Goal: Information Seeking & Learning: Find specific fact

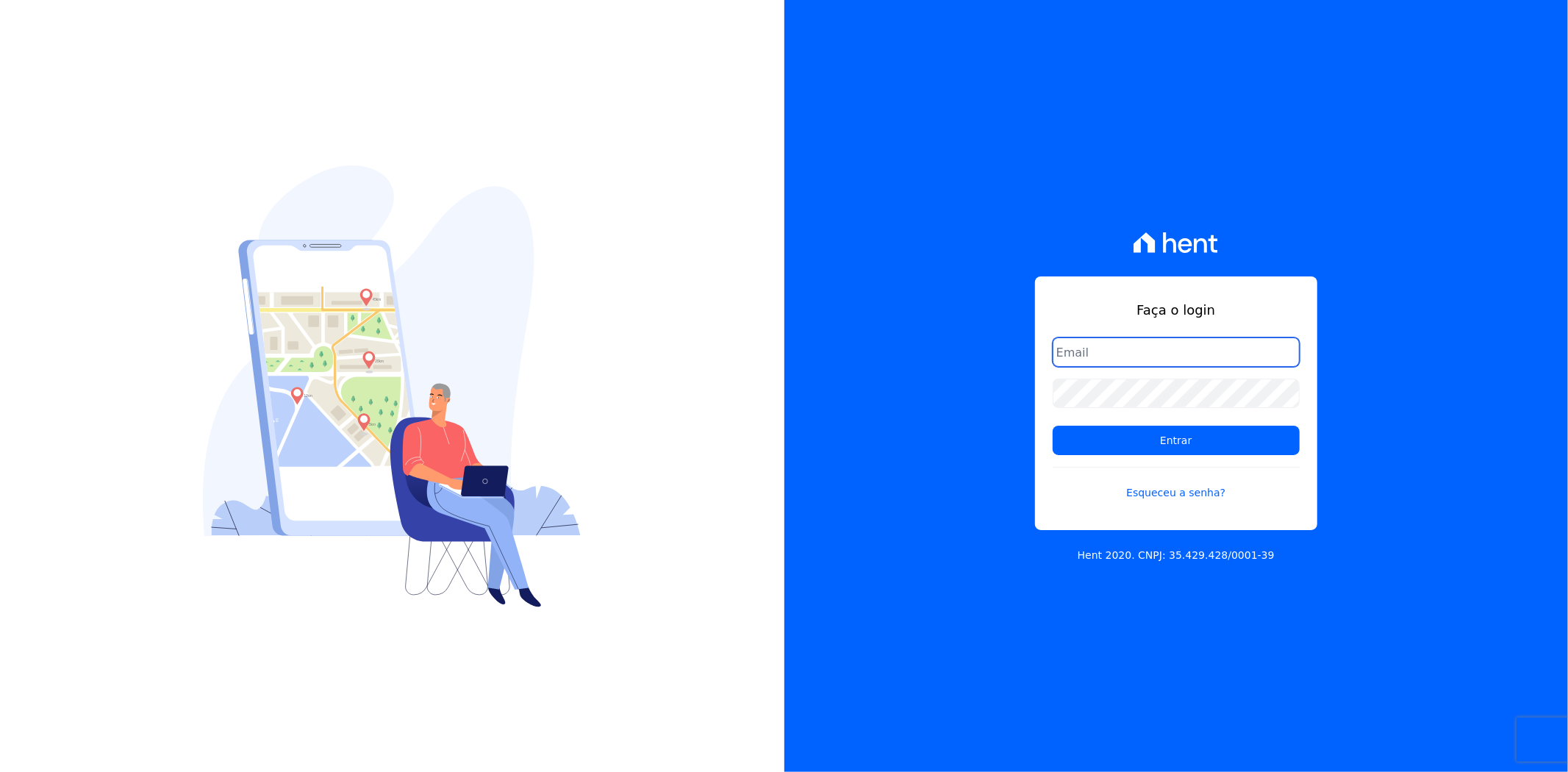
click at [1098, 355] on input "email" at bounding box center [1175, 351] width 247 height 29
type input "[EMAIL_ADDRESS][DOMAIN_NAME]"
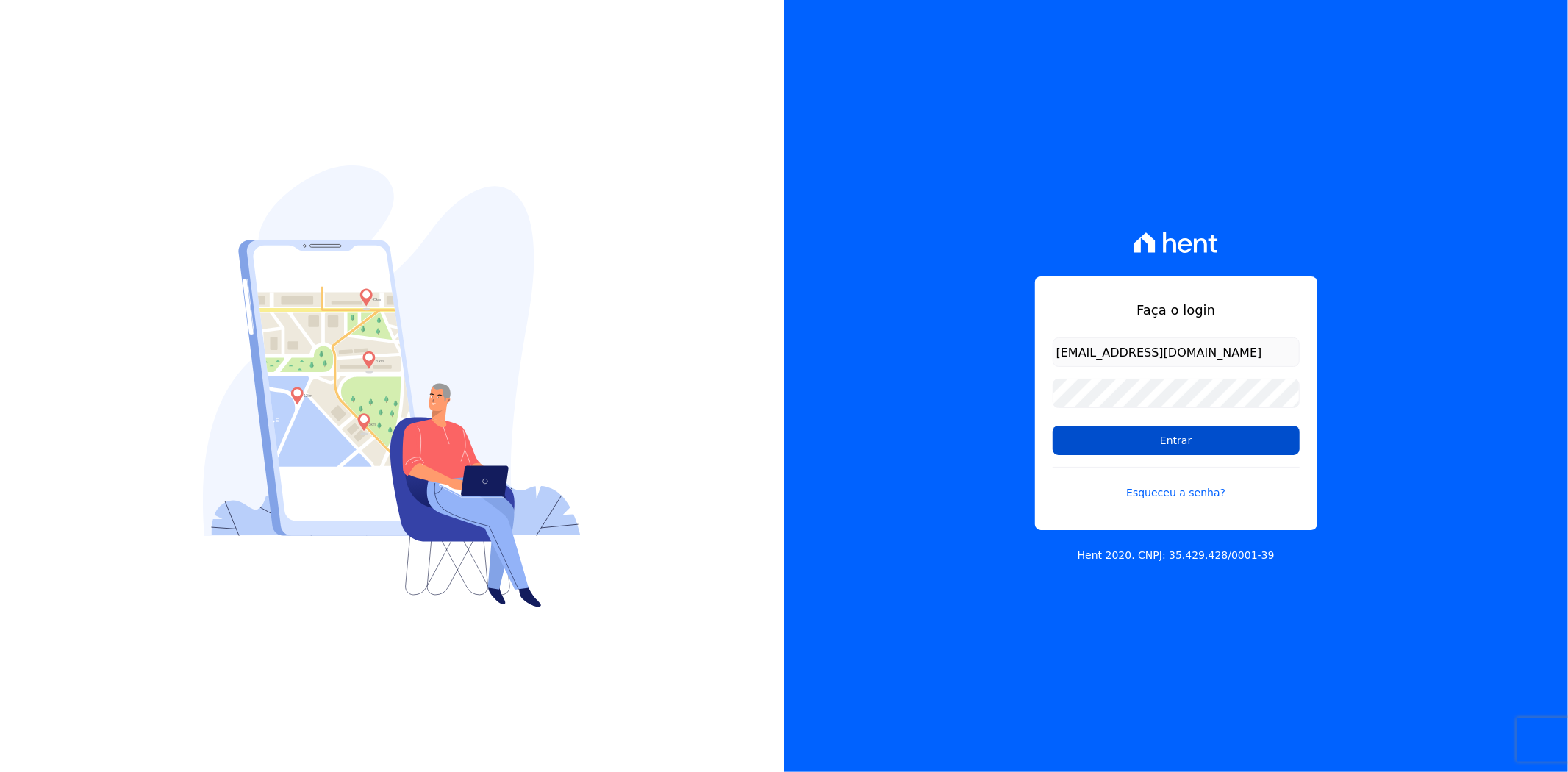
click at [1118, 447] on input "Entrar" at bounding box center [1175, 440] width 247 height 29
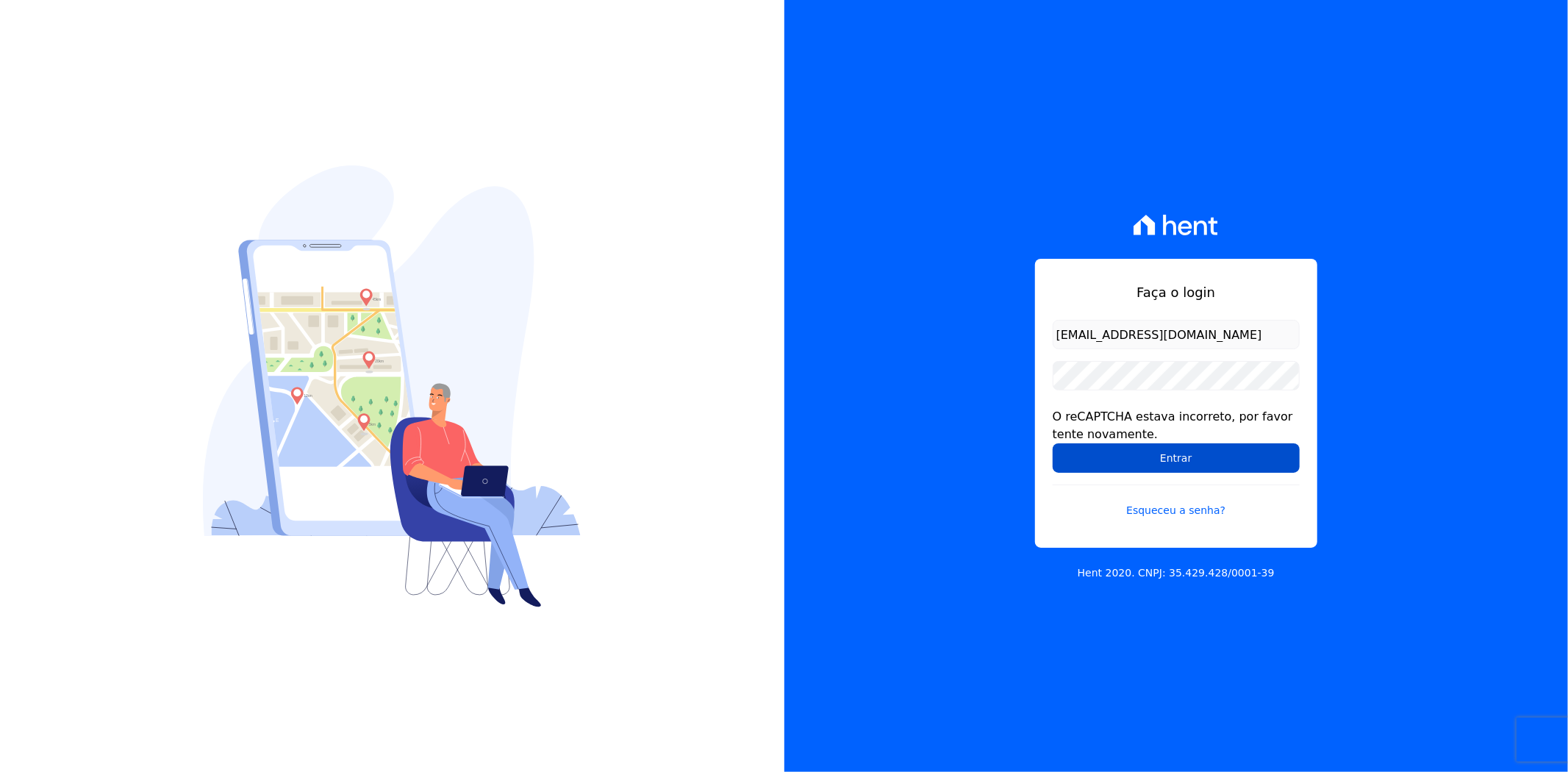
click at [1136, 458] on input "Entrar" at bounding box center [1175, 457] width 247 height 29
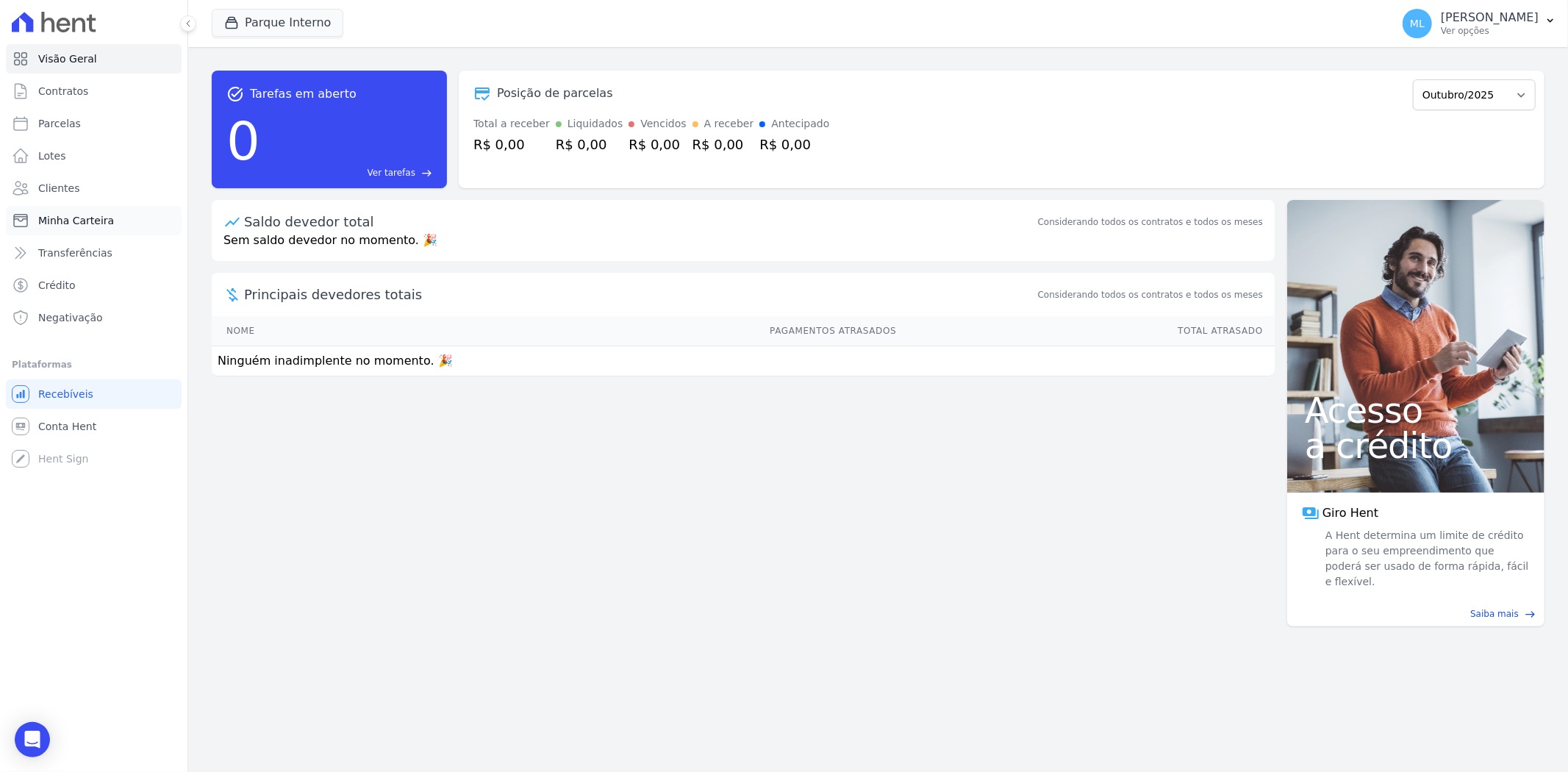
click at [116, 216] on link "Minha Carteira" at bounding box center [94, 220] width 176 height 29
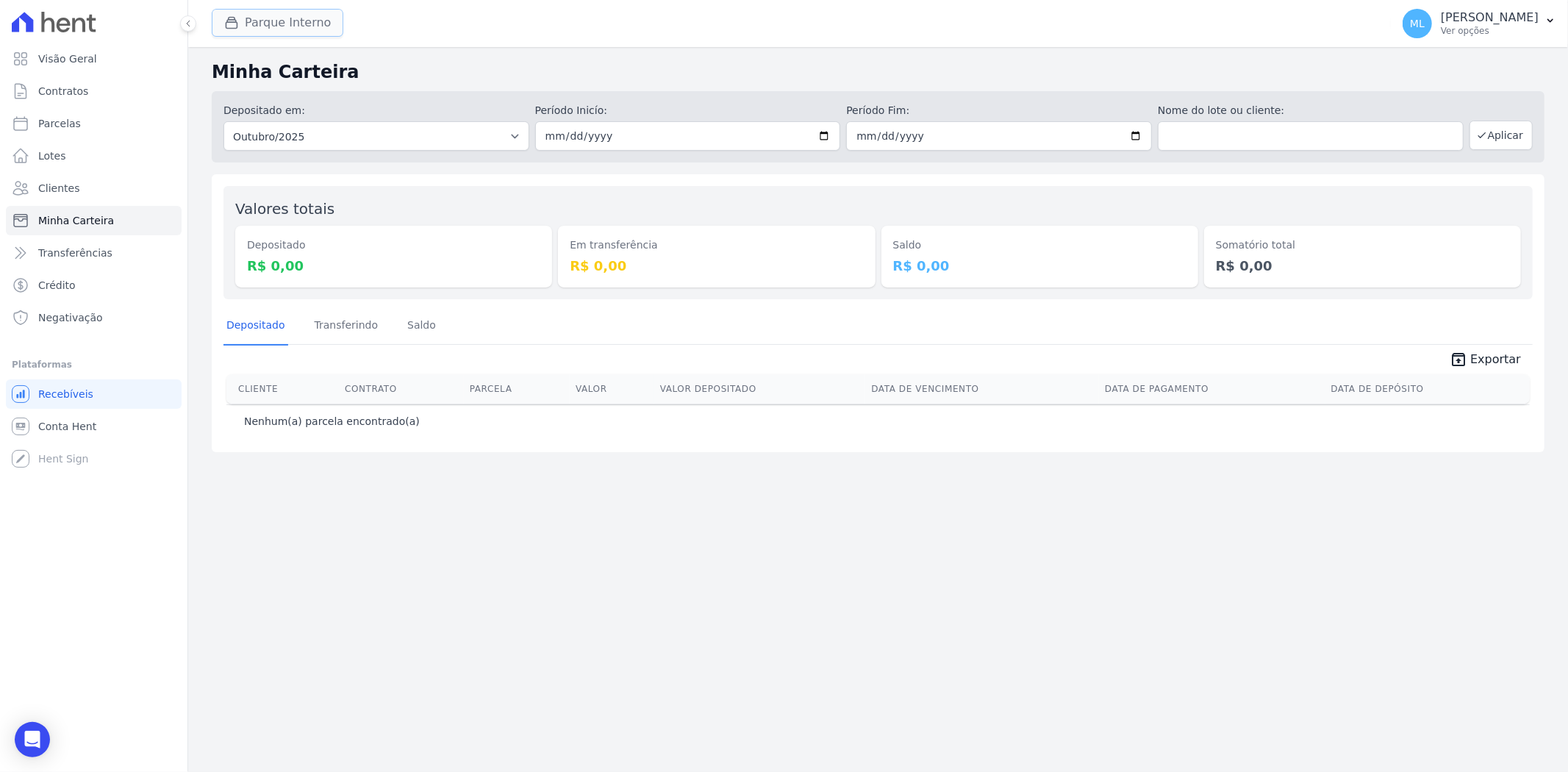
click at [285, 24] on button "Parque Interno" at bounding box center [277, 23] width 132 height 28
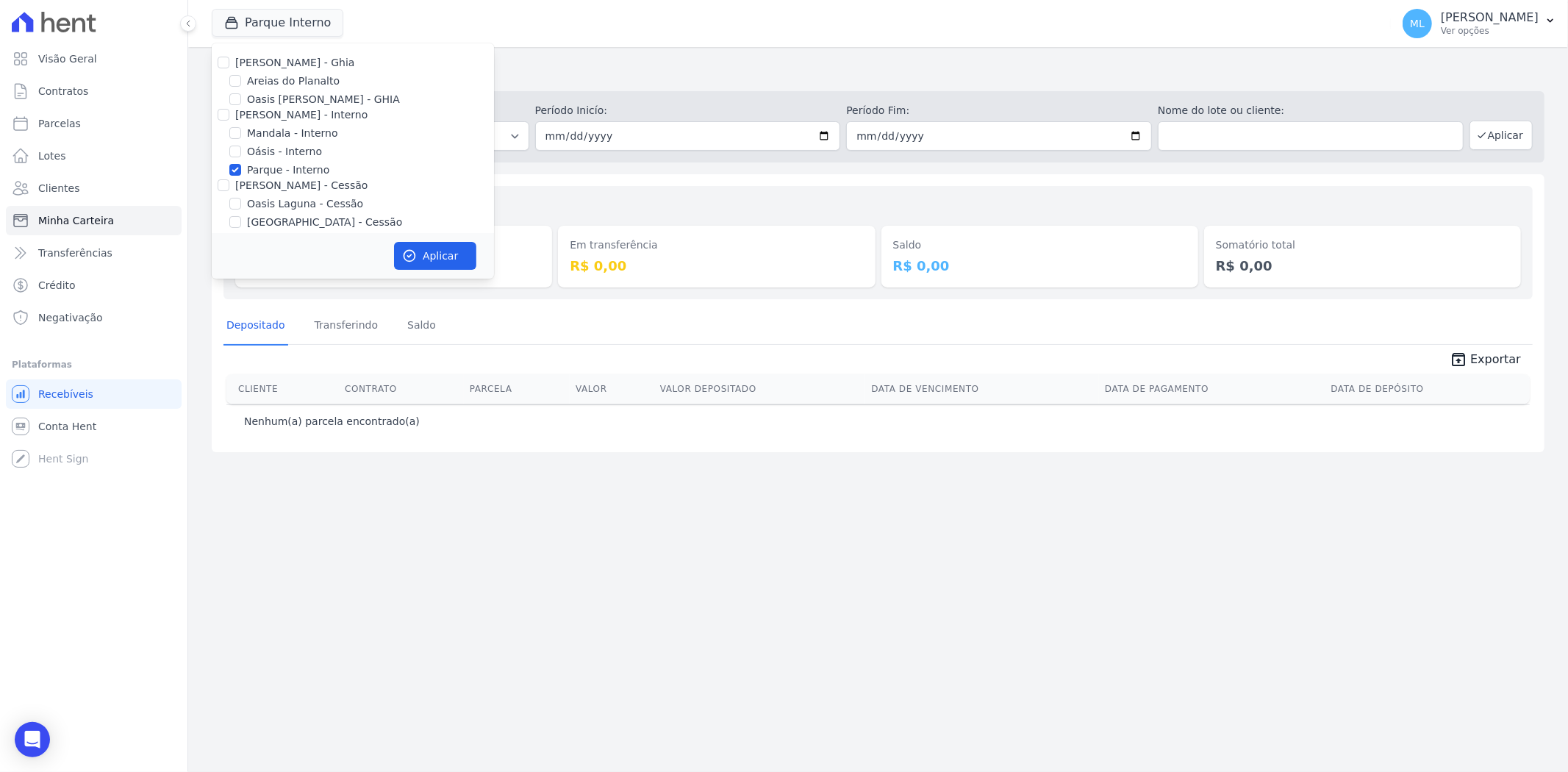
click at [263, 164] on label "Parque - Interno" at bounding box center [287, 170] width 82 height 15
click at [241, 164] on input "Parque - Interno" at bounding box center [234, 169] width 11 height 11
checkbox input "false"
click at [273, 79] on label "Areias do Planalto" at bounding box center [293, 80] width 93 height 15
click at [241, 79] on input "Areias do Planalto" at bounding box center [234, 80] width 11 height 11
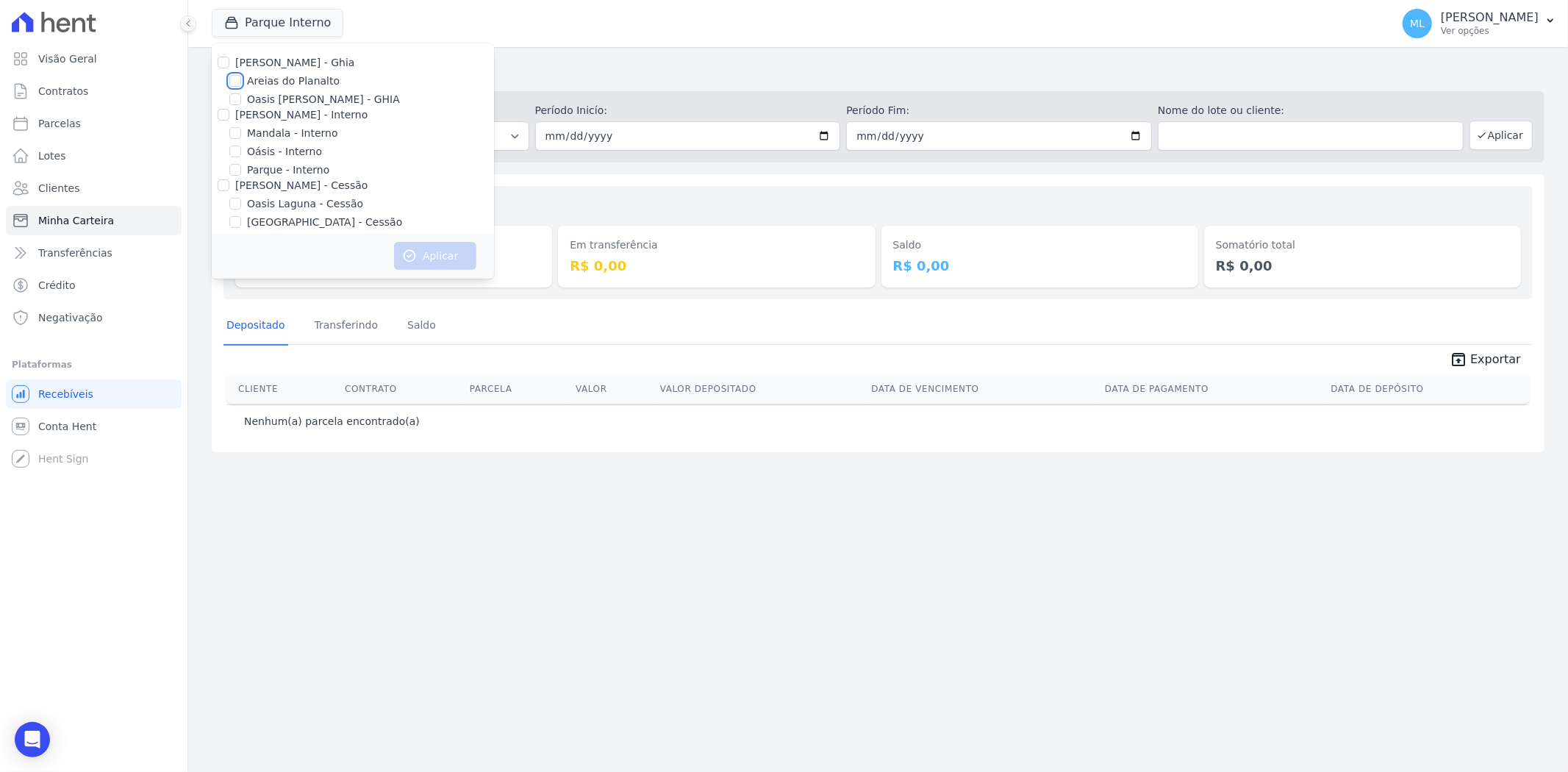
checkbox input "true"
click at [428, 250] on button "Aplicar" at bounding box center [434, 256] width 82 height 28
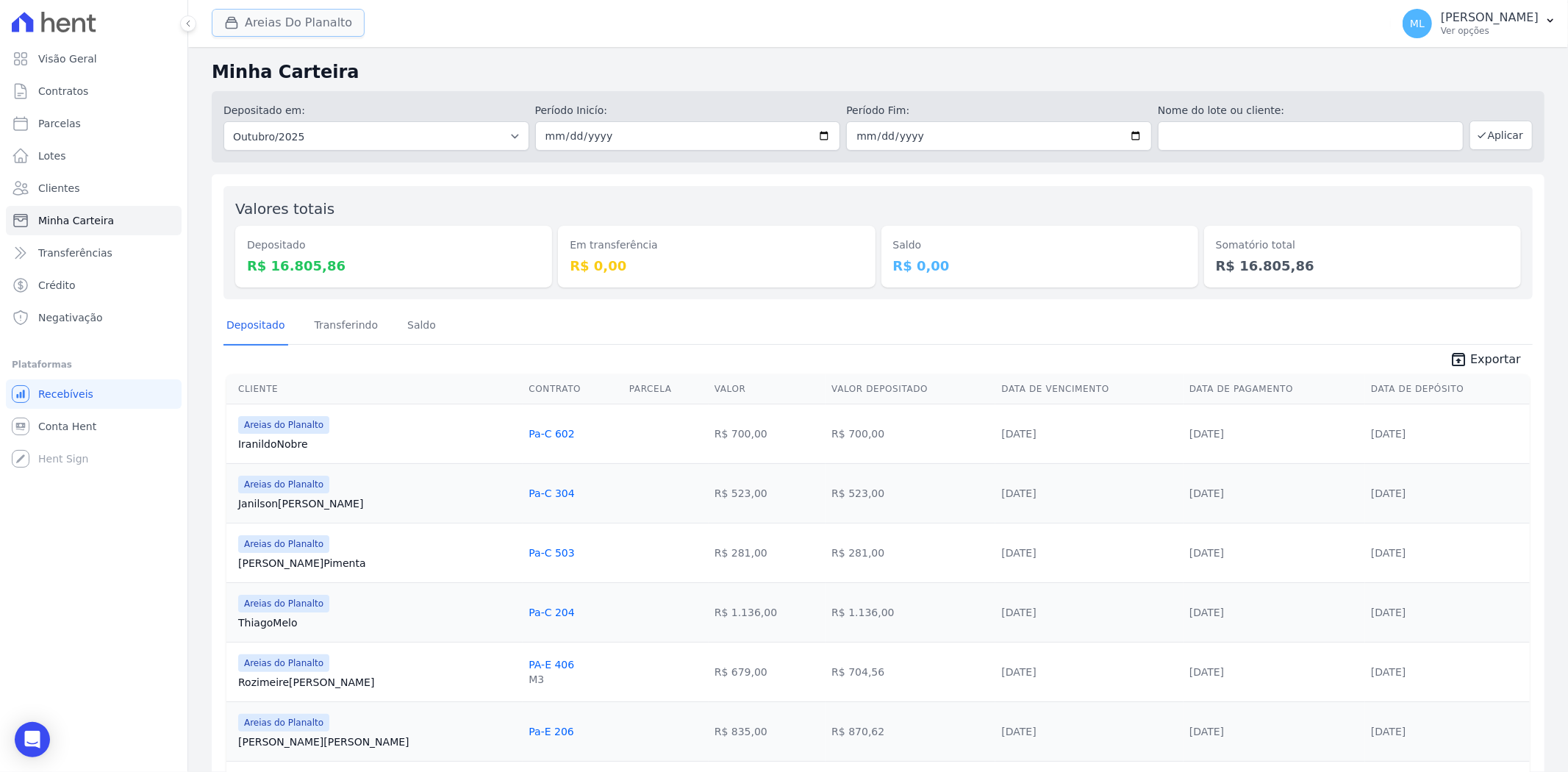
click at [309, 33] on button "Areias Do Planalto" at bounding box center [287, 23] width 153 height 28
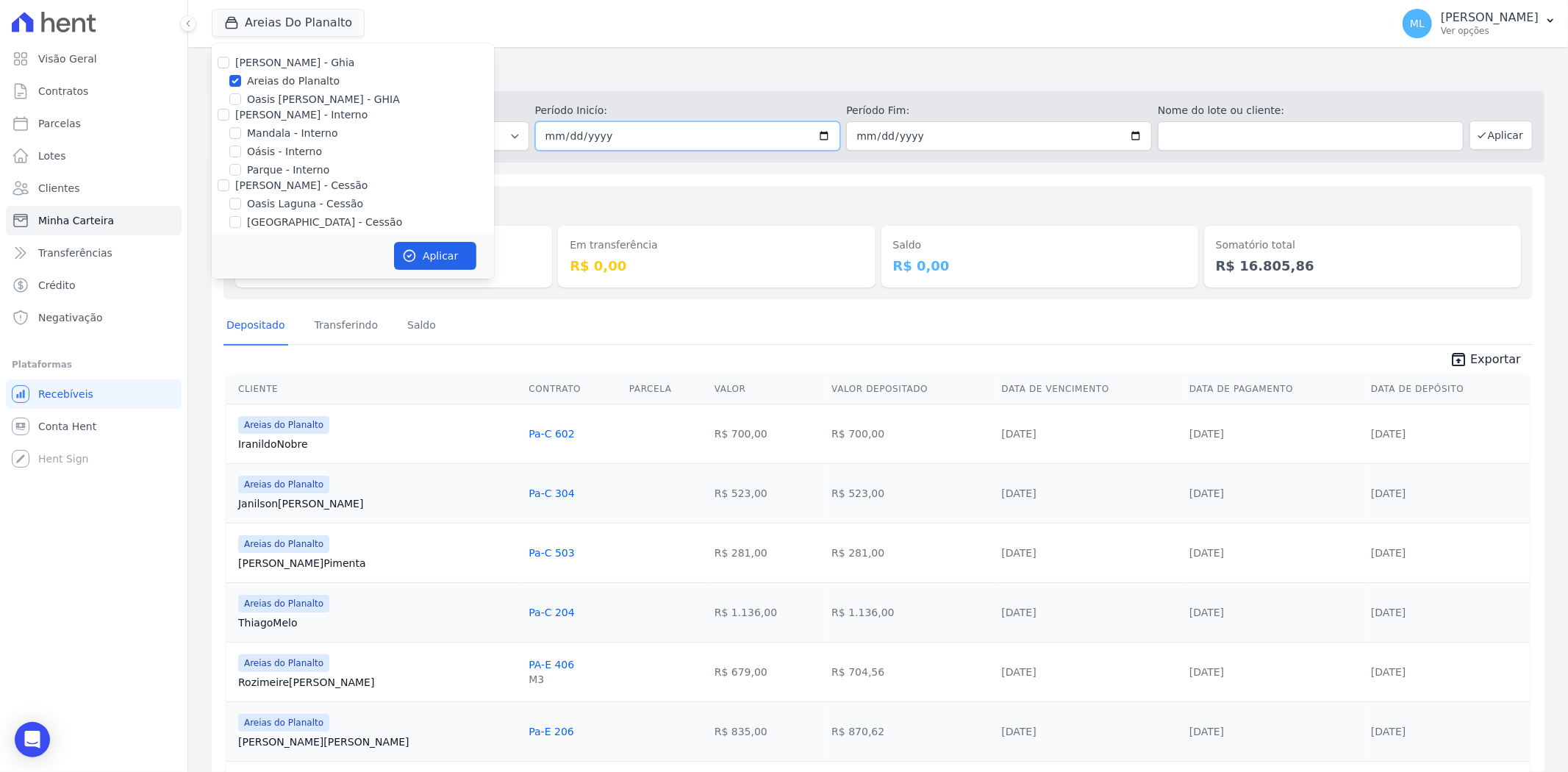
click at [822, 141] on input "2025-10-01" at bounding box center [688, 135] width 306 height 29
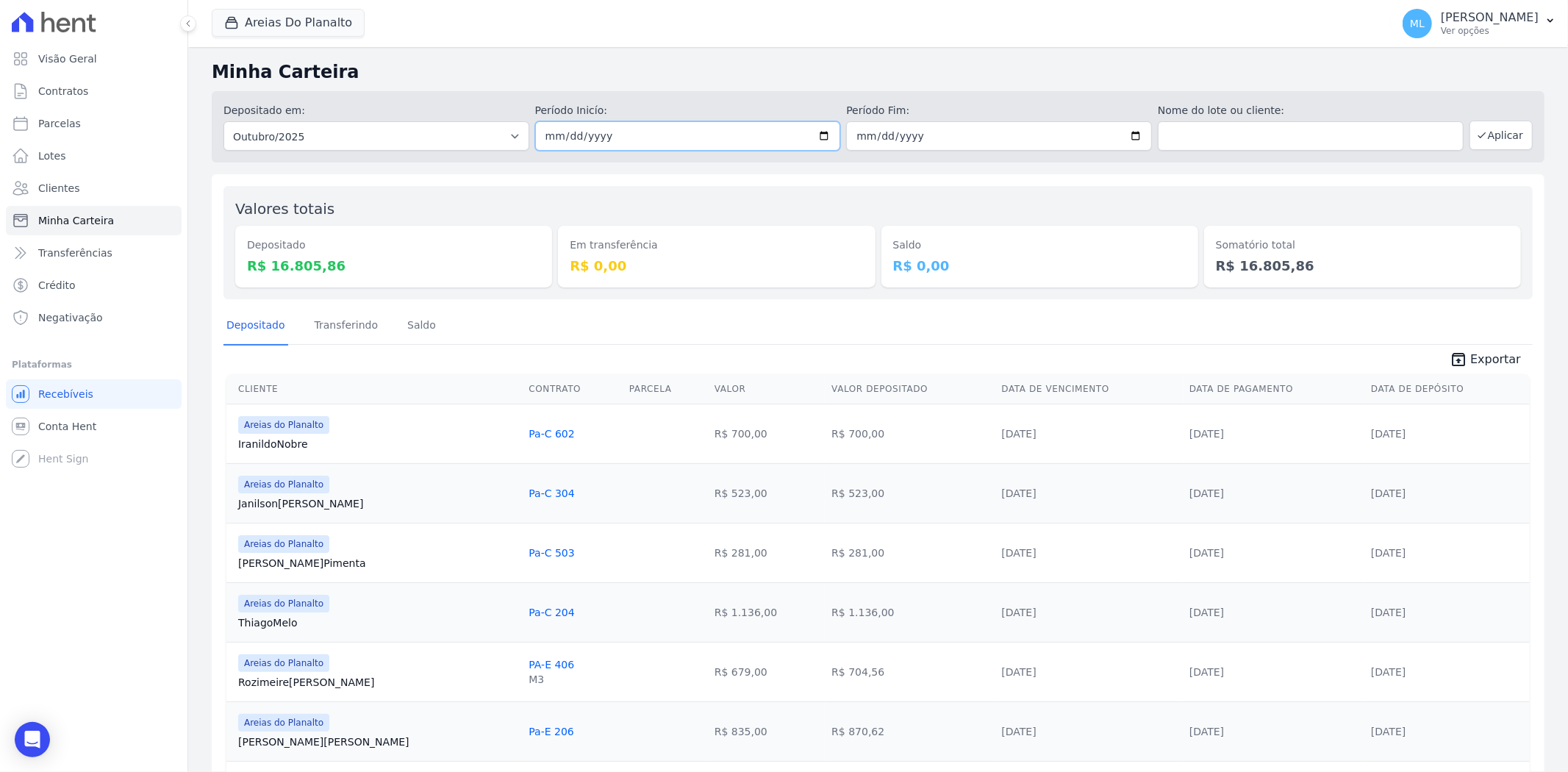
type input "2025-10-09"
click at [1129, 140] on input "2025-10-31" at bounding box center [999, 135] width 306 height 29
type input "2025-10-09"
click at [1500, 135] on button "Aplicar" at bounding box center [1500, 134] width 63 height 29
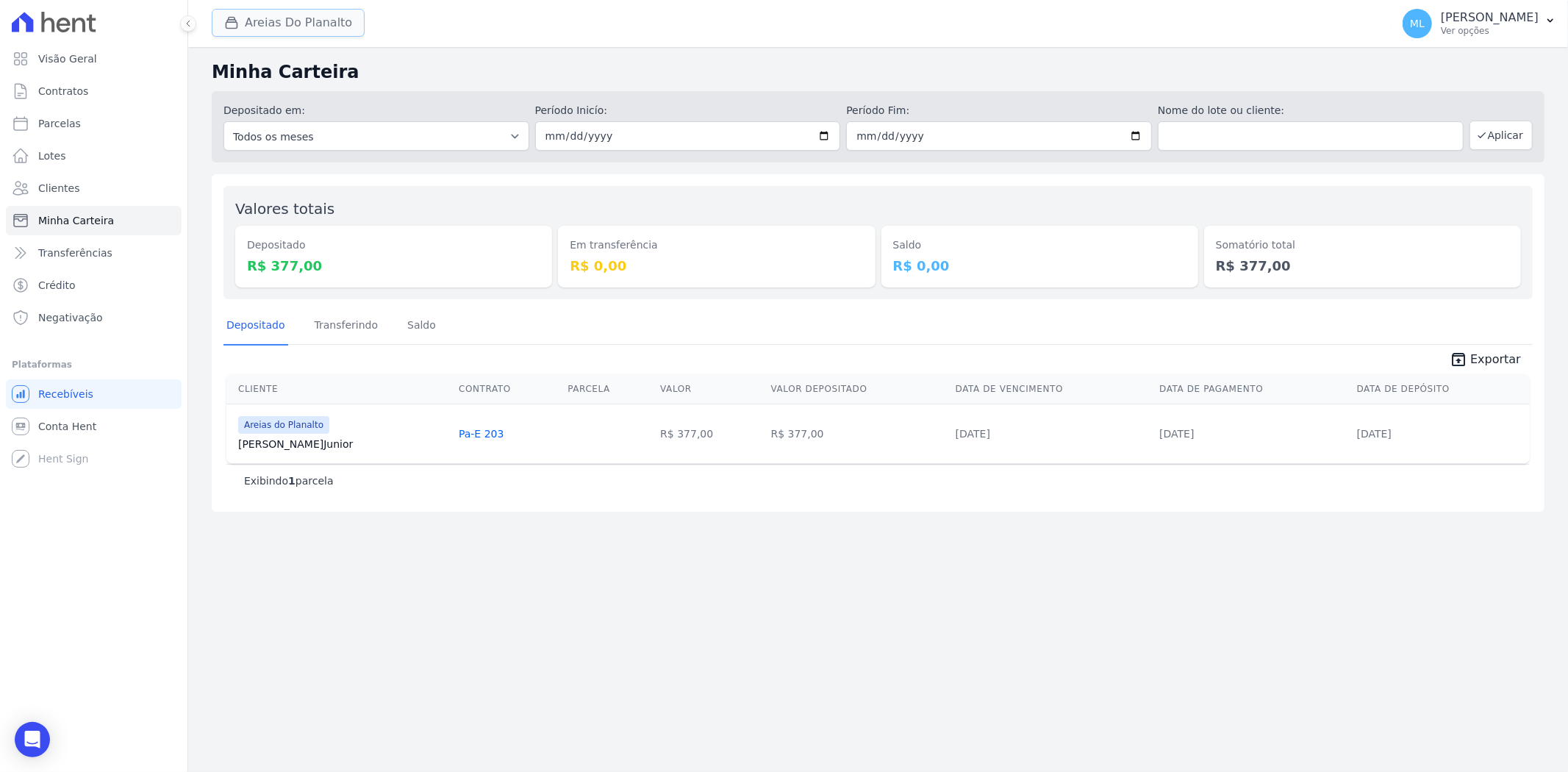
click at [289, 25] on button "Areias Do Planalto" at bounding box center [287, 23] width 153 height 28
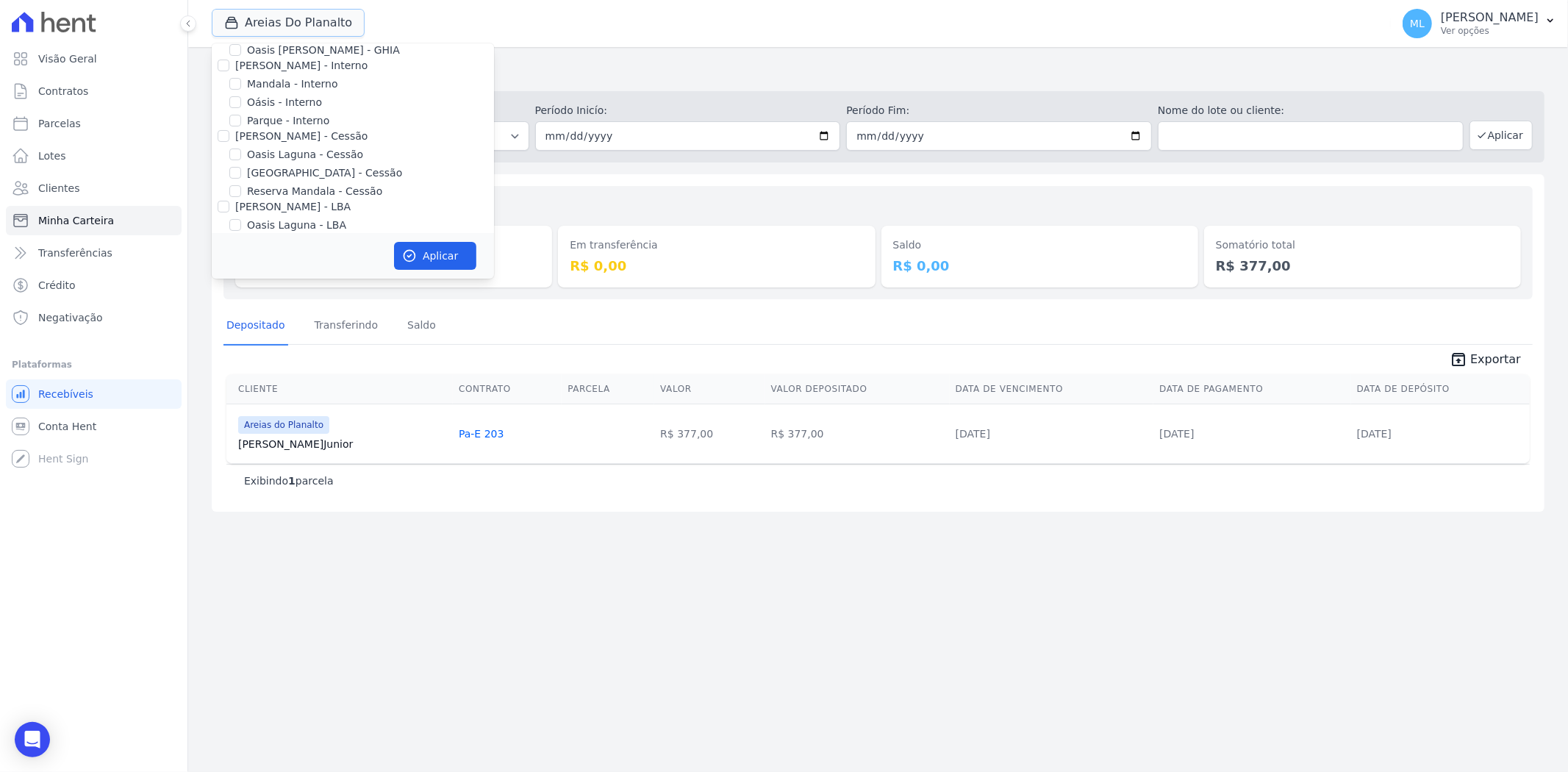
scroll to position [134, 0]
click at [589, 193] on div "Valores totais Depositado R$ 377,00 Em transferência R$ 0,00 Saldo R$ 0,00 Soma…" at bounding box center [878, 242] width 1309 height 113
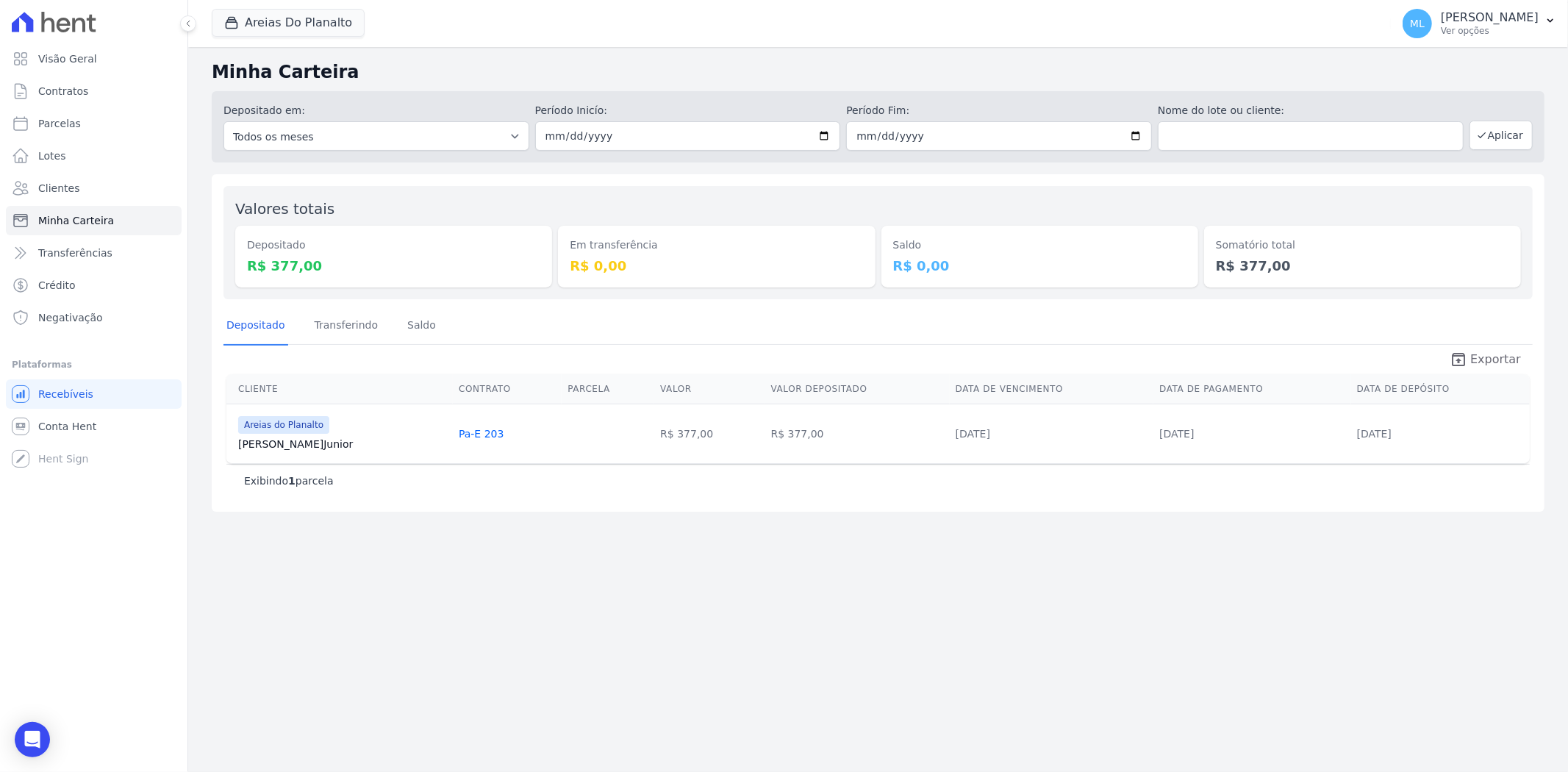
click at [1489, 361] on span "Exportar" at bounding box center [1495, 359] width 50 height 18
click at [1467, 363] on icon "unarchive" at bounding box center [1458, 359] width 18 height 18
click at [279, 24] on button "Areias Do Planalto" at bounding box center [287, 23] width 153 height 28
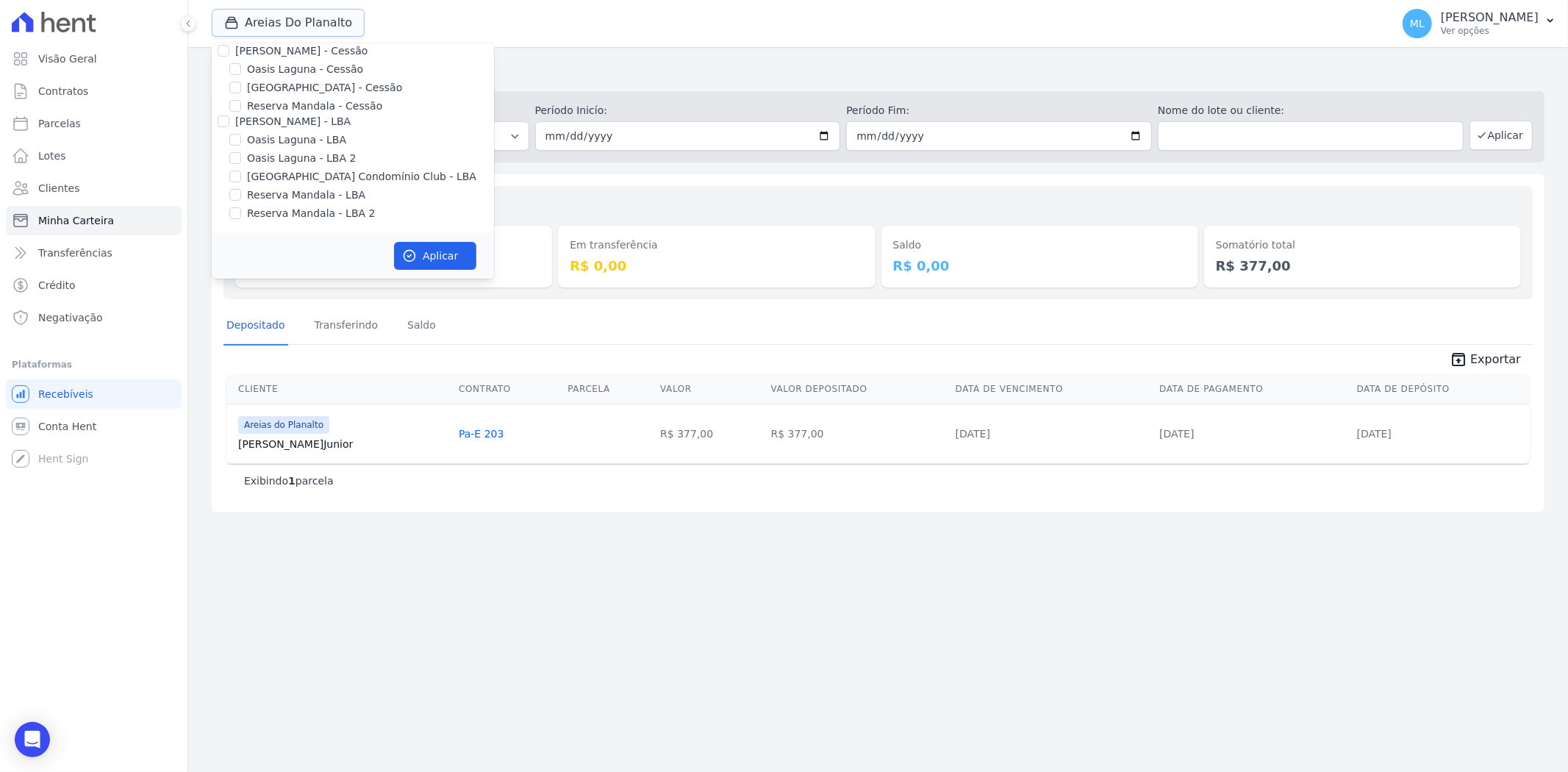
scroll to position [0, 0]
click at [294, 76] on label "Areias do Planalto" at bounding box center [293, 80] width 93 height 15
click at [241, 76] on input "Areias do Planalto" at bounding box center [234, 80] width 11 height 11
checkbox input "false"
click at [287, 164] on label "Parque - Interno" at bounding box center [287, 170] width 82 height 15
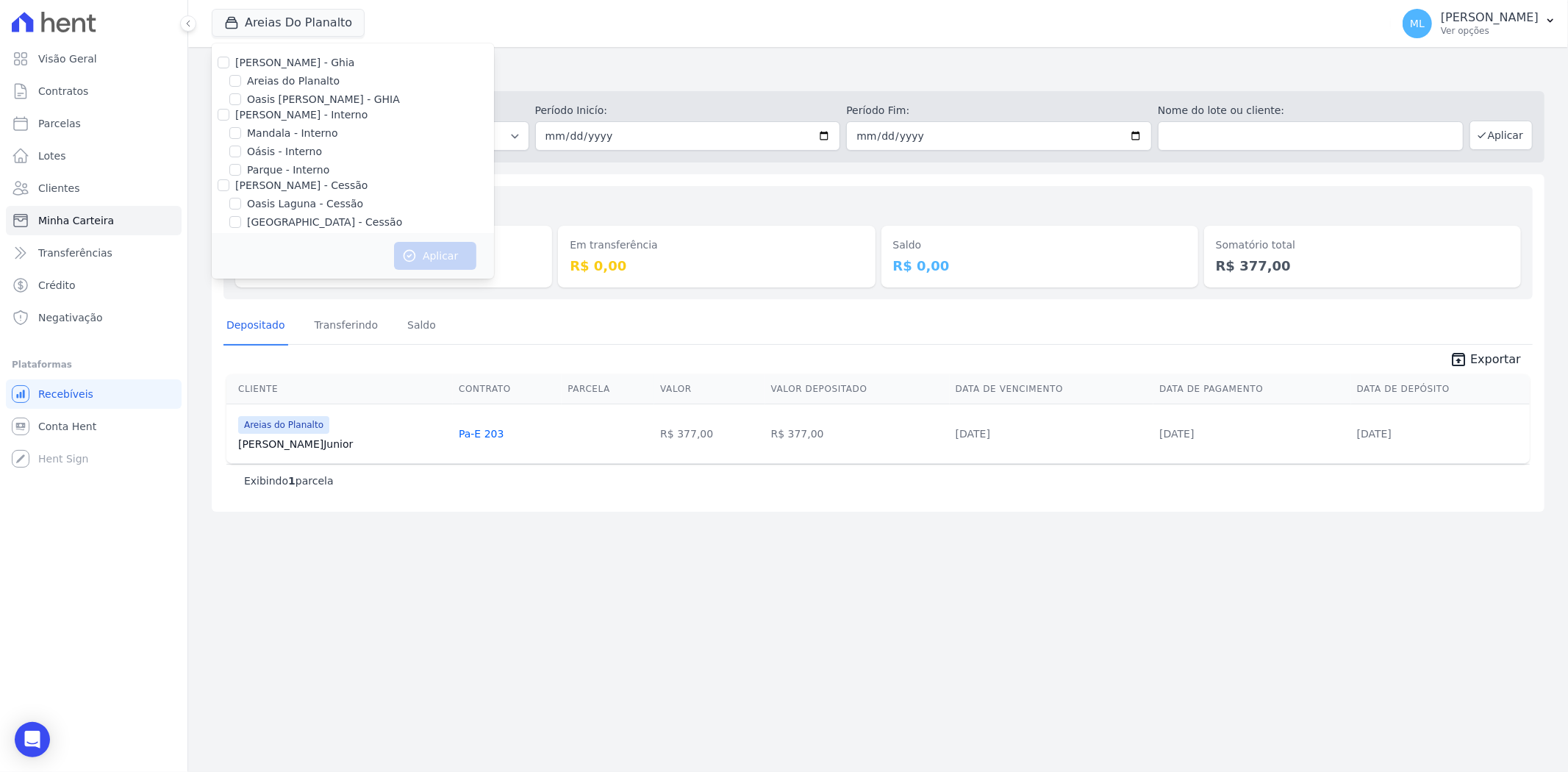
click at [241, 164] on input "Parque - Interno" at bounding box center [234, 169] width 11 height 11
checkbox input "true"
click at [307, 86] on label "Parque do Planalto - Cessão" at bounding box center [324, 88] width 155 height 15
click at [241, 86] on input "Parque do Planalto - Cessão" at bounding box center [234, 87] width 11 height 11
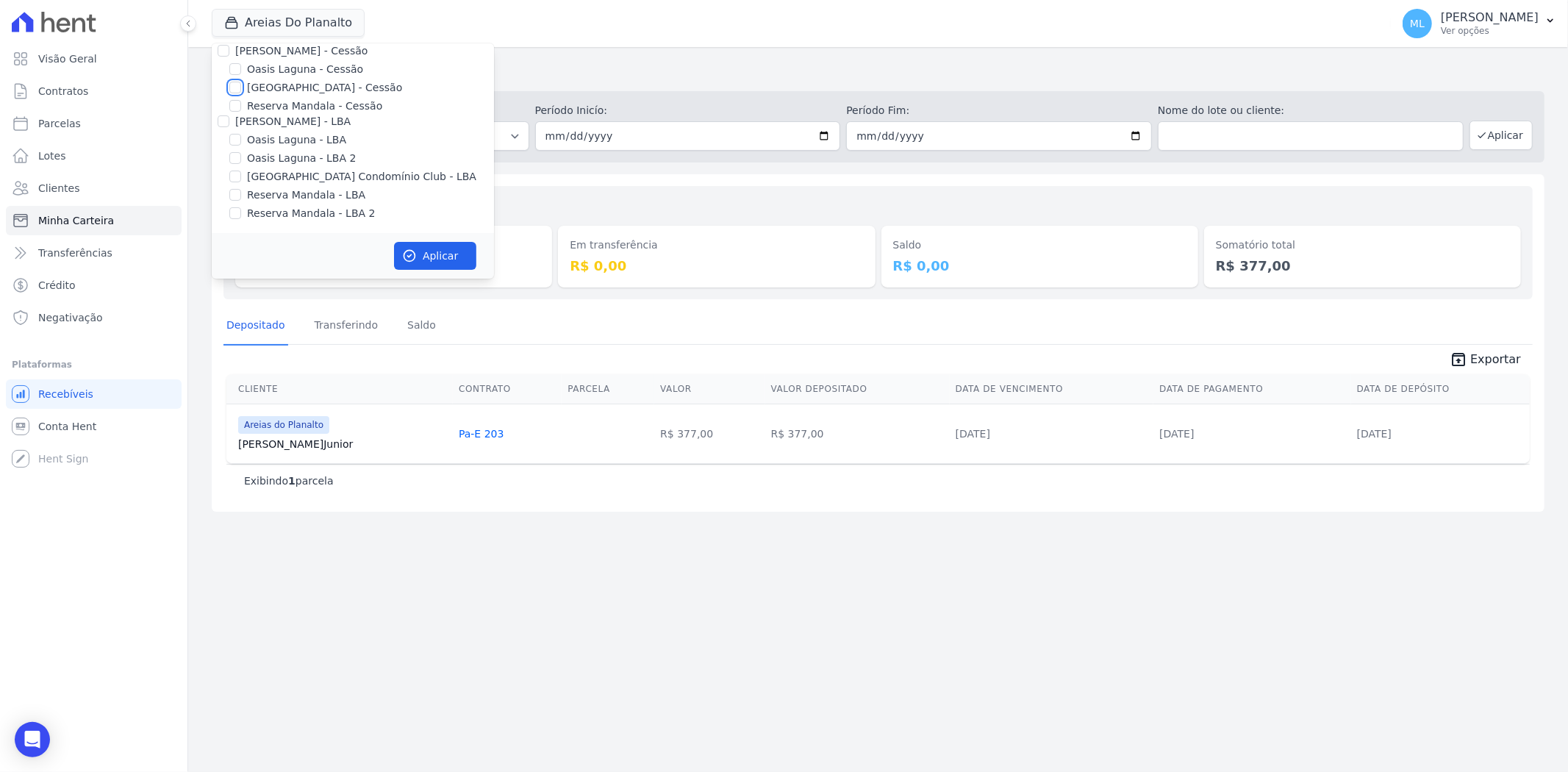
checkbox input "true"
click at [428, 250] on button "Aplicar" at bounding box center [434, 256] width 82 height 28
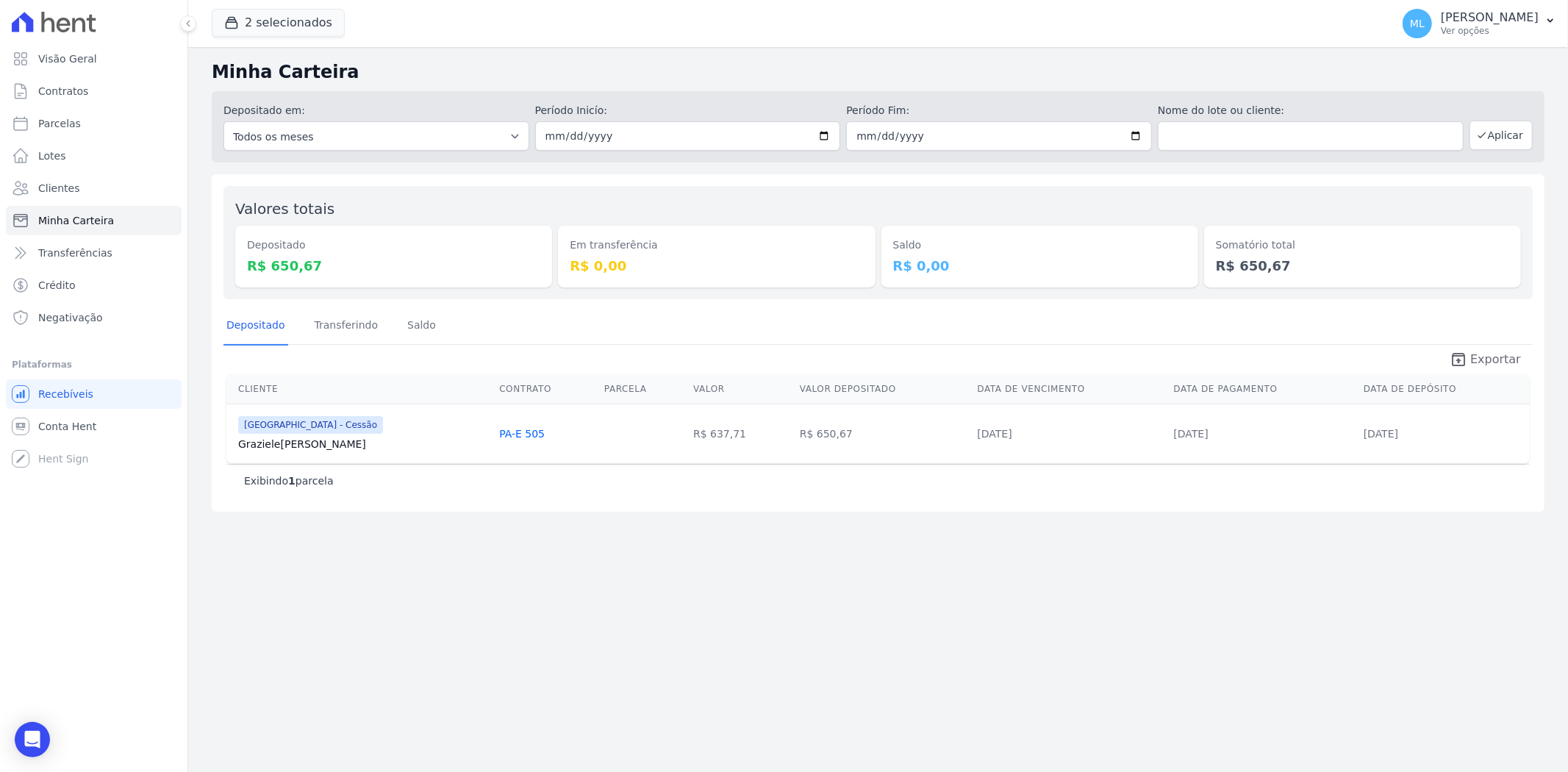
click at [1499, 370] on link "unarchive Exportar" at bounding box center [1485, 360] width 95 height 20
click at [310, 24] on button "2 selecionados" at bounding box center [278, 23] width 133 height 28
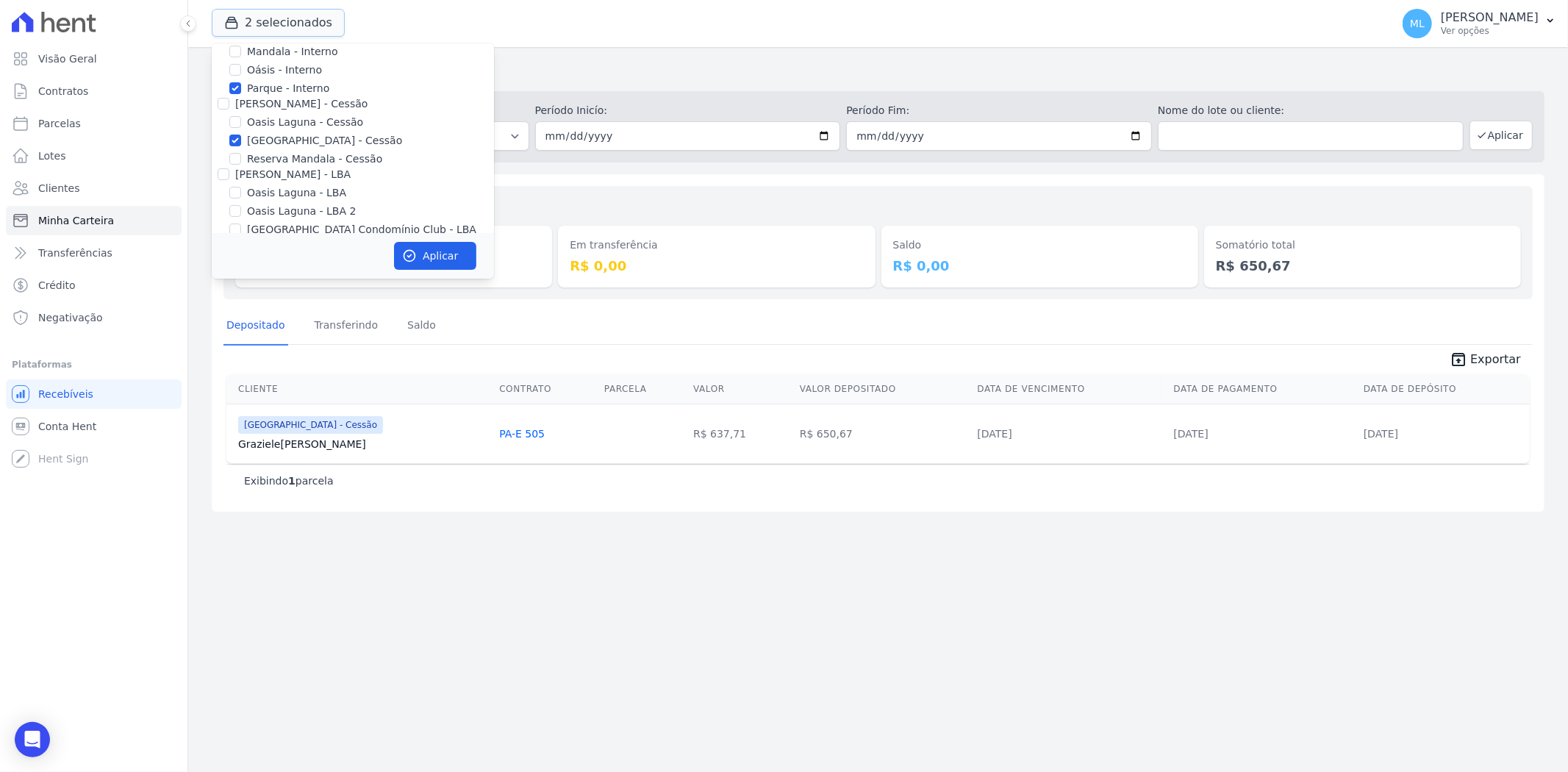
scroll to position [53, 0]
click at [276, 120] on label "Parque - Interno" at bounding box center [287, 117] width 82 height 15
click at [241, 120] on input "Parque - Interno" at bounding box center [234, 116] width 11 height 11
checkbox input "false"
click at [277, 166] on label "Parque do Planalto - Cessão" at bounding box center [324, 169] width 155 height 15
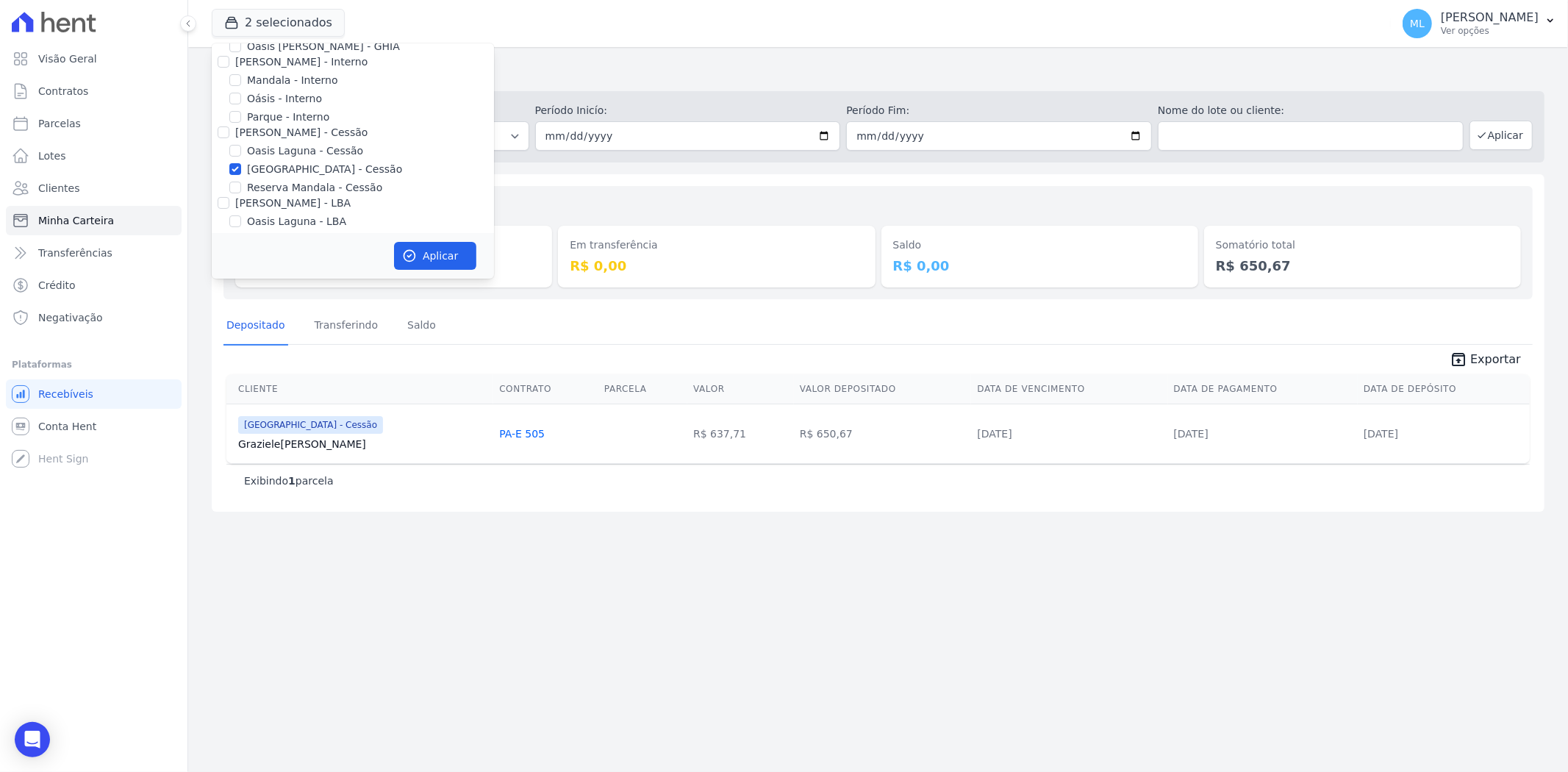
click at [241, 166] on input "Parque do Planalto - Cessão" at bounding box center [234, 168] width 11 height 11
checkbox input "false"
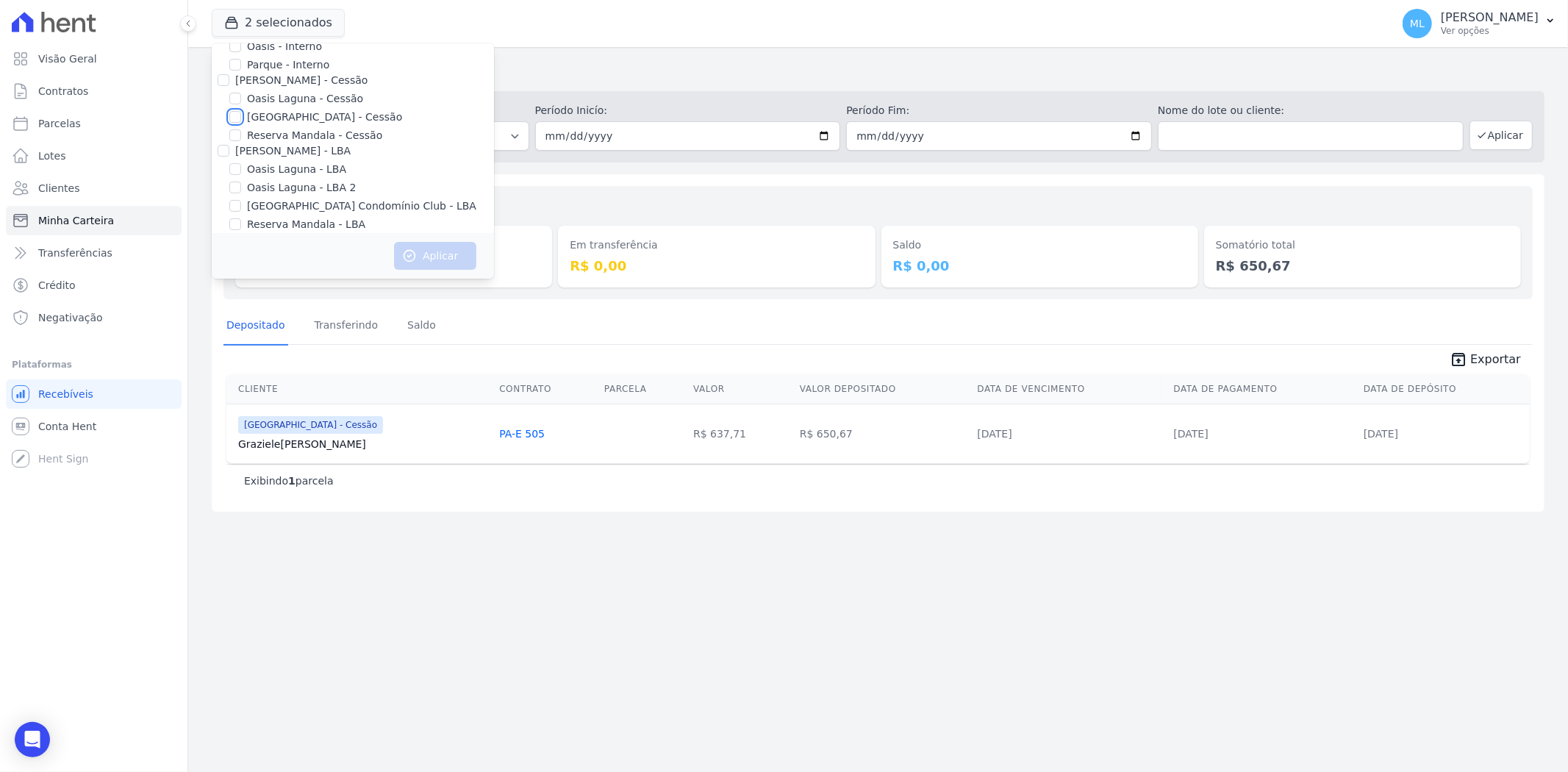
scroll to position [134, 0]
click at [289, 174] on label "Parque do Planalto Condomínio Club - LBA" at bounding box center [361, 176] width 229 height 15
click at [241, 174] on input "Parque do Planalto Condomínio Club - LBA" at bounding box center [234, 176] width 11 height 11
checkbox input "true"
click at [448, 255] on button "Aplicar" at bounding box center [434, 256] width 82 height 28
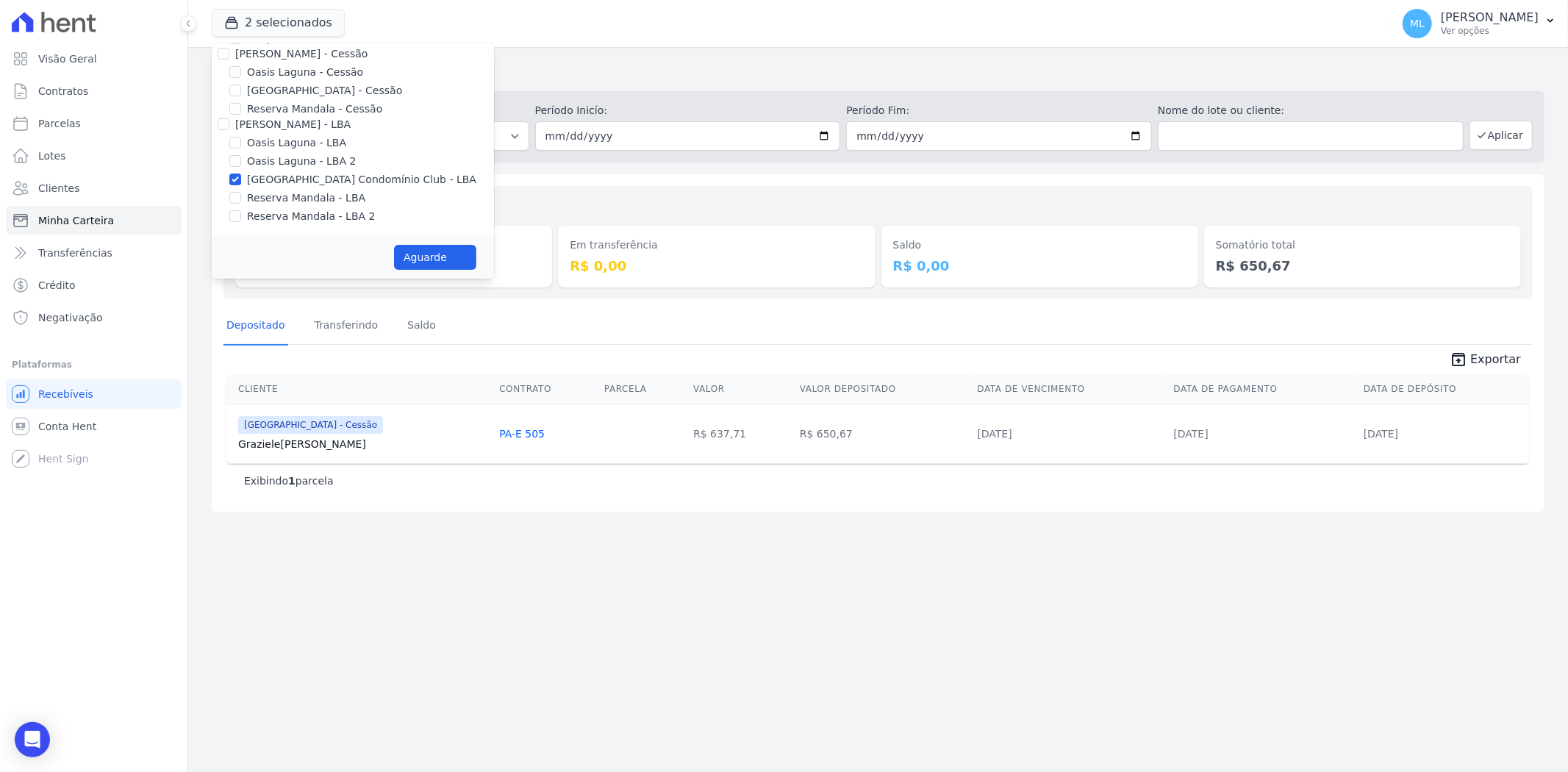
scroll to position [131, 0]
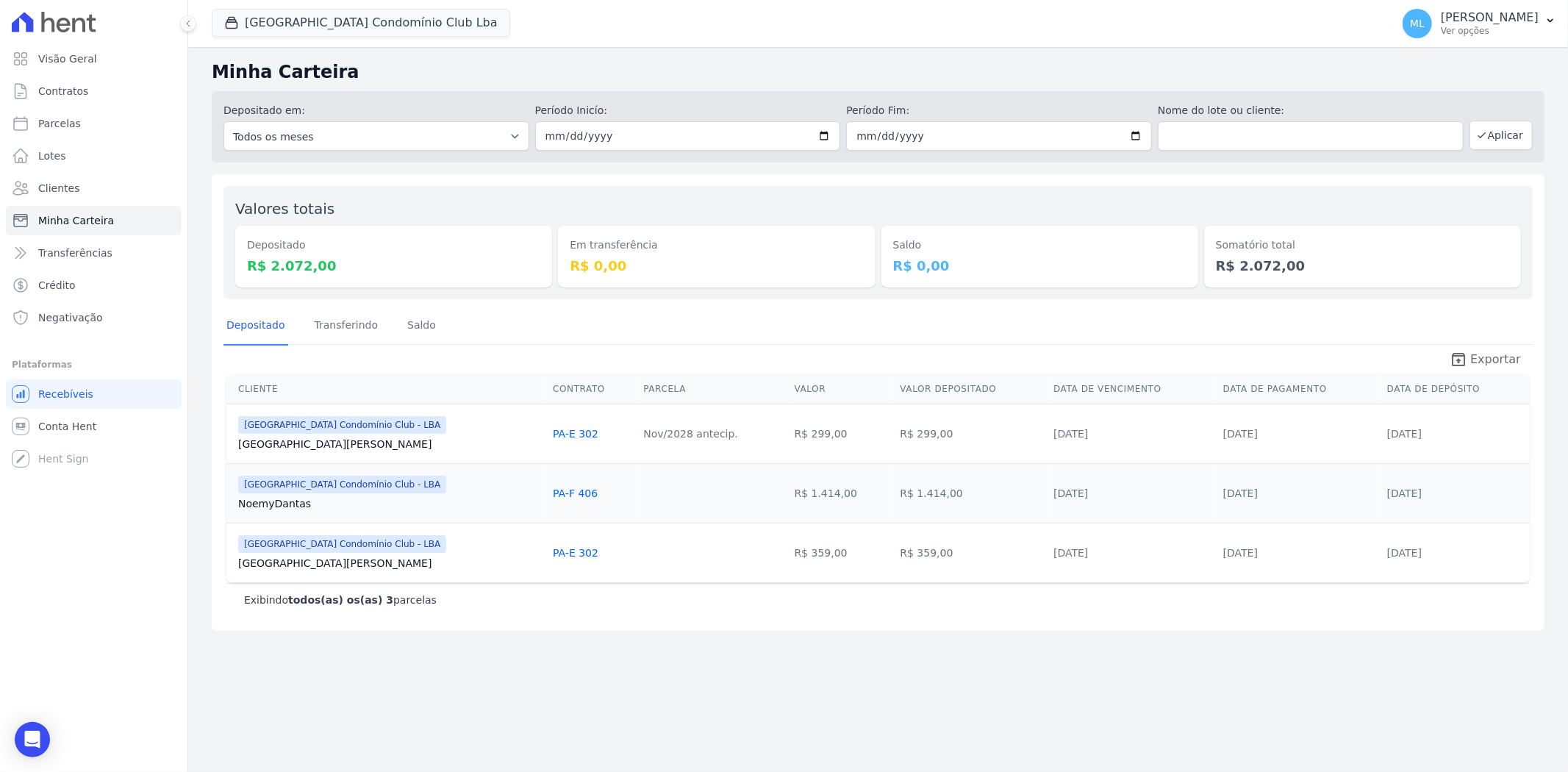
click at [1477, 350] on span "Exportar" at bounding box center [1495, 359] width 50 height 18
click at [312, 11] on button "Parque Do Planalto Condomínio Club Lba" at bounding box center [360, 23] width 298 height 28
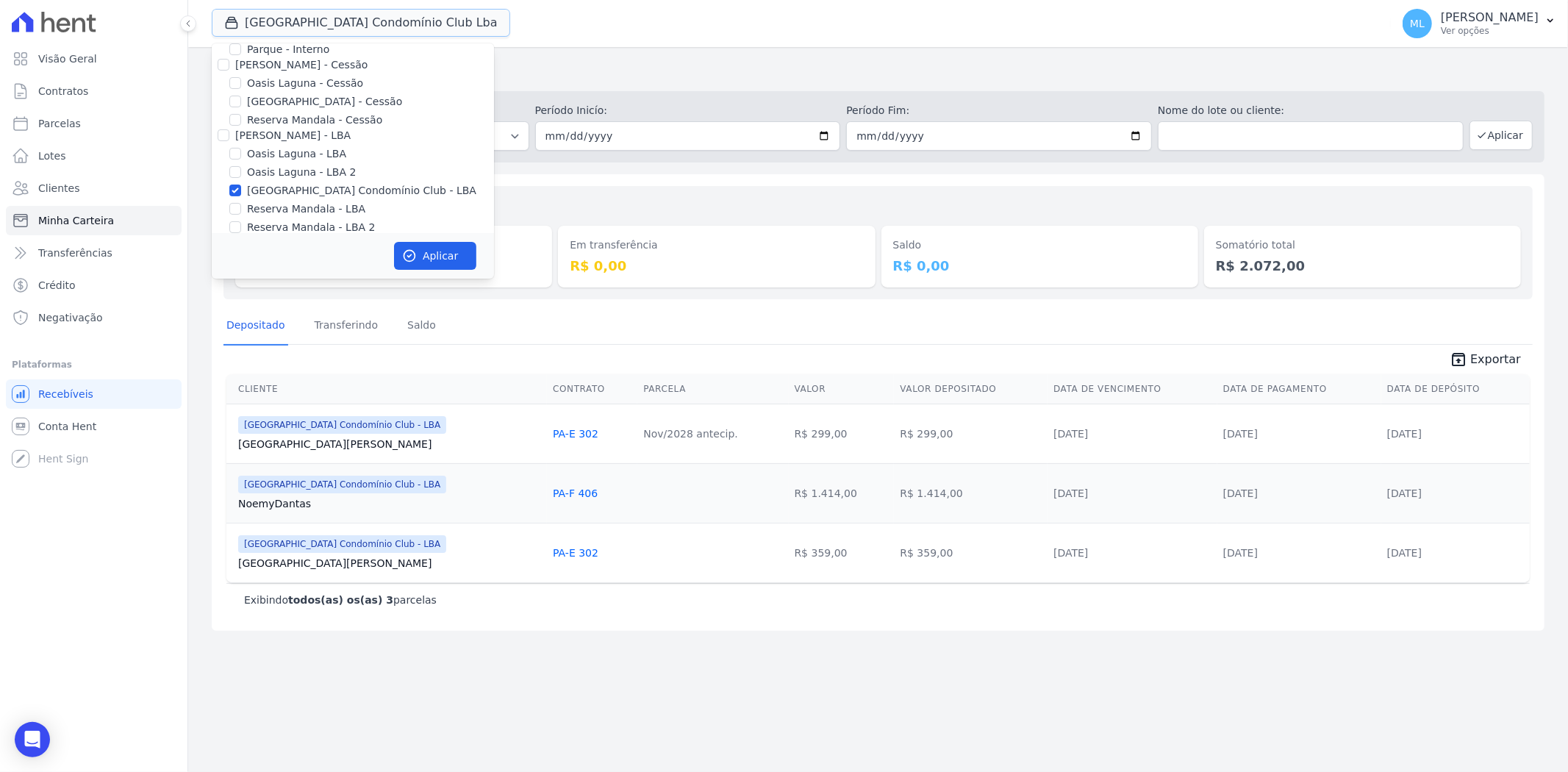
scroll to position [134, 0]
click at [311, 174] on label "Parque do Planalto Condomínio Club - LBA" at bounding box center [361, 176] width 229 height 15
click at [241, 174] on input "Parque do Planalto Condomínio Club - LBA" at bounding box center [234, 176] width 11 height 11
checkbox input "false"
click at [555, 180] on div "Valores totais Depositado R$ 2.072,00 Em transferência R$ 0,00 Saldo R$ 0,00 So…" at bounding box center [877, 402] width 1333 height 456
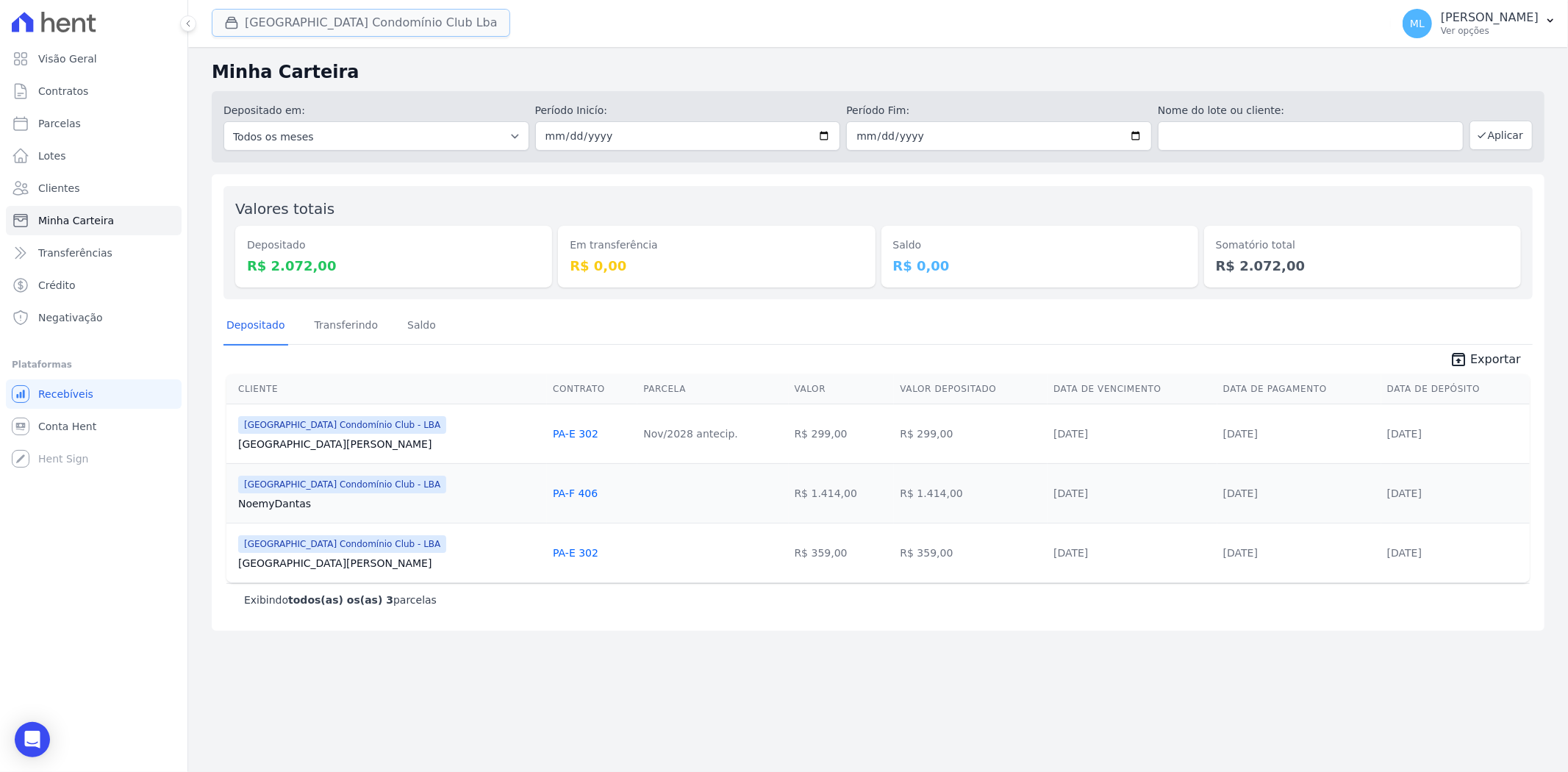
click at [385, 29] on button "Parque Do Planalto Condomínio Club Lba" at bounding box center [360, 23] width 298 height 28
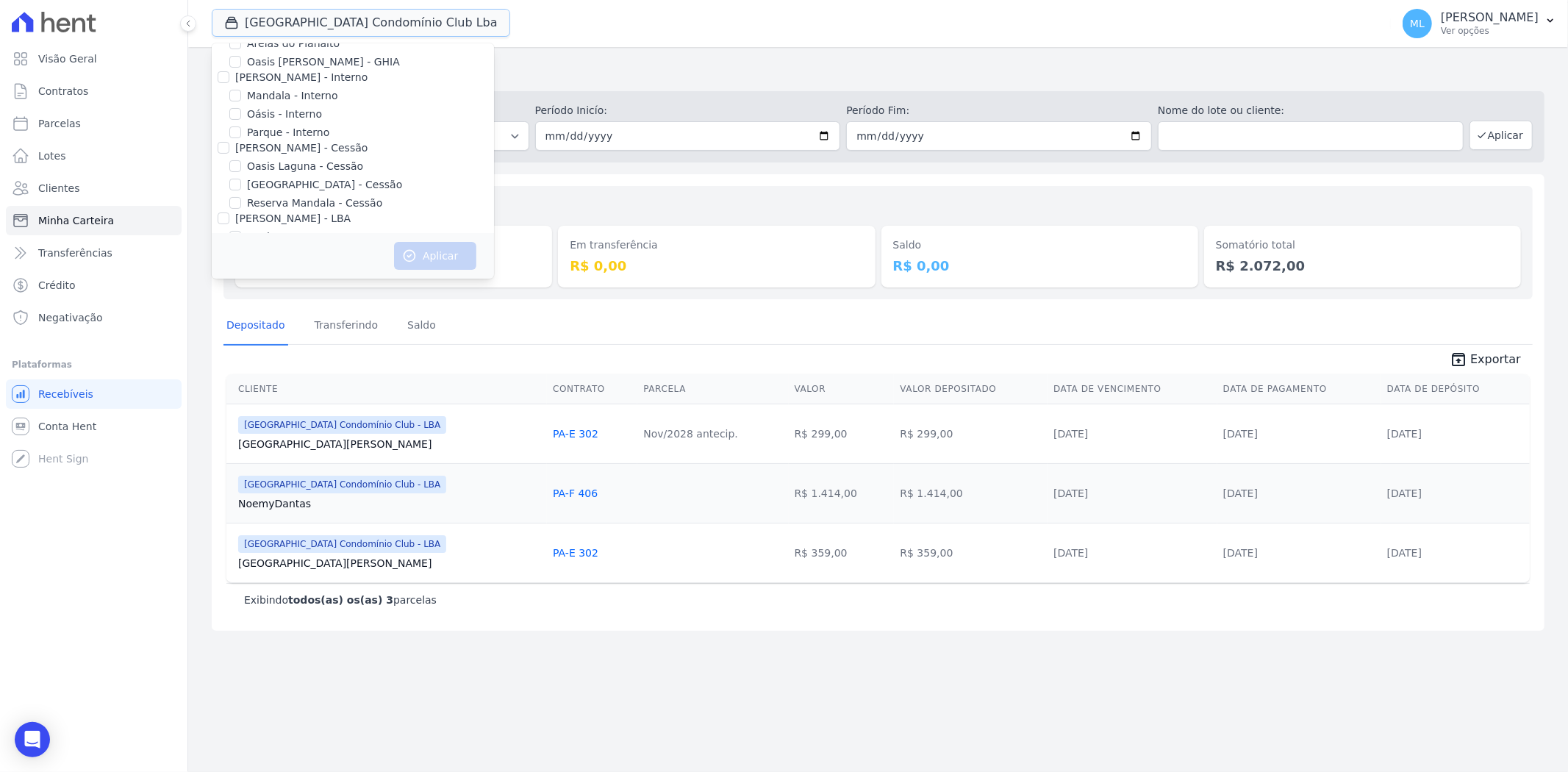
scroll to position [0, 0]
click at [611, 85] on div "Depositado em: Todos os meses Março/2024 Abril/2024 Maio/2024 Junho/2024 Julho/…" at bounding box center [877, 123] width 1333 height 77
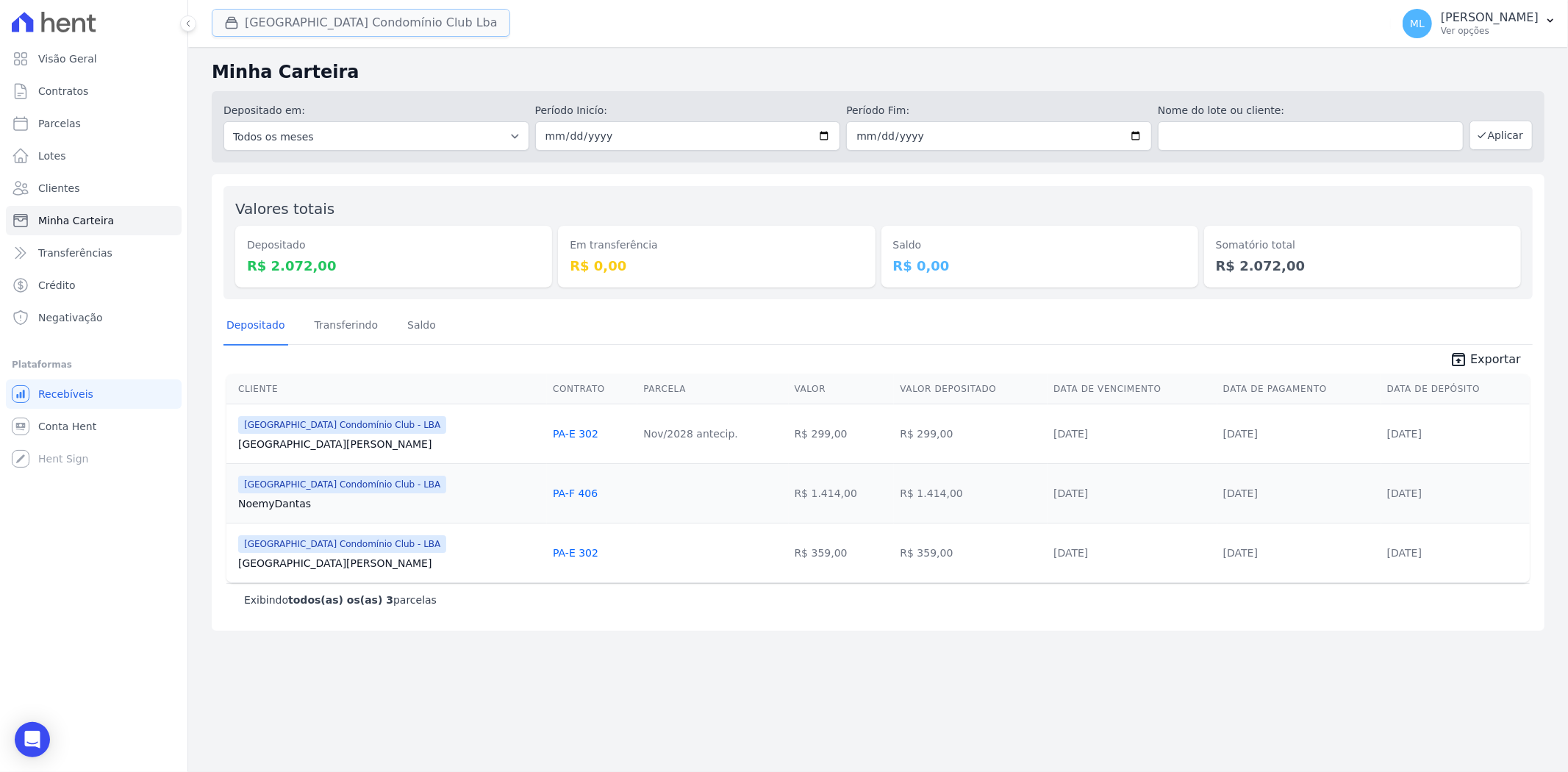
click at [293, 17] on button "Parque Do Planalto Condomínio Club Lba" at bounding box center [360, 23] width 298 height 28
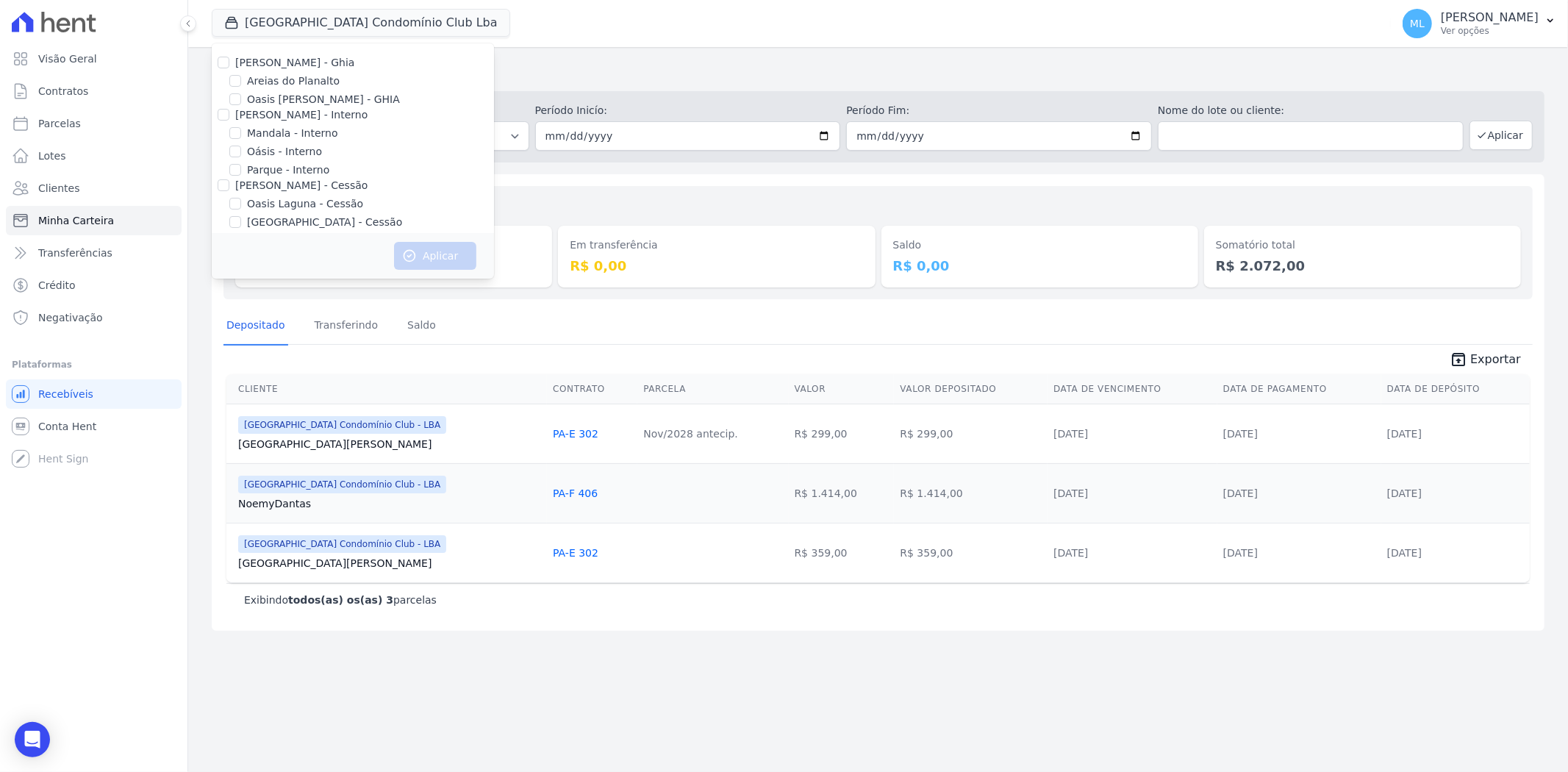
click at [542, 67] on h2 "Minha Carteira" at bounding box center [877, 72] width 1333 height 27
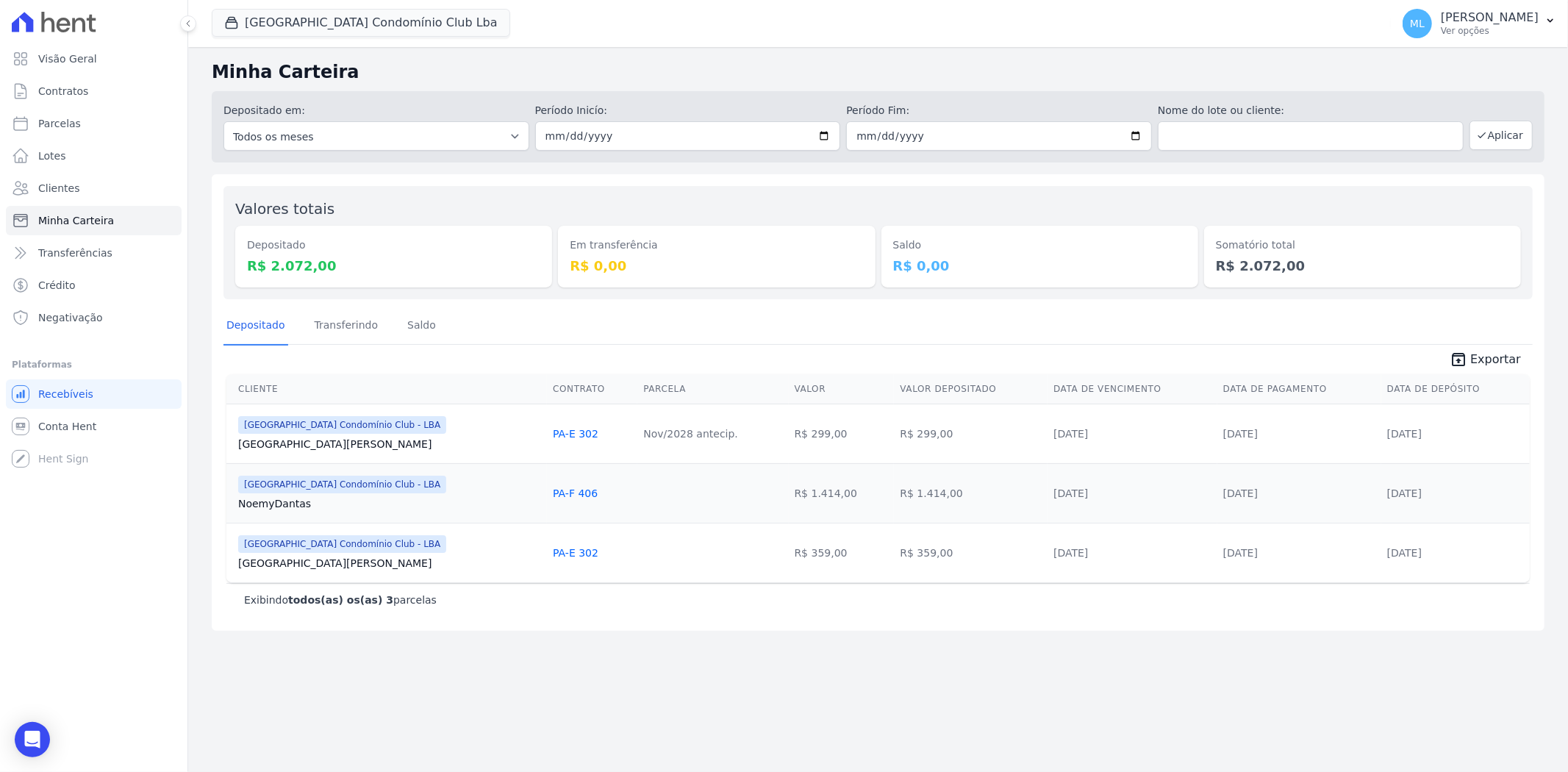
click at [535, 92] on div "Depositado em: Todos os meses Março/2024 Abril/2024 Maio/2024 Junho/2024 Julho/…" at bounding box center [877, 126] width 1333 height 72
click at [350, 12] on button "Parque Do Planalto Condomínio Club Lba" at bounding box center [360, 23] width 298 height 28
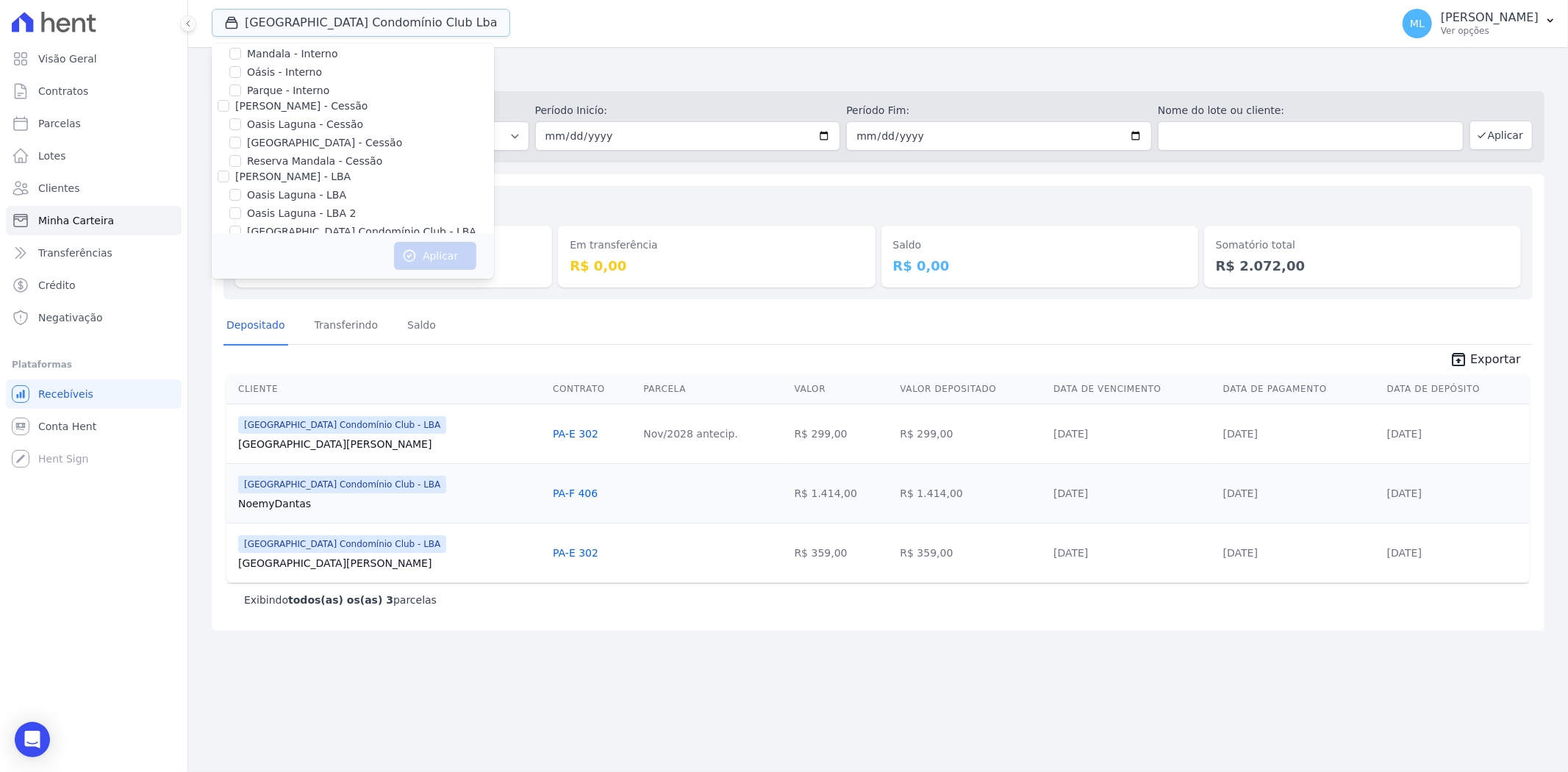
scroll to position [53, 0]
click at [317, 171] on label "Parque do Planalto - Cessão" at bounding box center [324, 169] width 155 height 15
click at [241, 171] on input "Parque do Planalto - Cessão" at bounding box center [234, 168] width 11 height 11
checkbox input "true"
click at [438, 248] on button "Aplicar" at bounding box center [434, 256] width 82 height 28
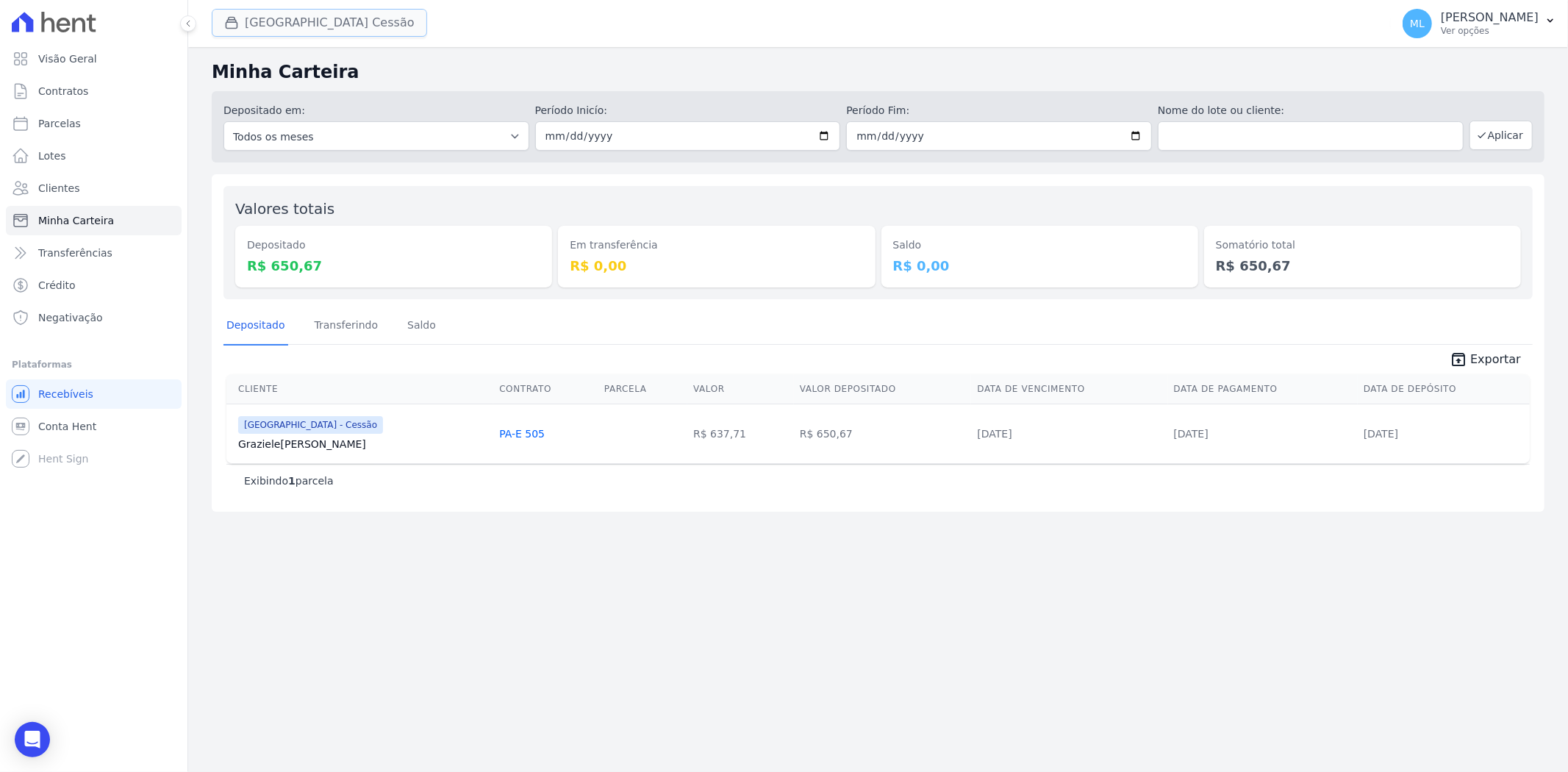
click at [325, 24] on button "Parque Do Planalto Cessão" at bounding box center [319, 23] width 216 height 28
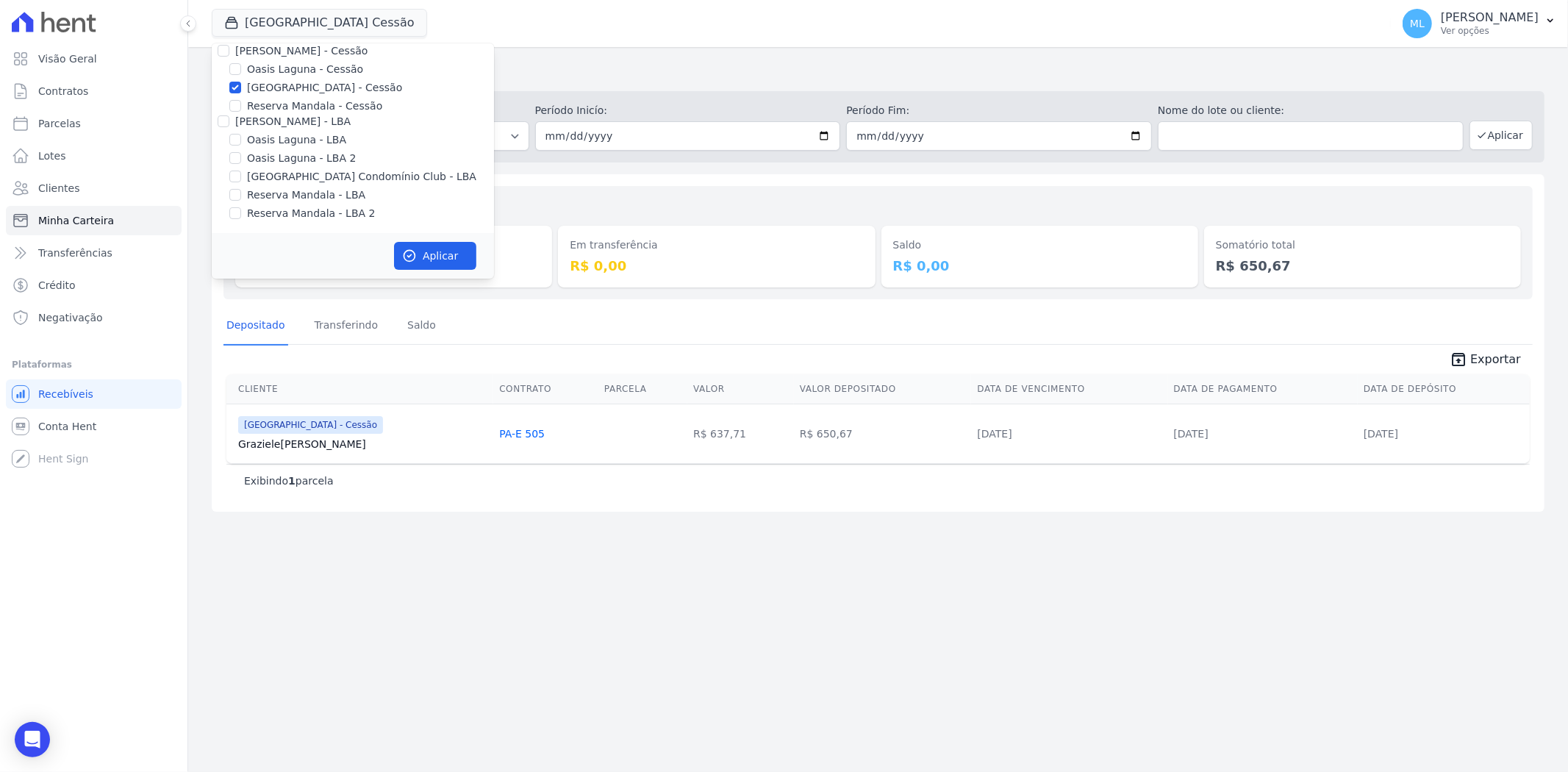
click at [294, 91] on label "Parque do Planalto - Cessão" at bounding box center [324, 88] width 155 height 15
click at [241, 91] on input "Parque do Planalto - Cessão" at bounding box center [234, 87] width 11 height 11
checkbox input "false"
click at [297, 82] on label "Areias do Planalto" at bounding box center [293, 80] width 93 height 15
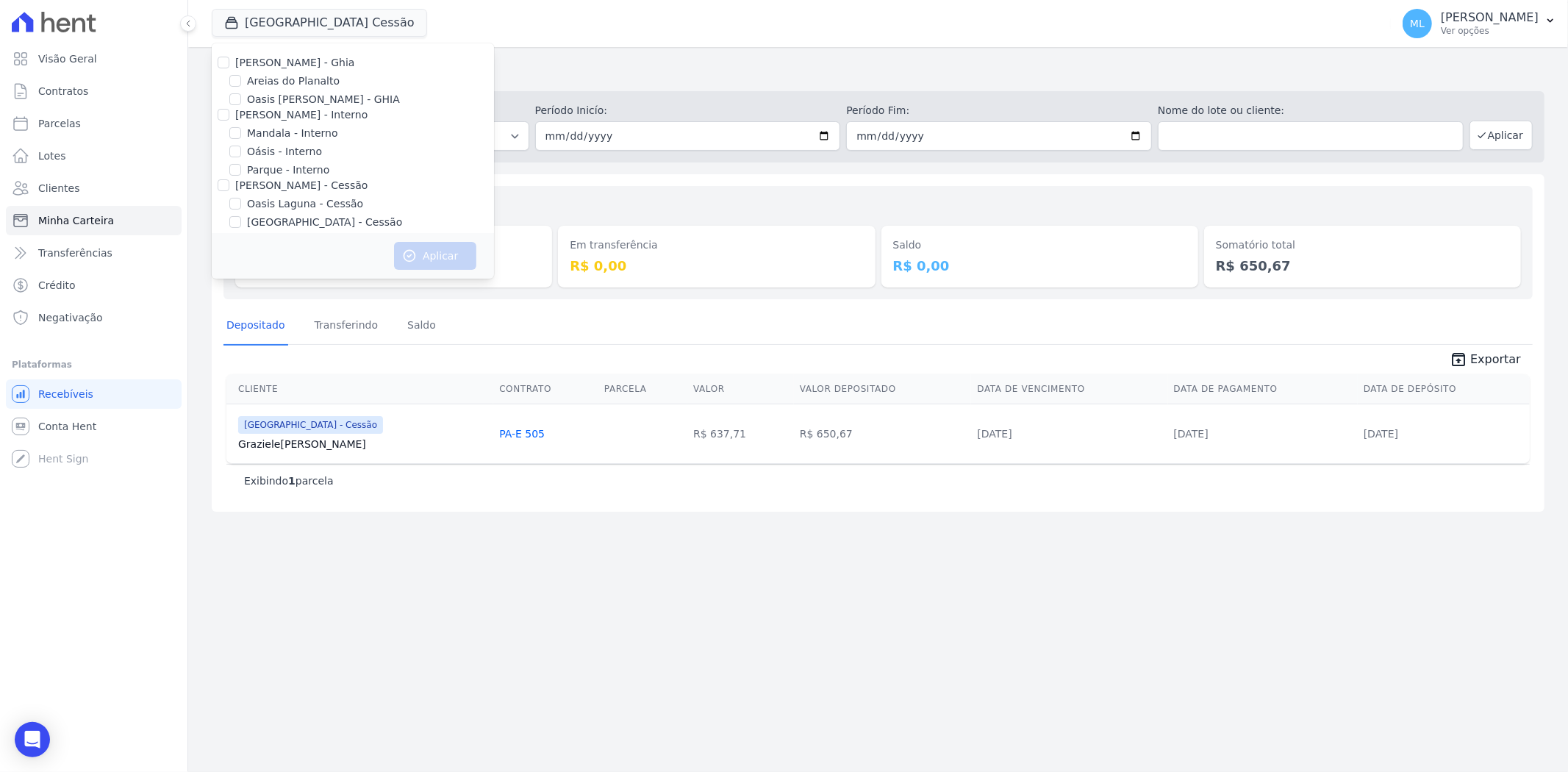
click at [241, 82] on input "Areias do Planalto" at bounding box center [234, 80] width 11 height 11
checkbox input "true"
click at [414, 247] on button "Aplicar" at bounding box center [434, 256] width 82 height 28
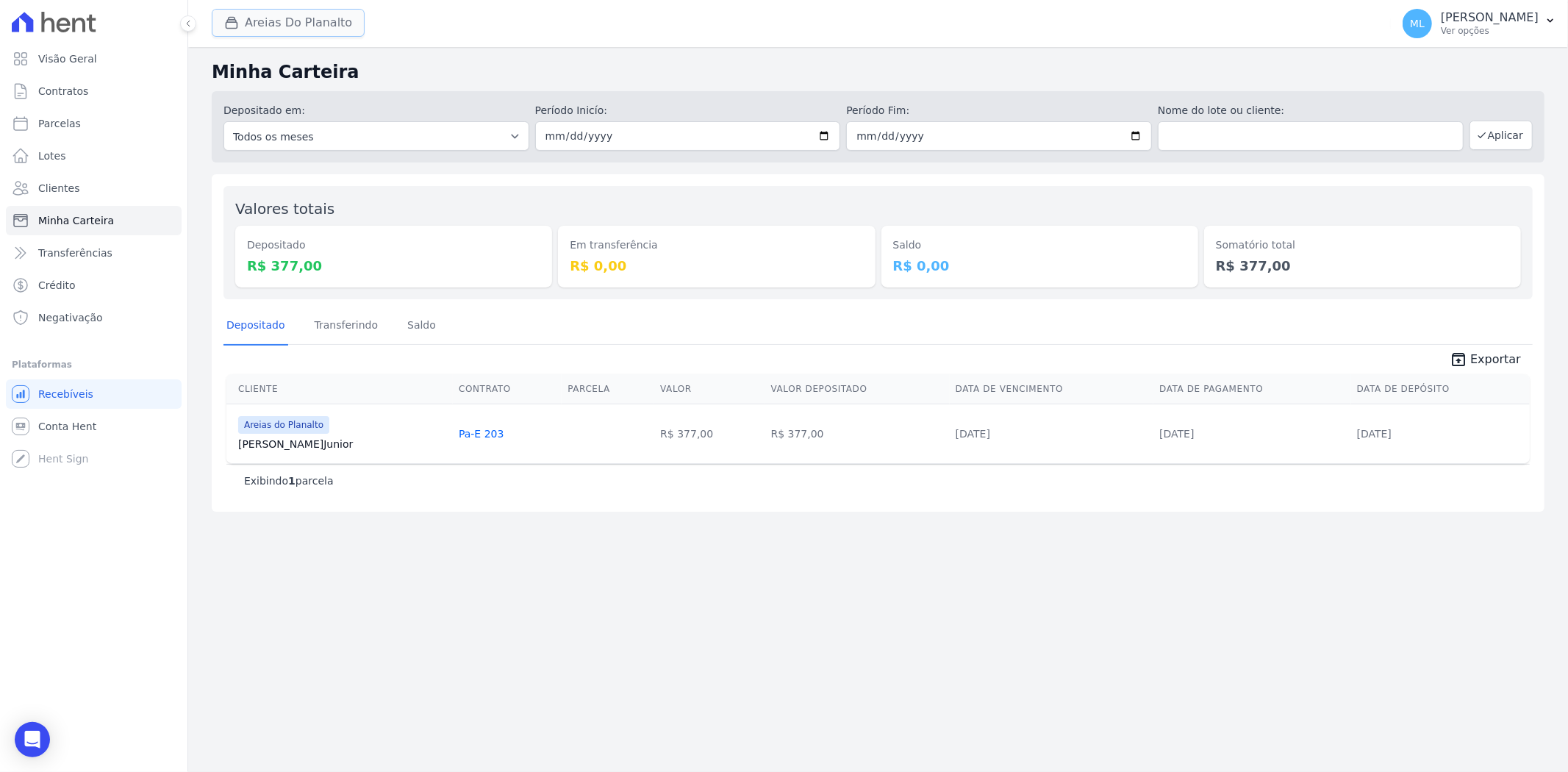
click at [324, 27] on button "Areias Do Planalto" at bounding box center [287, 23] width 153 height 28
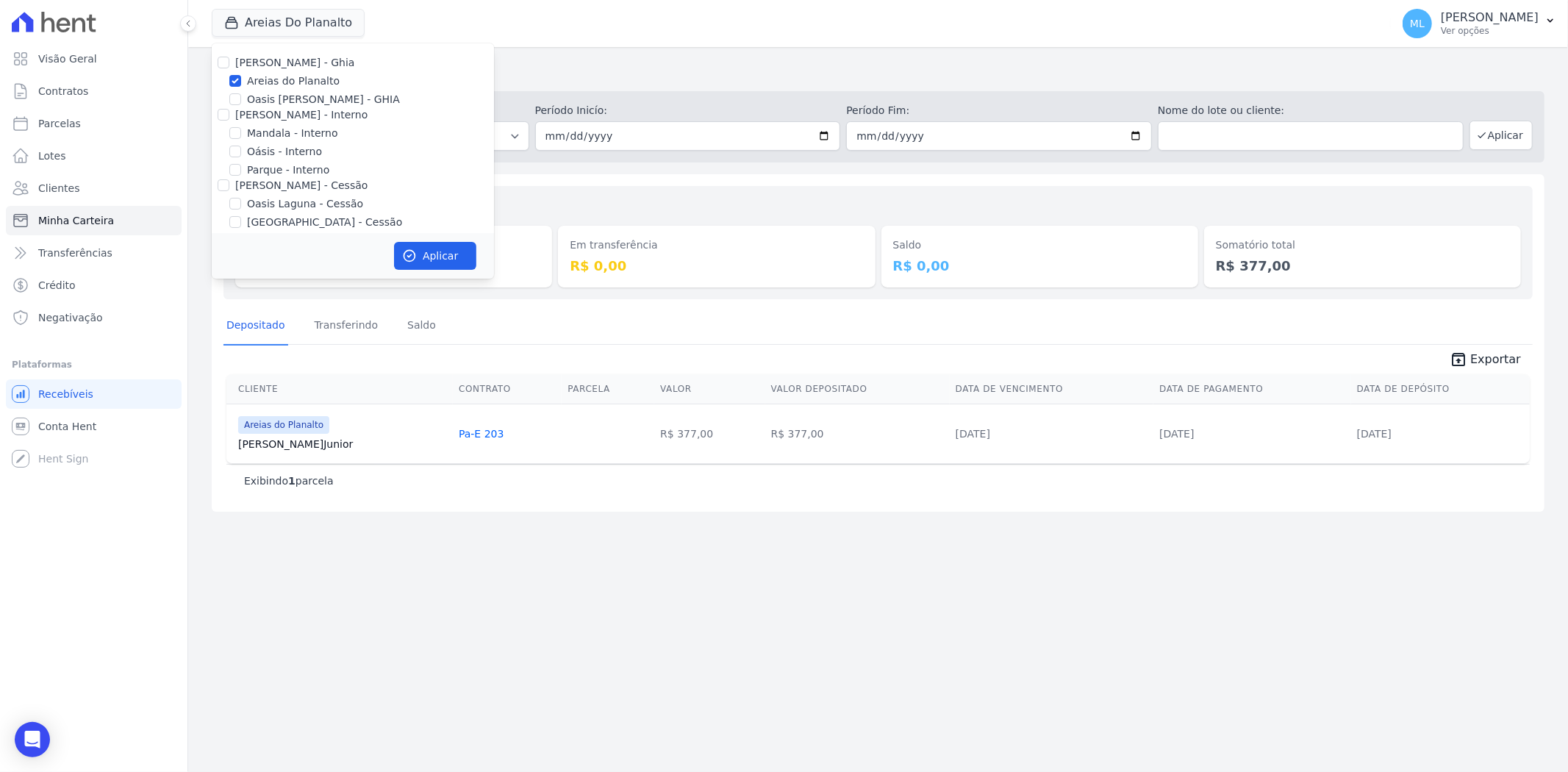
click at [555, 42] on div "Areias Do Planalto Celina Guimaraes - Ghia Areias do Planalto Oasis Celina Guim…" at bounding box center [798, 23] width 1173 height 49
click at [559, 42] on div "Areias Do Planalto Celina Guimaraes - Ghia Areias do Planalto Oasis Celina Guim…" at bounding box center [798, 23] width 1173 height 49
drag, startPoint x: 744, startPoint y: 512, endPoint x: 766, endPoint y: 526, distance: 26.1
click at [746, 516] on div "Minha Carteira Depositado em: Todos os meses Junho/2023 Julho/2023 Agosto/2023 …" at bounding box center [878, 409] width 1380 height 724
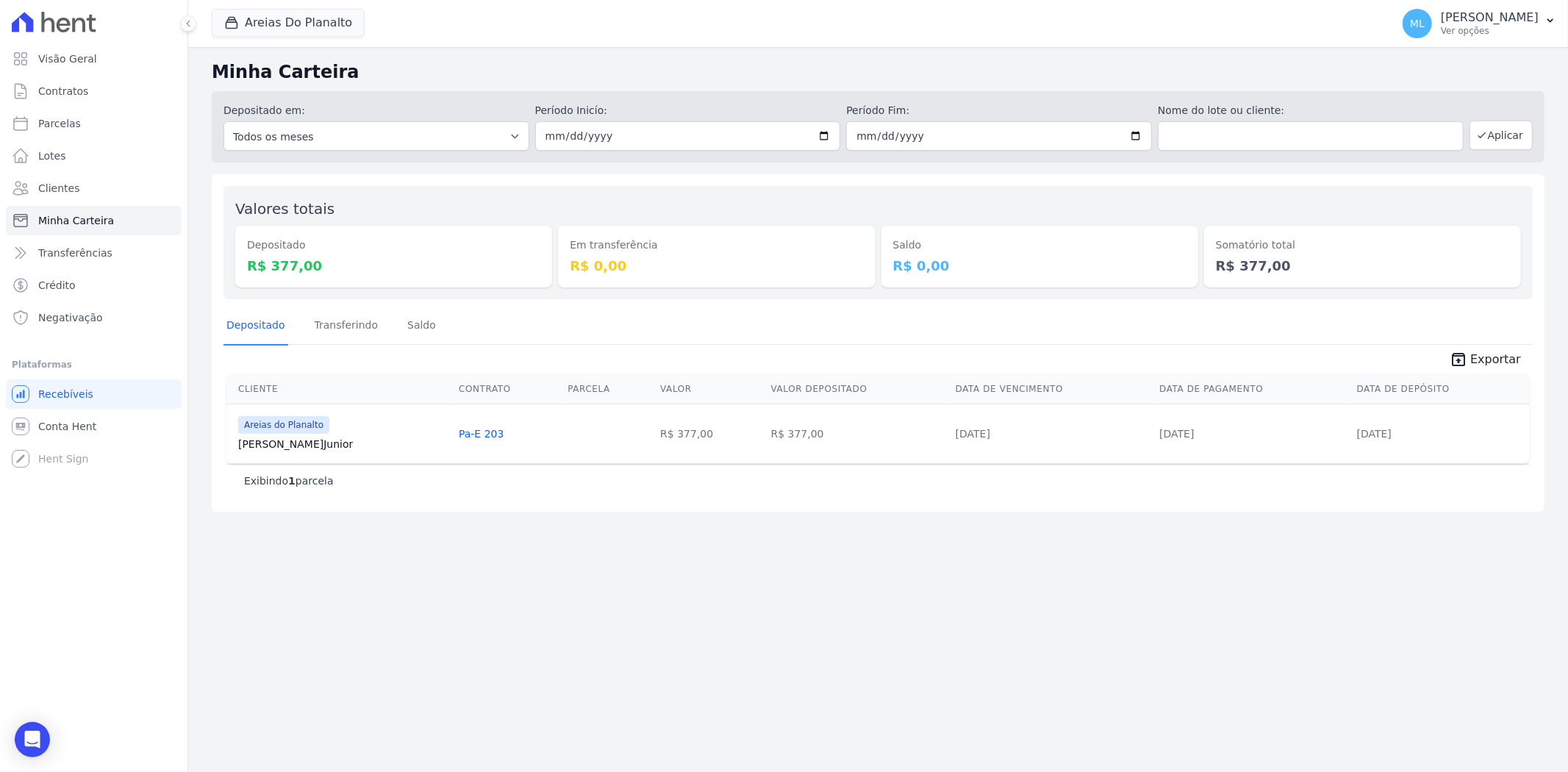
click at [1067, 566] on div "Minha Carteira Depositado em: Todos os meses Junho/2023 Julho/2023 Agosto/2023 …" at bounding box center [878, 409] width 1380 height 724
click at [277, 25] on button "Areias Do Planalto" at bounding box center [287, 23] width 153 height 28
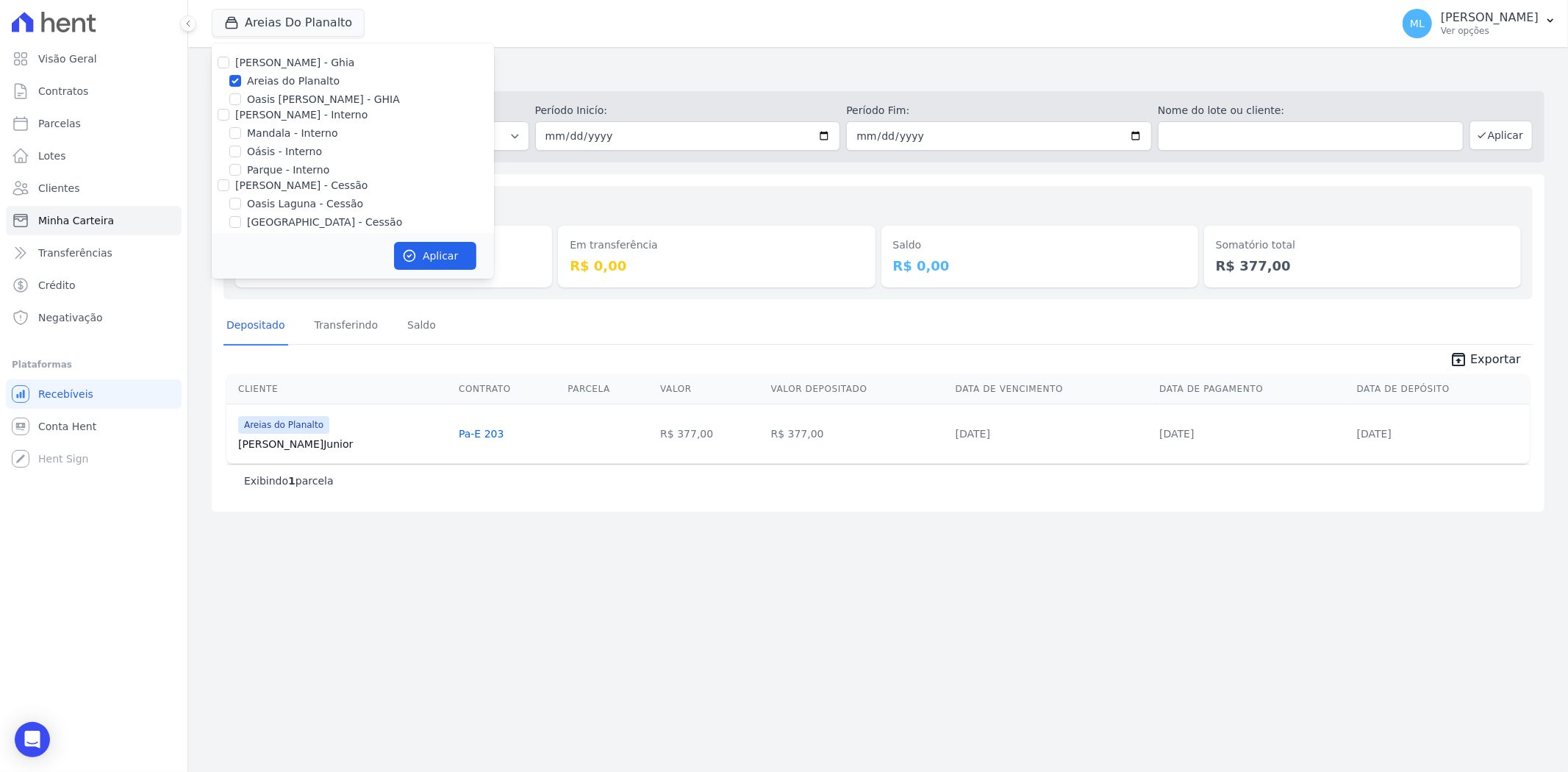
click at [285, 78] on label "Areias do Planalto" at bounding box center [293, 80] width 93 height 15
click at [241, 78] on input "Areias do Planalto" at bounding box center [234, 80] width 11 height 11
checkbox input "false"
click at [303, 195] on label "Reserva Mandala - LBA" at bounding box center [306, 195] width 119 height 15
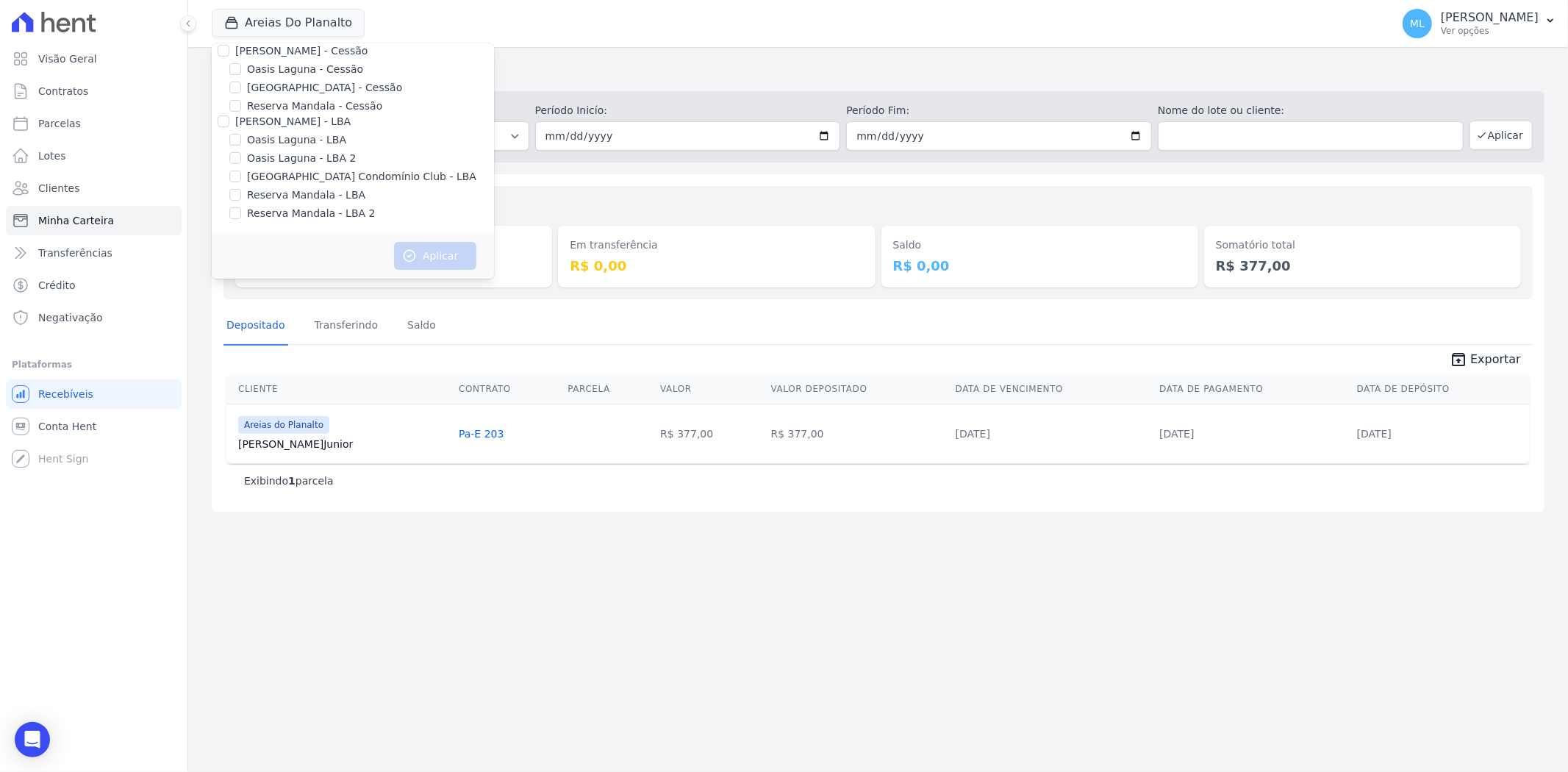
click at [241, 195] on input "Reserva Mandala - LBA" at bounding box center [234, 195] width 11 height 11
checkbox input "true"
click at [309, 214] on label "Reserva Mandala - LBA 2" at bounding box center [310, 213] width 128 height 15
click at [241, 214] on input "Reserva Mandala - LBA 2" at bounding box center [234, 212] width 11 height 11
checkbox input "true"
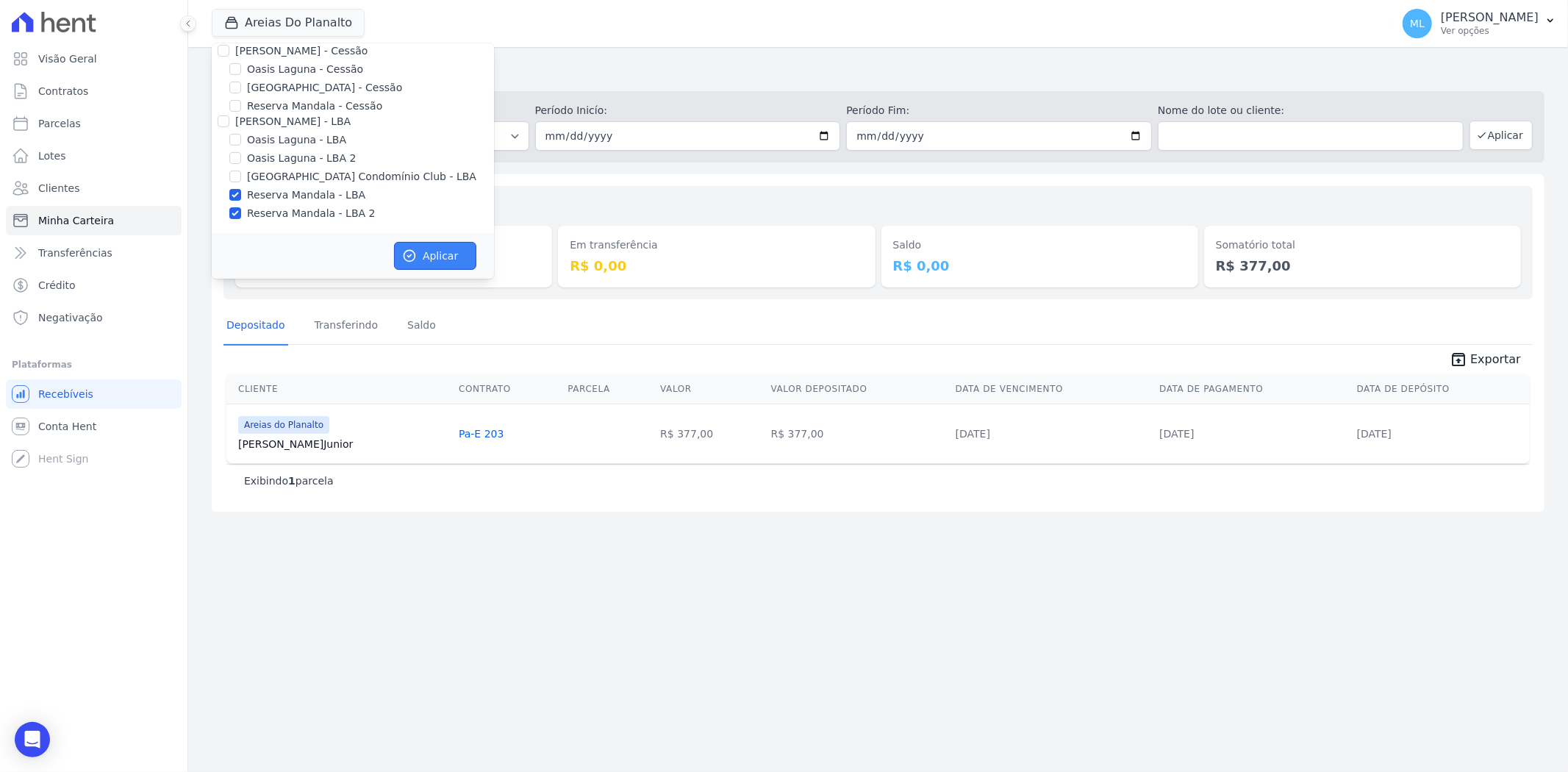
click at [433, 248] on button "Aplicar" at bounding box center [434, 256] width 82 height 28
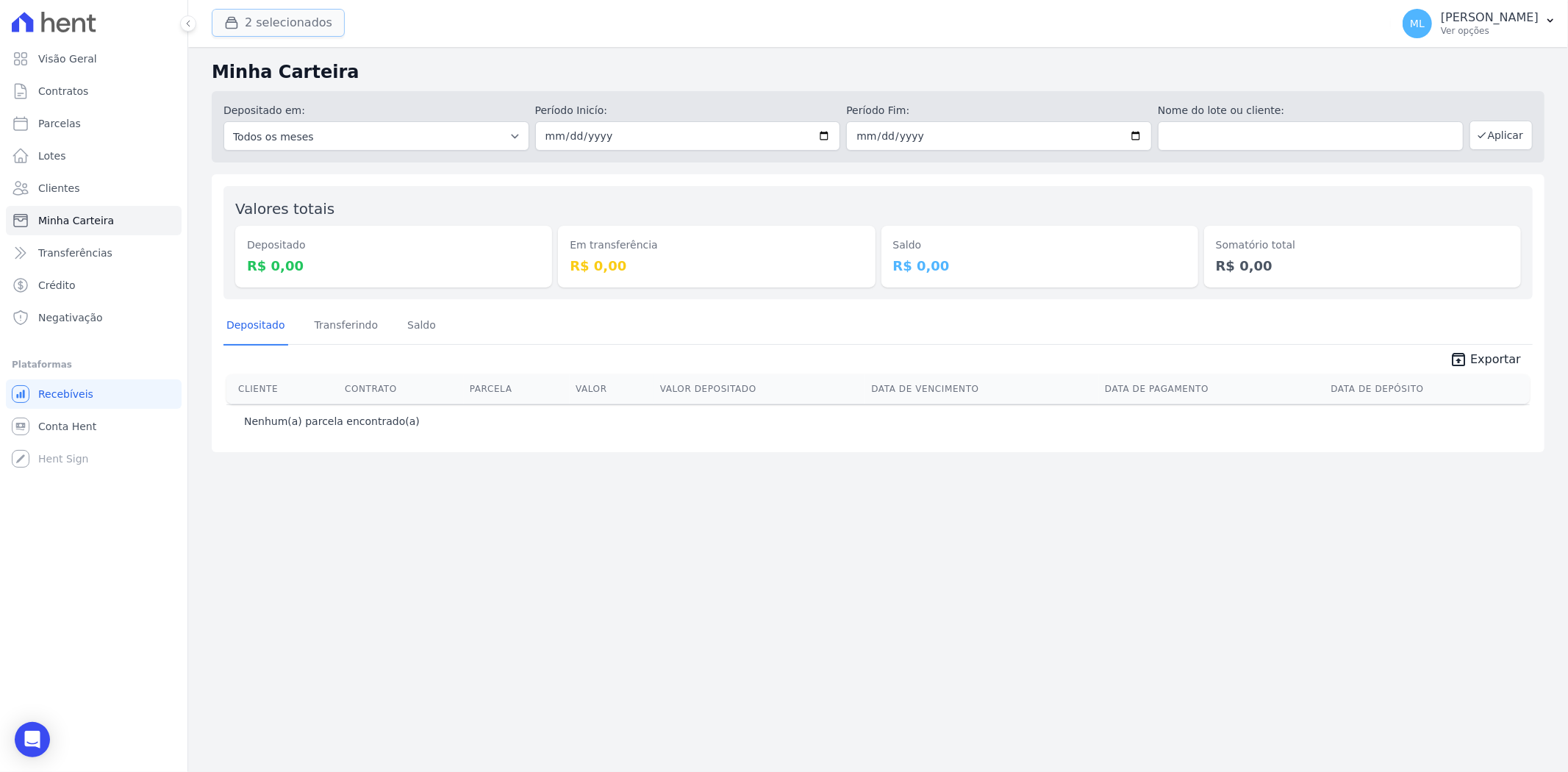
click at [292, 25] on button "2 selecionados" at bounding box center [278, 23] width 133 height 28
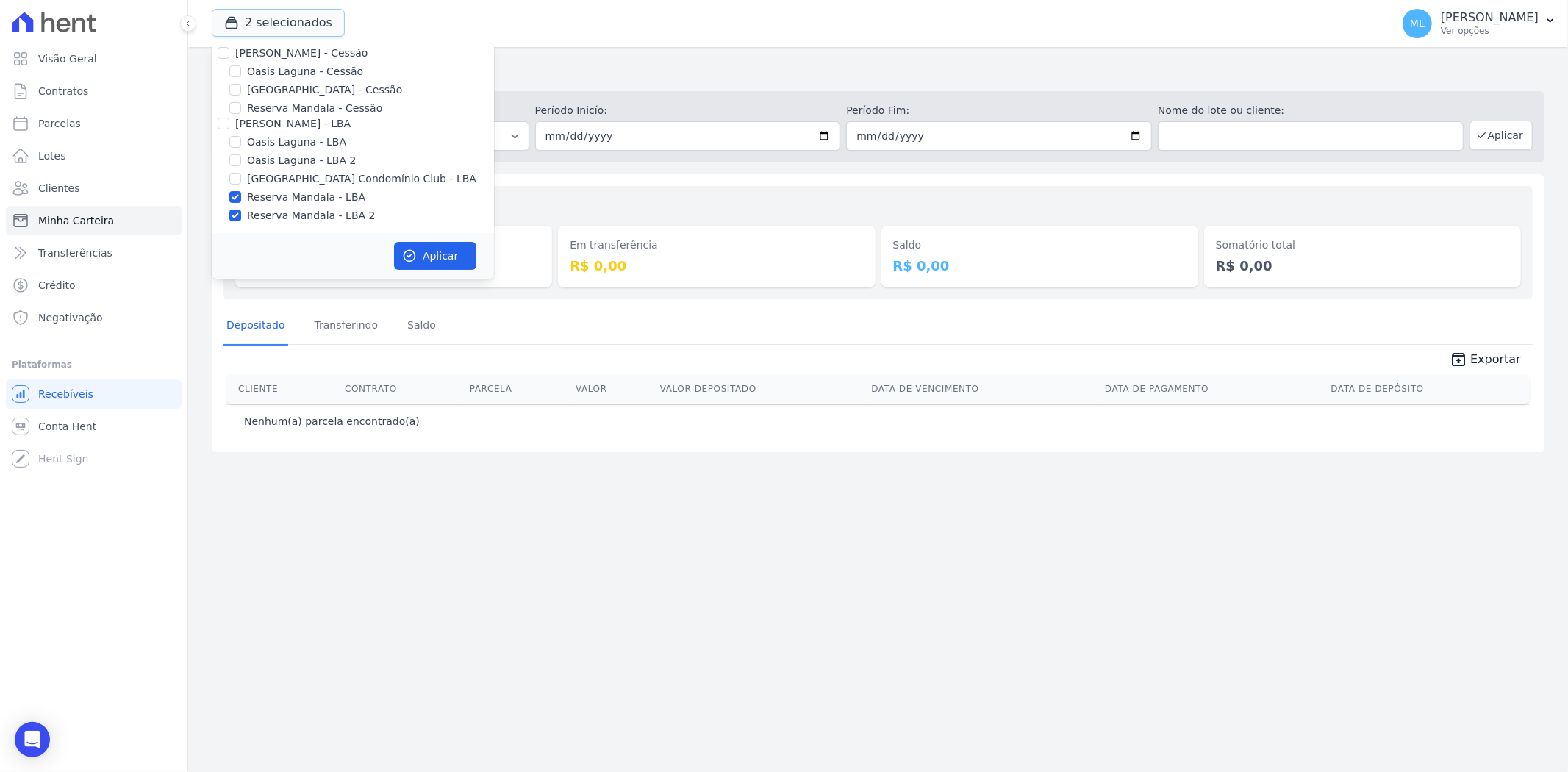
scroll to position [134, 0]
click at [268, 196] on label "Reserva Mandala - LBA" at bounding box center [306, 195] width 119 height 15
click at [241, 196] on input "Reserva Mandala - LBA" at bounding box center [234, 195] width 11 height 11
checkbox input "false"
click at [275, 218] on label "Reserva Mandala - LBA 2" at bounding box center [310, 213] width 128 height 15
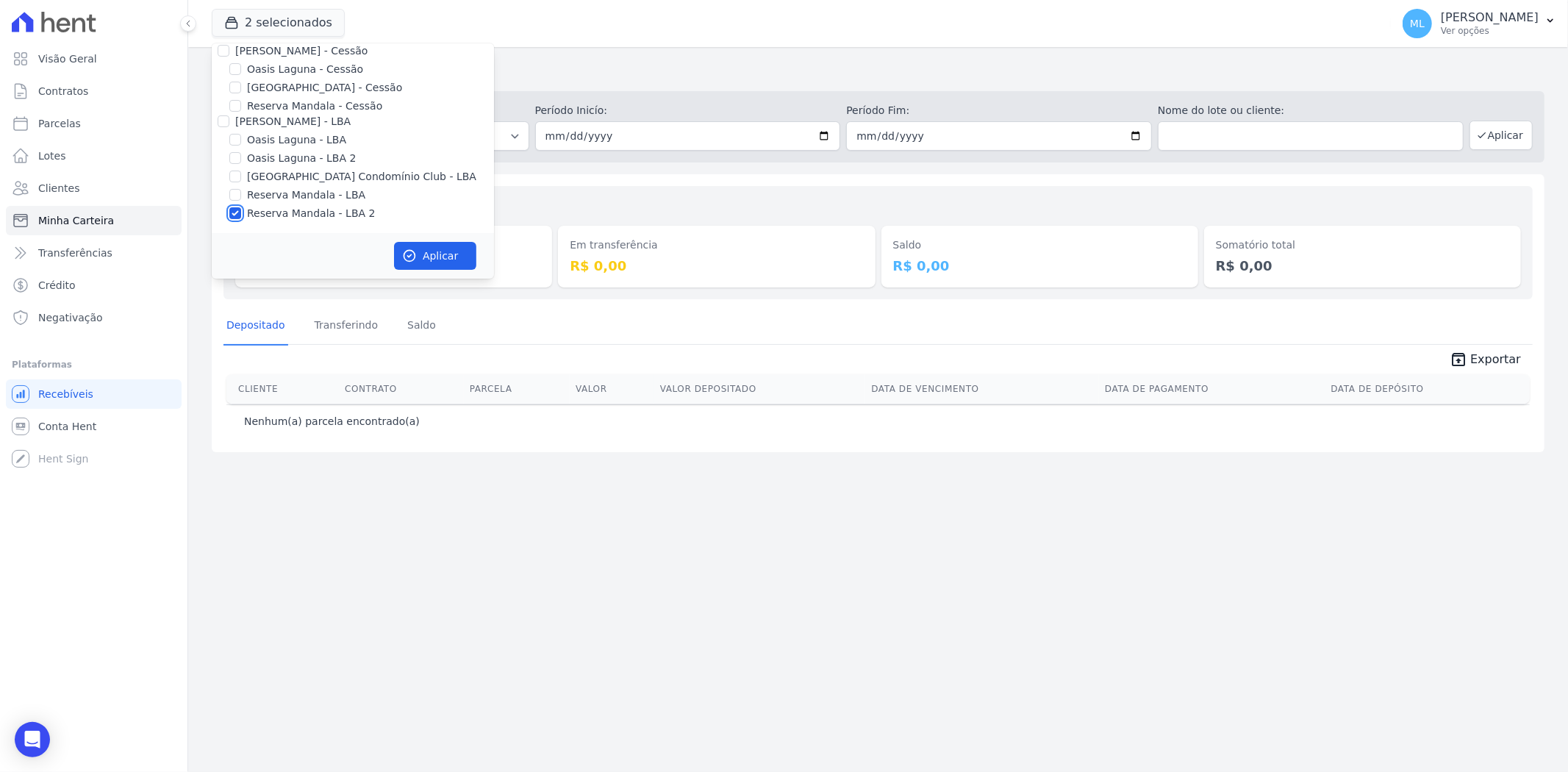
click at [241, 218] on input "Reserva Mandala - LBA 2" at bounding box center [234, 212] width 11 height 11
checkbox input "false"
click at [307, 111] on label "Reserva Mandala - Cessão" at bounding box center [314, 105] width 135 height 15
click at [241, 111] on input "Reserva Mandala - Cessão" at bounding box center [234, 105] width 11 height 11
checkbox input "true"
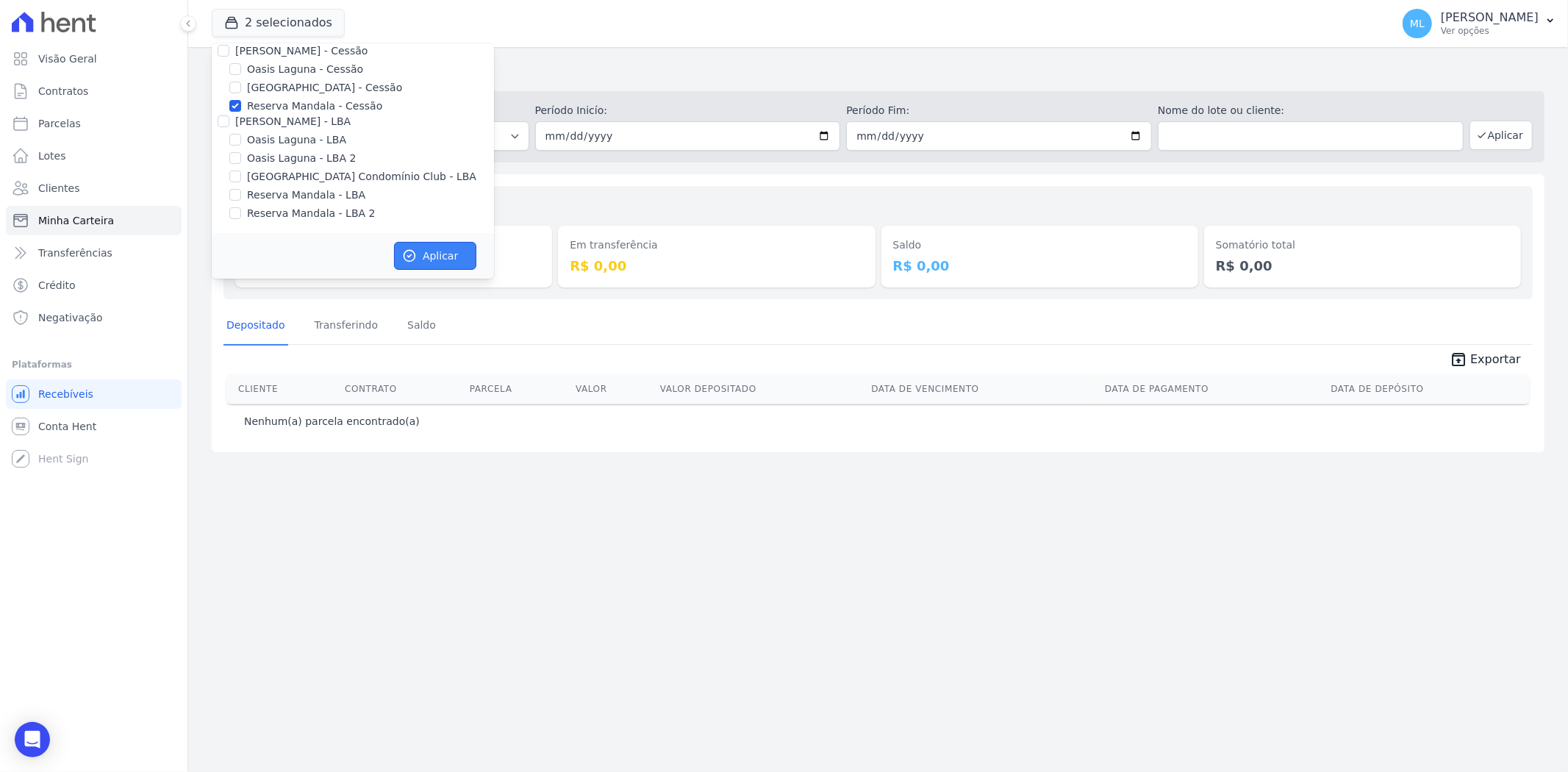
click at [425, 263] on button "Aplicar" at bounding box center [434, 256] width 82 height 28
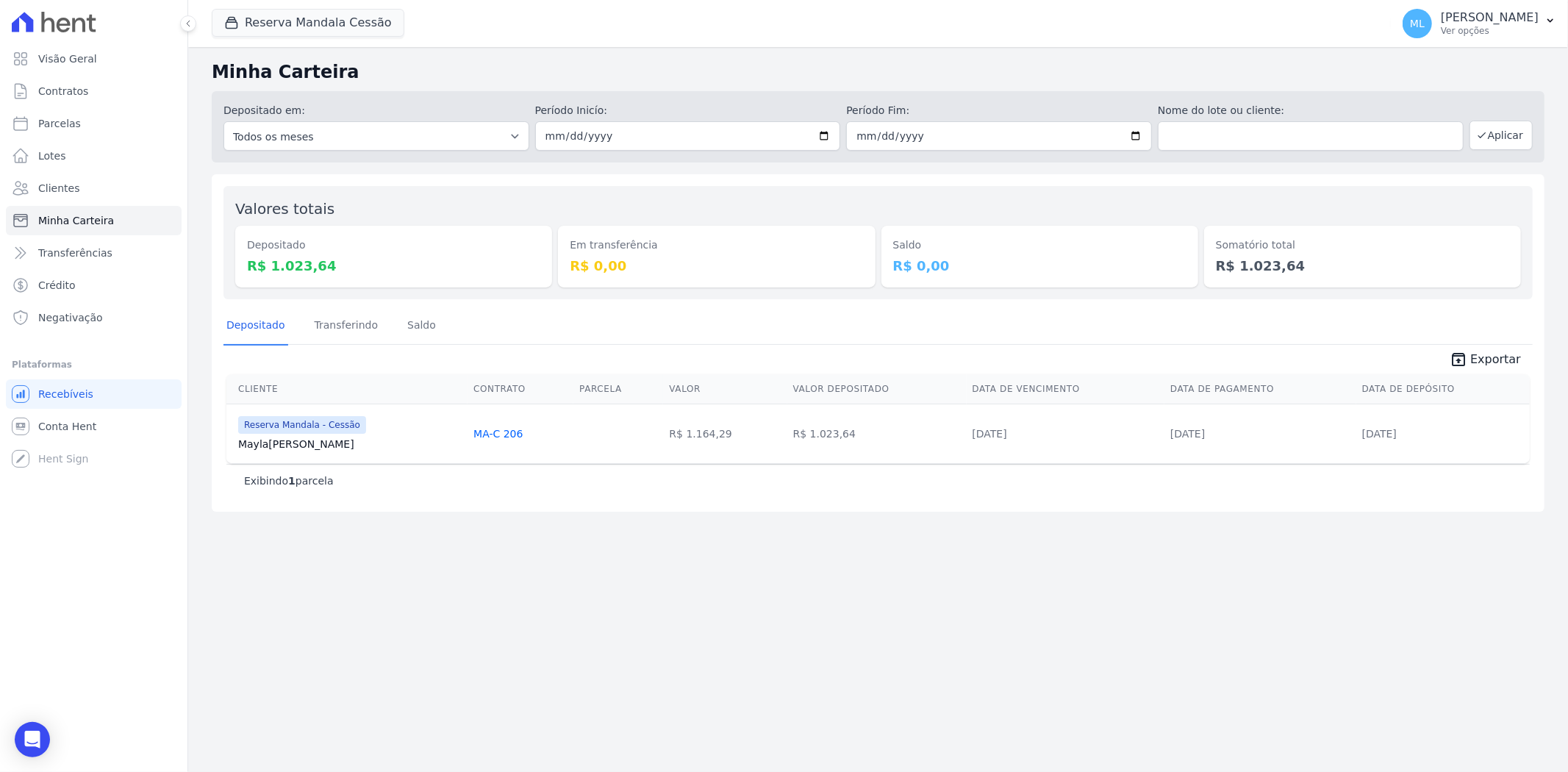
click at [1467, 355] on icon "unarchive" at bounding box center [1458, 359] width 18 height 18
drag, startPoint x: 459, startPoint y: 195, endPoint x: 702, endPoint y: 108, distance: 258.1
click at [461, 195] on div "Valores totais Depositado R$ 1.023,64 Em transferência R$ 0,00 Saldo R$ 0,00 So…" at bounding box center [878, 242] width 1309 height 113
click at [78, 180] on link "Clientes" at bounding box center [94, 187] width 176 height 29
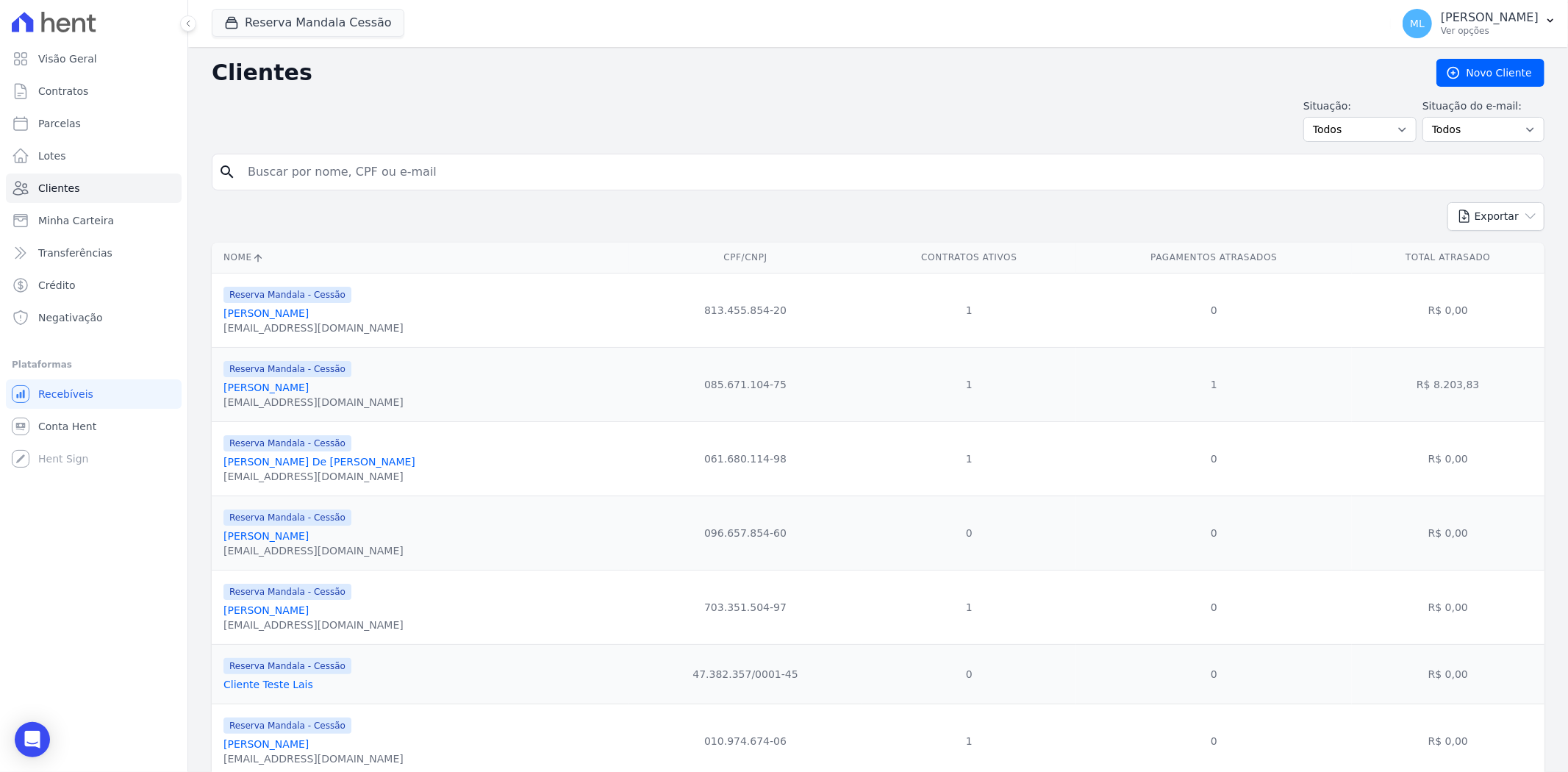
click at [341, 177] on input "search" at bounding box center [888, 172] width 1298 height 29
type input "thais"
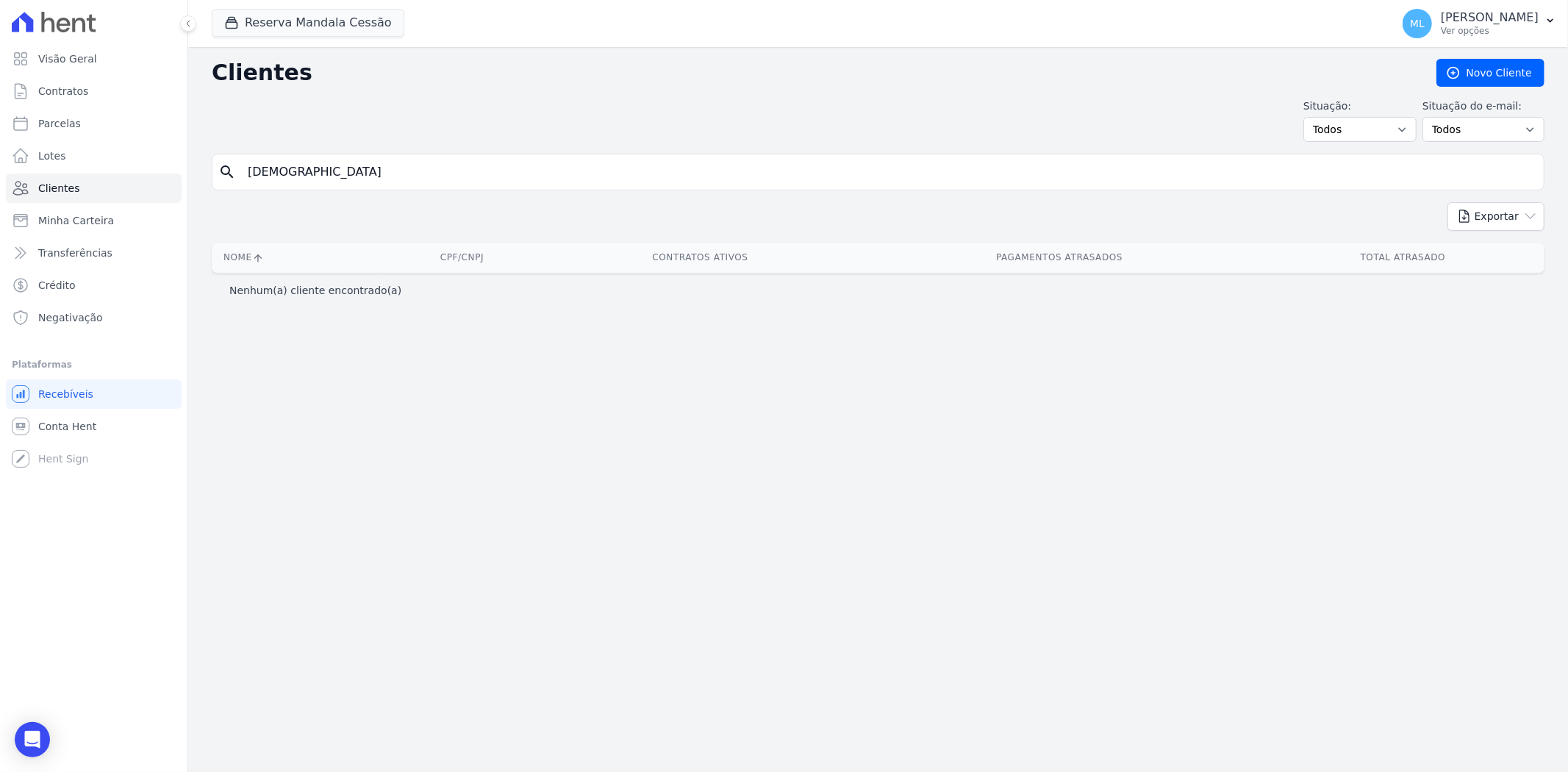
drag, startPoint x: 306, startPoint y: 187, endPoint x: 187, endPoint y: 188, distance: 119.0
click at [187, 189] on div "Visão Geral Contratos Parcelas Lotes Clientes Minha Carteira Transferências Cré…" at bounding box center [784, 386] width 1568 height 772
type input "emm"
click at [319, 171] on input "emm" at bounding box center [888, 172] width 1298 height 29
type input "emmyle"
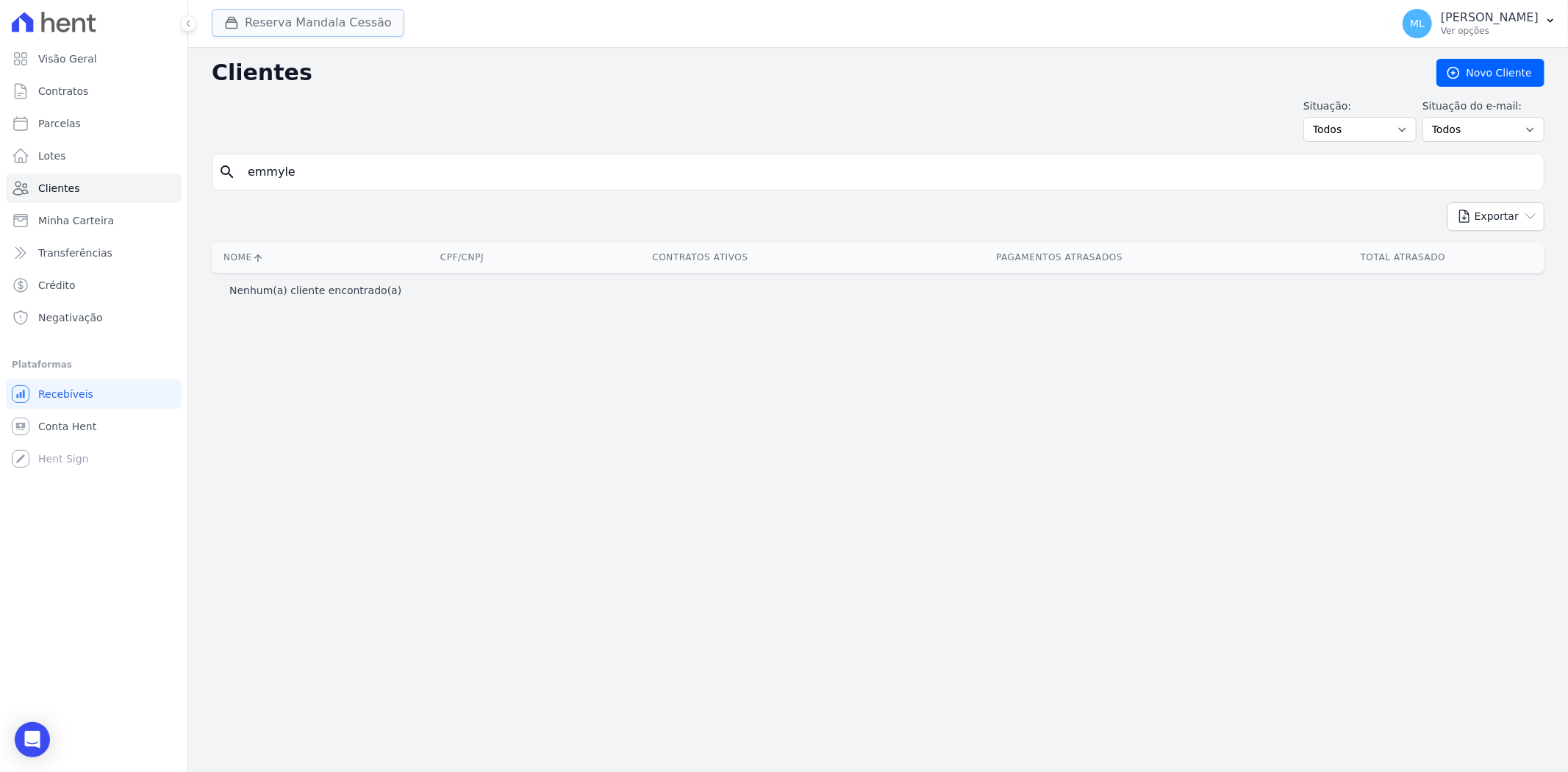
click at [324, 25] on button "Reserva Mandala Cessão" at bounding box center [308, 23] width 193 height 28
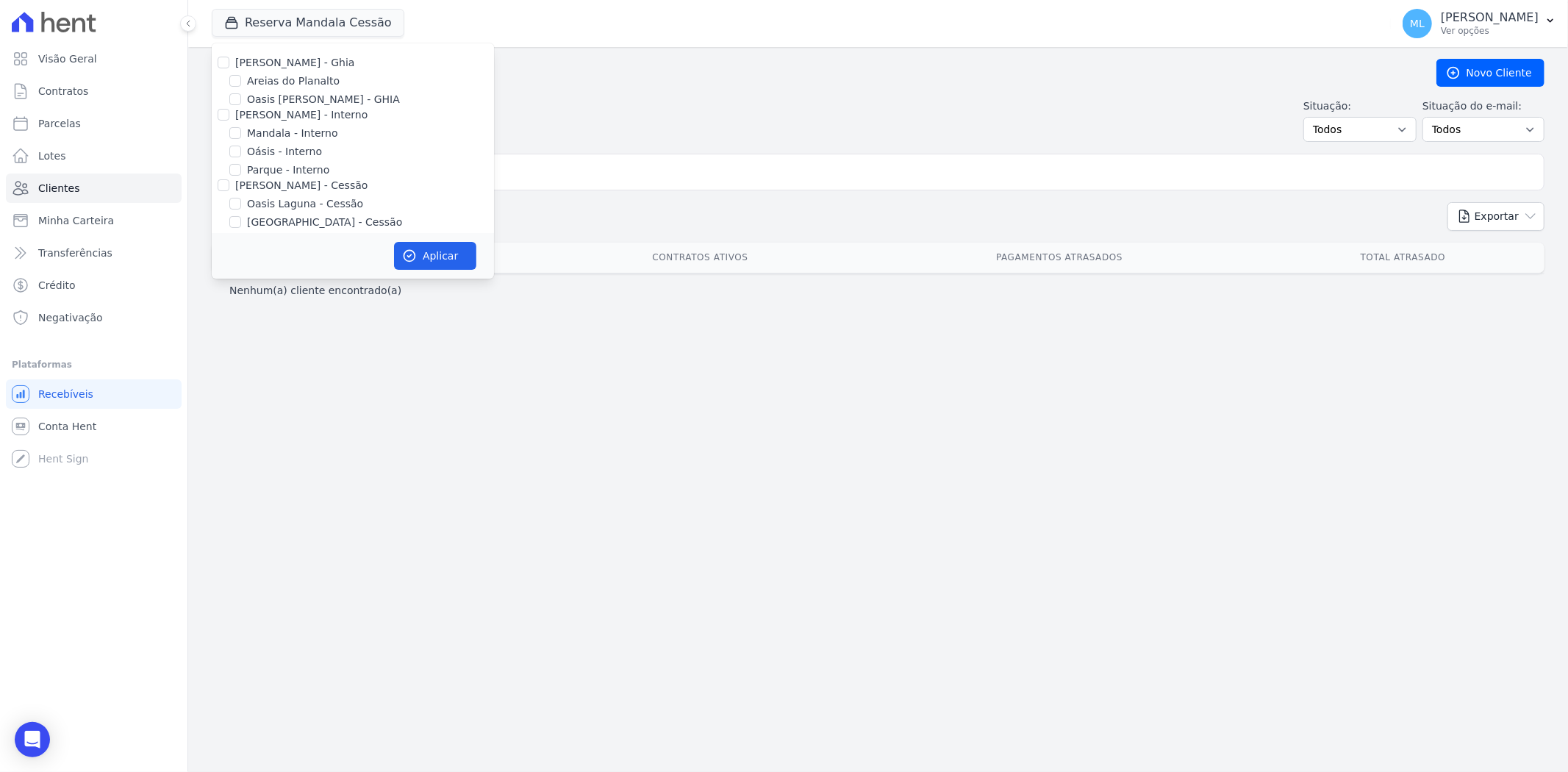
click at [235, 57] on label "Celina Guimaraes - Ghia" at bounding box center [294, 62] width 119 height 11
click at [229, 57] on input "Celina Guimaraes - Ghia" at bounding box center [223, 62] width 11 height 11
checkbox input "true"
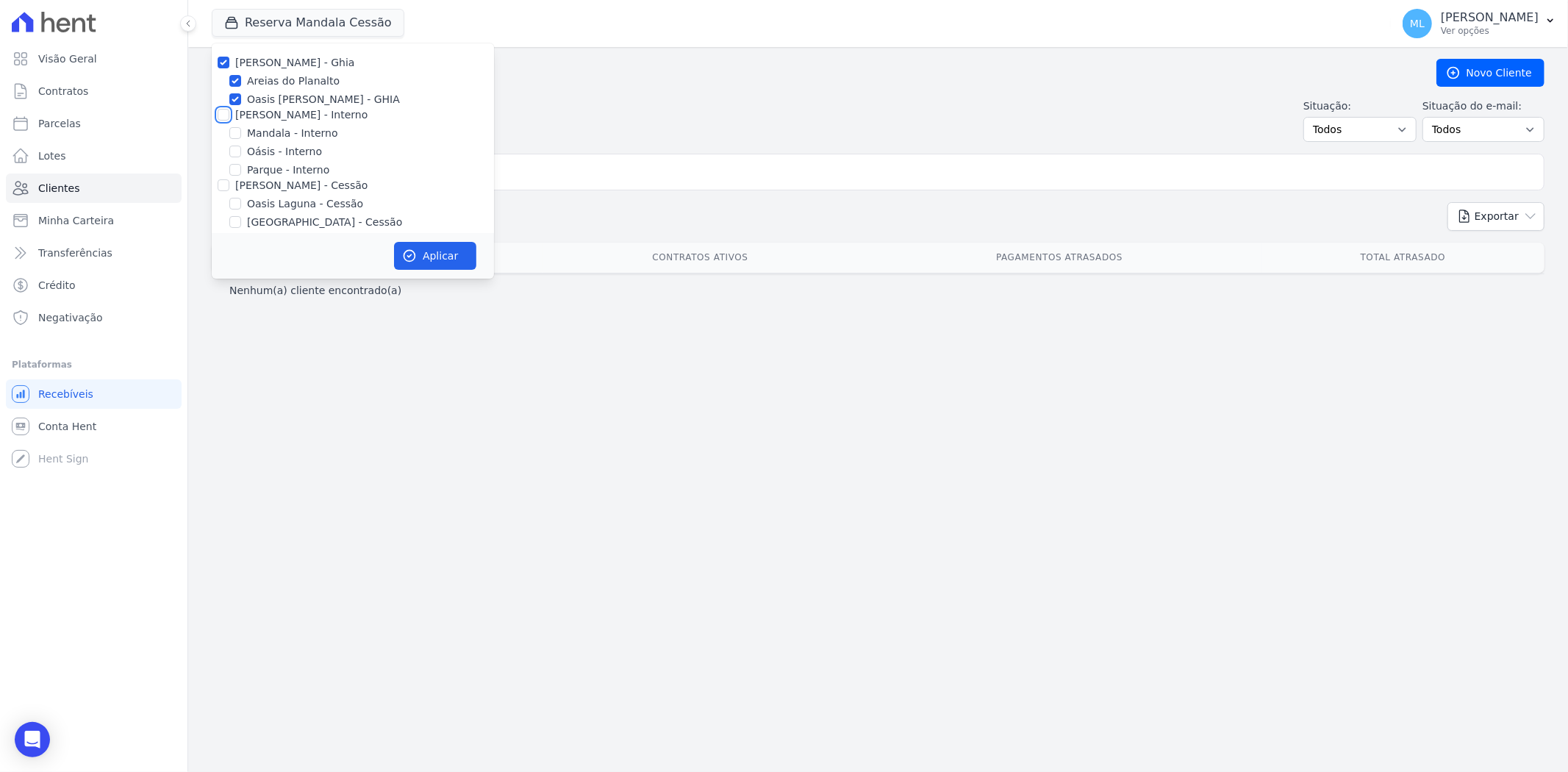
click at [225, 116] on input "Celina Guimarães - Interno" at bounding box center [223, 114] width 11 height 11
checkbox input "true"
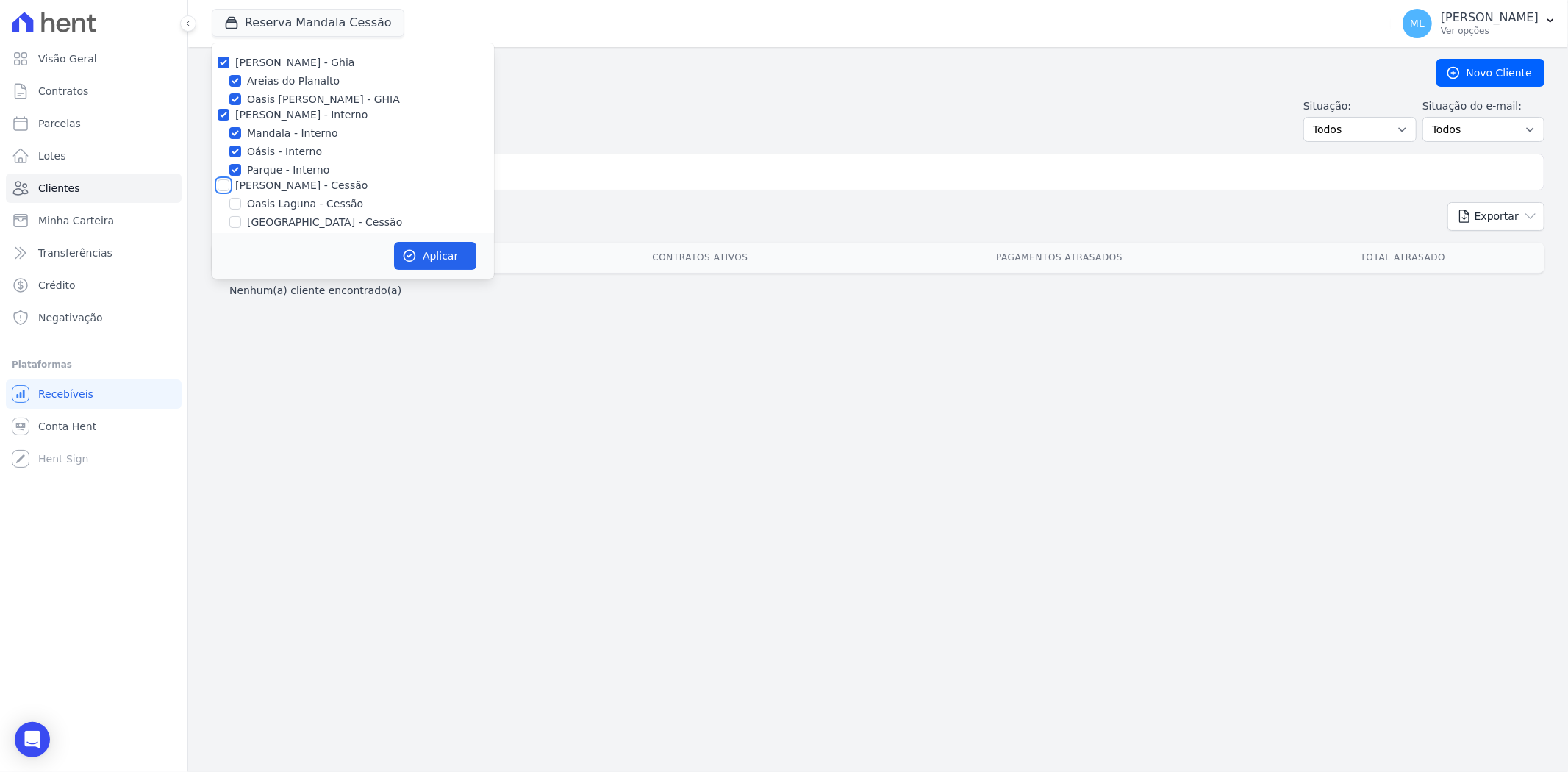
click at [223, 186] on input "Celina Guimaraes - Cessão" at bounding box center [223, 185] width 11 height 11
checkbox input "true"
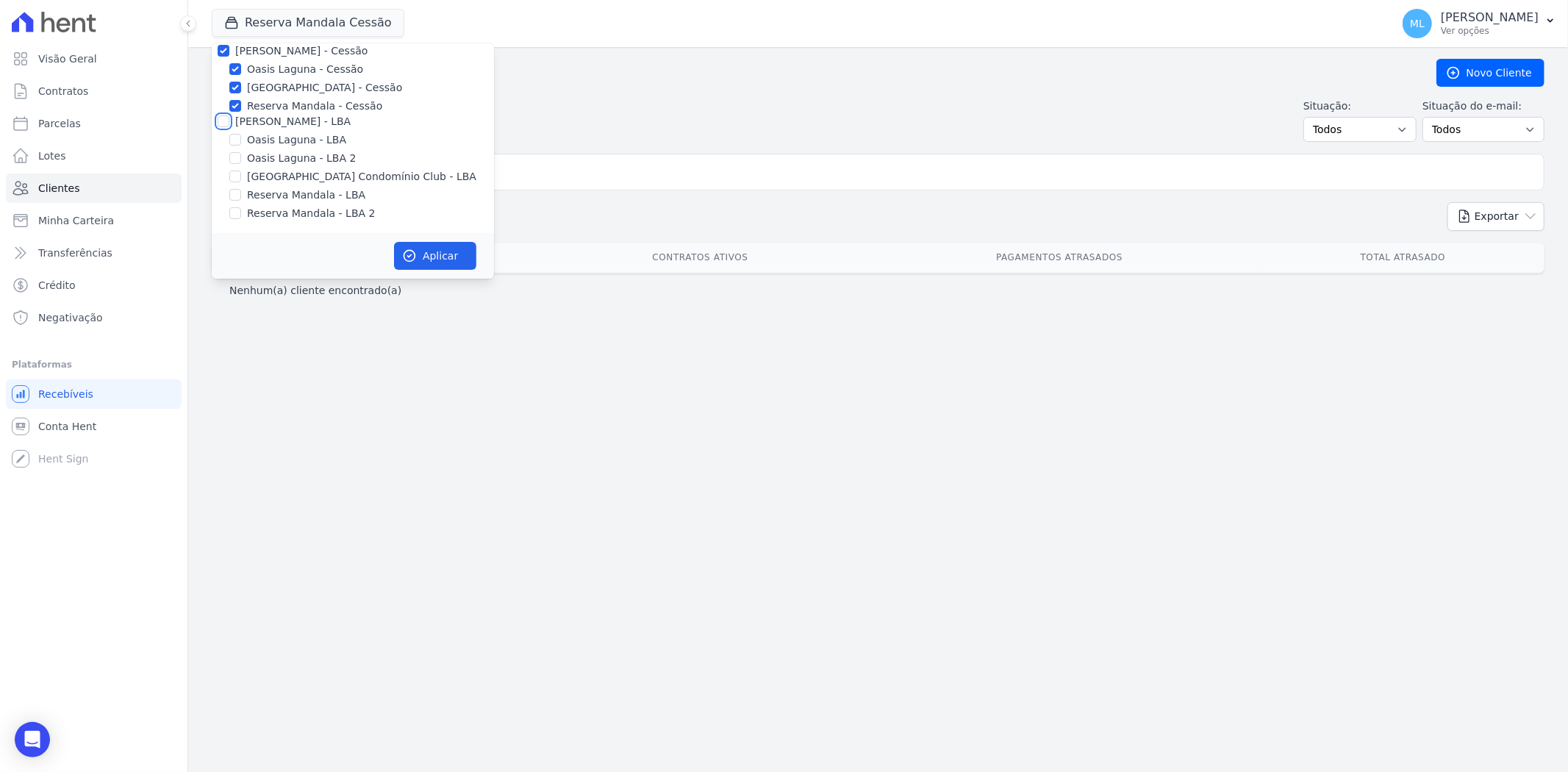
click at [218, 118] on input "Celina Guimaraes - LBA" at bounding box center [223, 120] width 11 height 11
checkbox input "true"
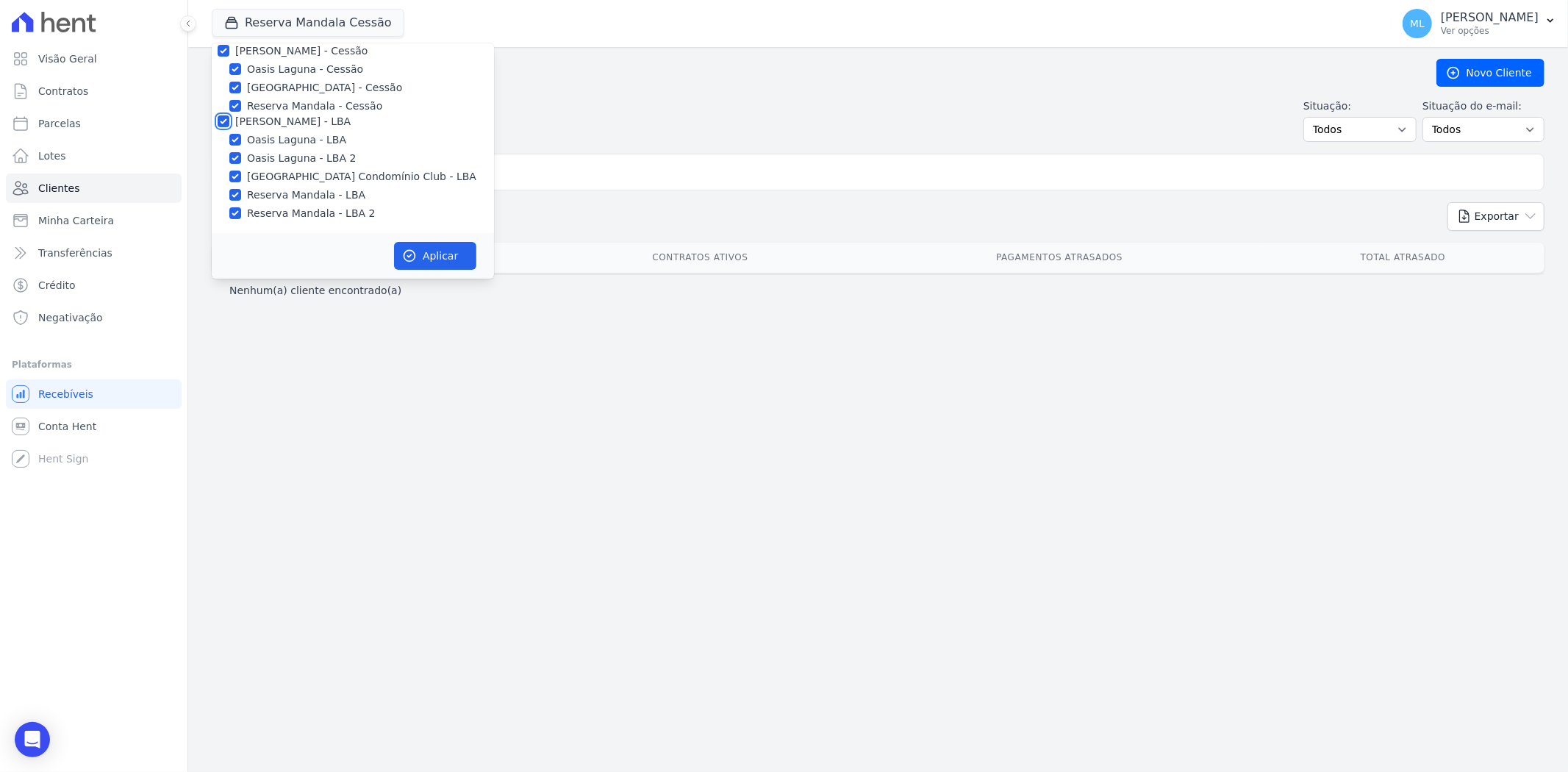
checkbox input "true"
click at [407, 253] on icon "button" at bounding box center [409, 256] width 15 height 15
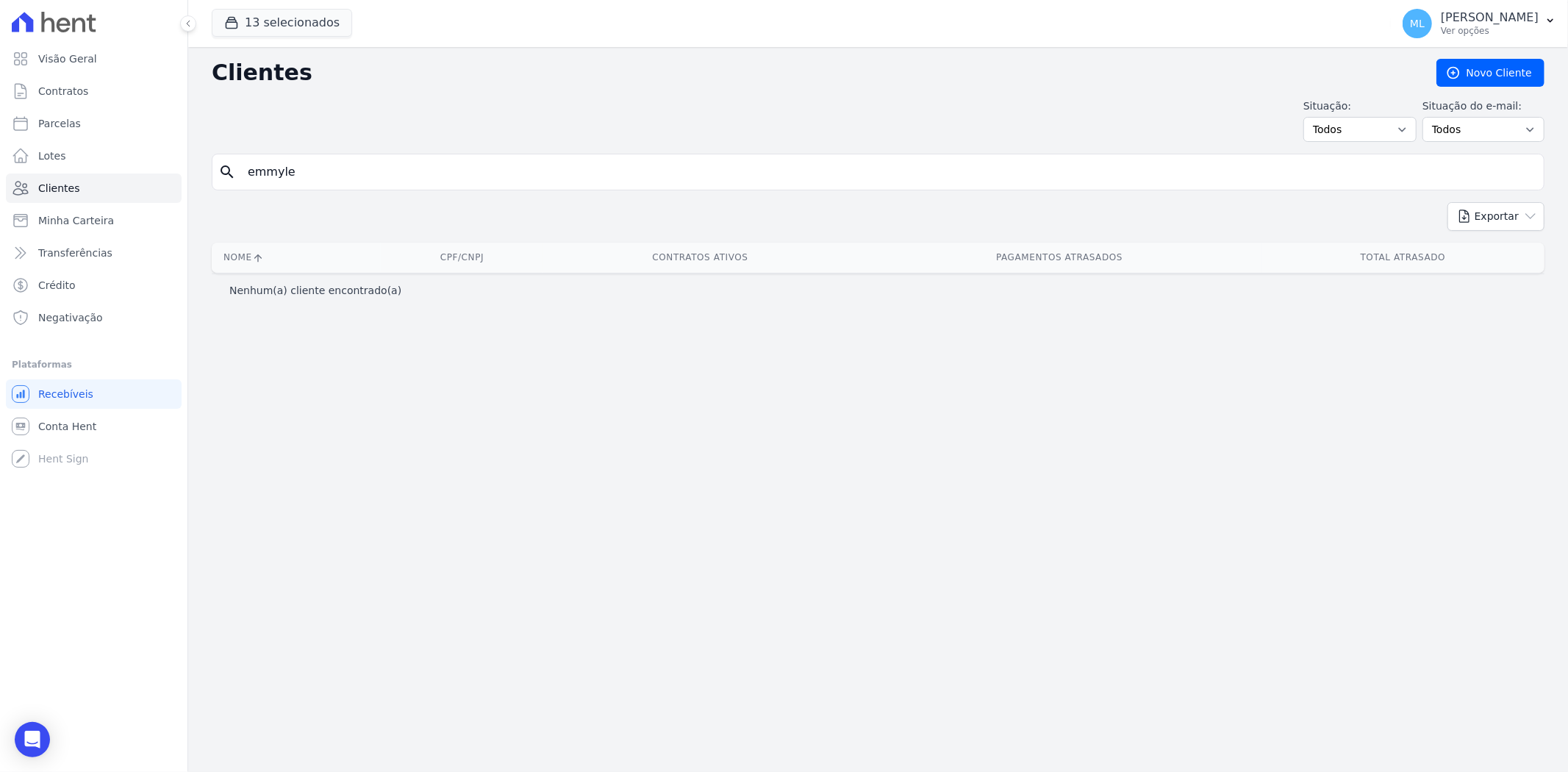
click at [344, 167] on input "emmyle" at bounding box center [888, 172] width 1298 height 29
drag, startPoint x: 344, startPoint y: 167, endPoint x: 172, endPoint y: 160, distance: 172.1
click at [172, 160] on div "Visão Geral Contratos Parcelas Lotes Clientes Minha Carteira Transferências Cré…" at bounding box center [784, 386] width 1568 height 772
type input "thais"
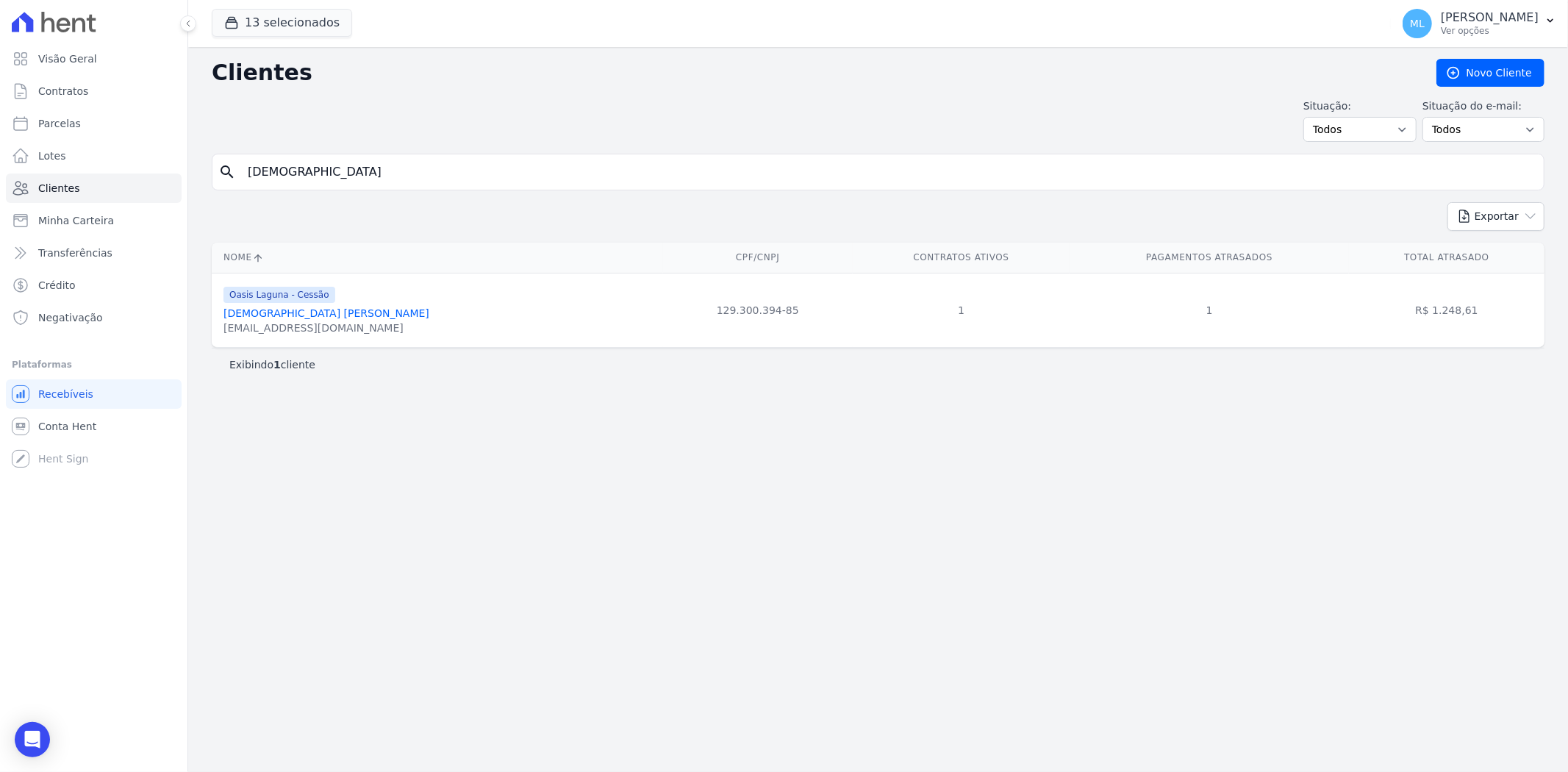
click at [312, 314] on link "Thais Emilly Gomes Silva" at bounding box center [326, 312] width 206 height 11
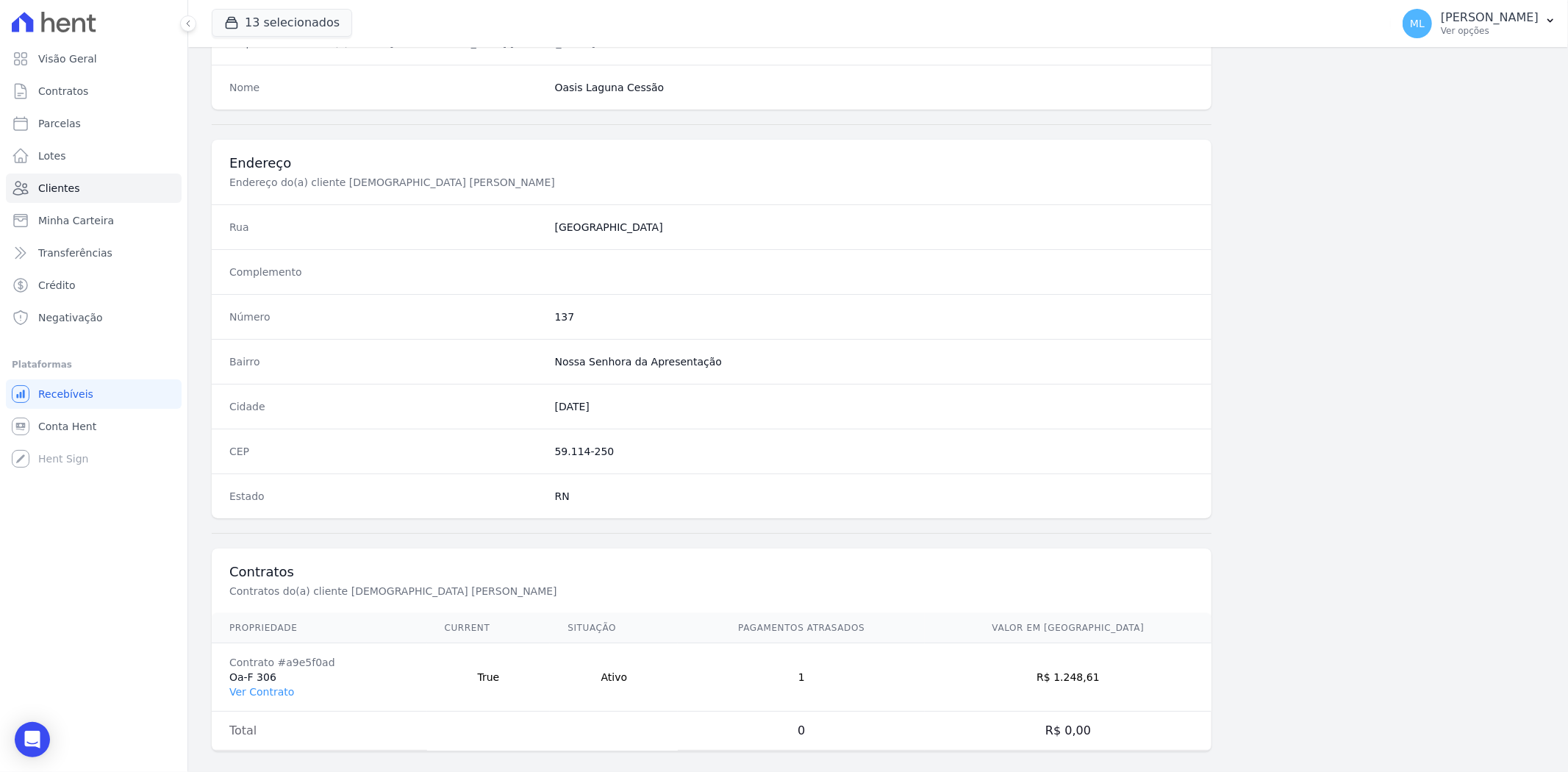
scroll to position [606, 0]
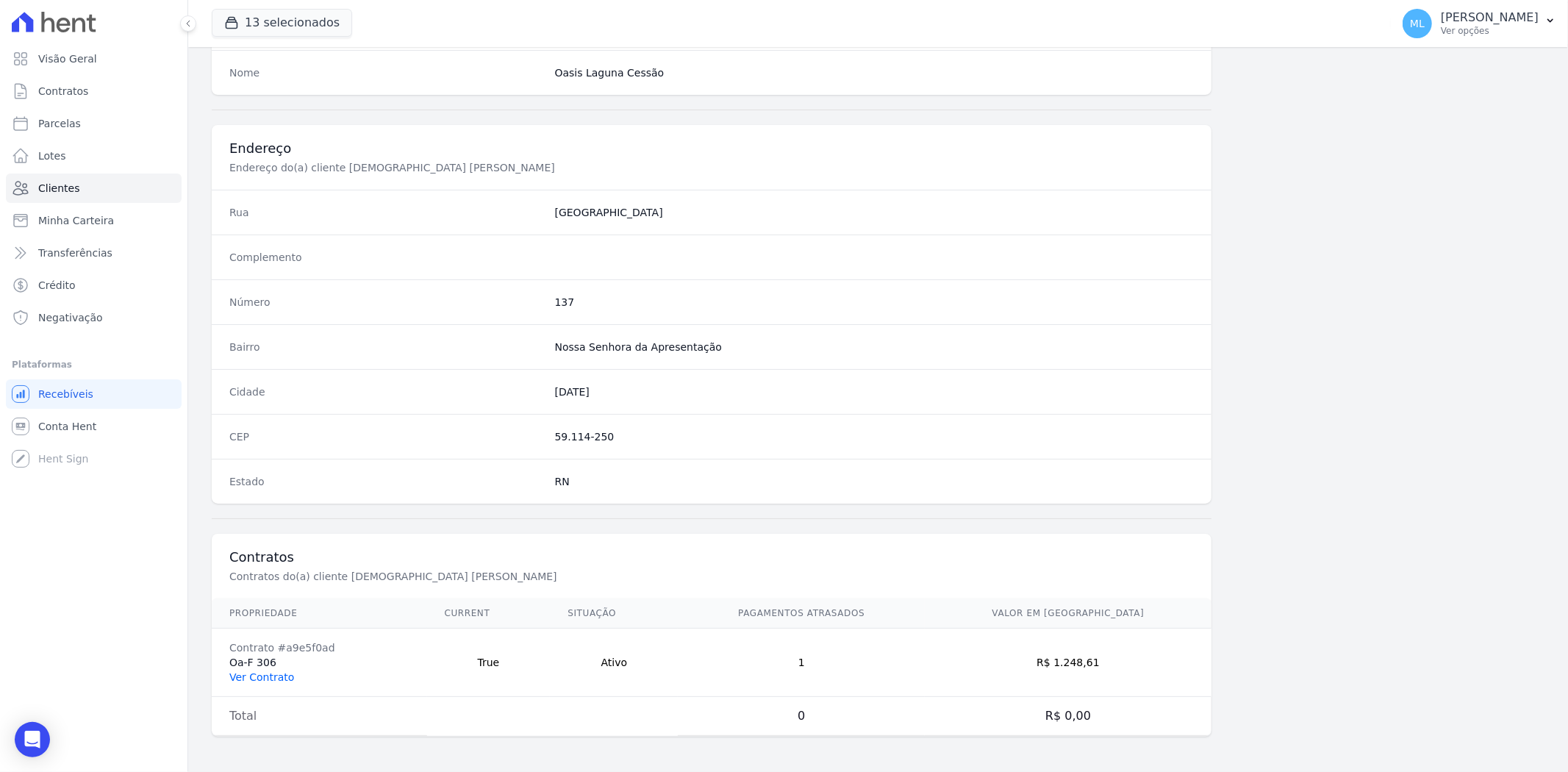
click at [258, 679] on link "Ver Contrato" at bounding box center [261, 676] width 65 height 11
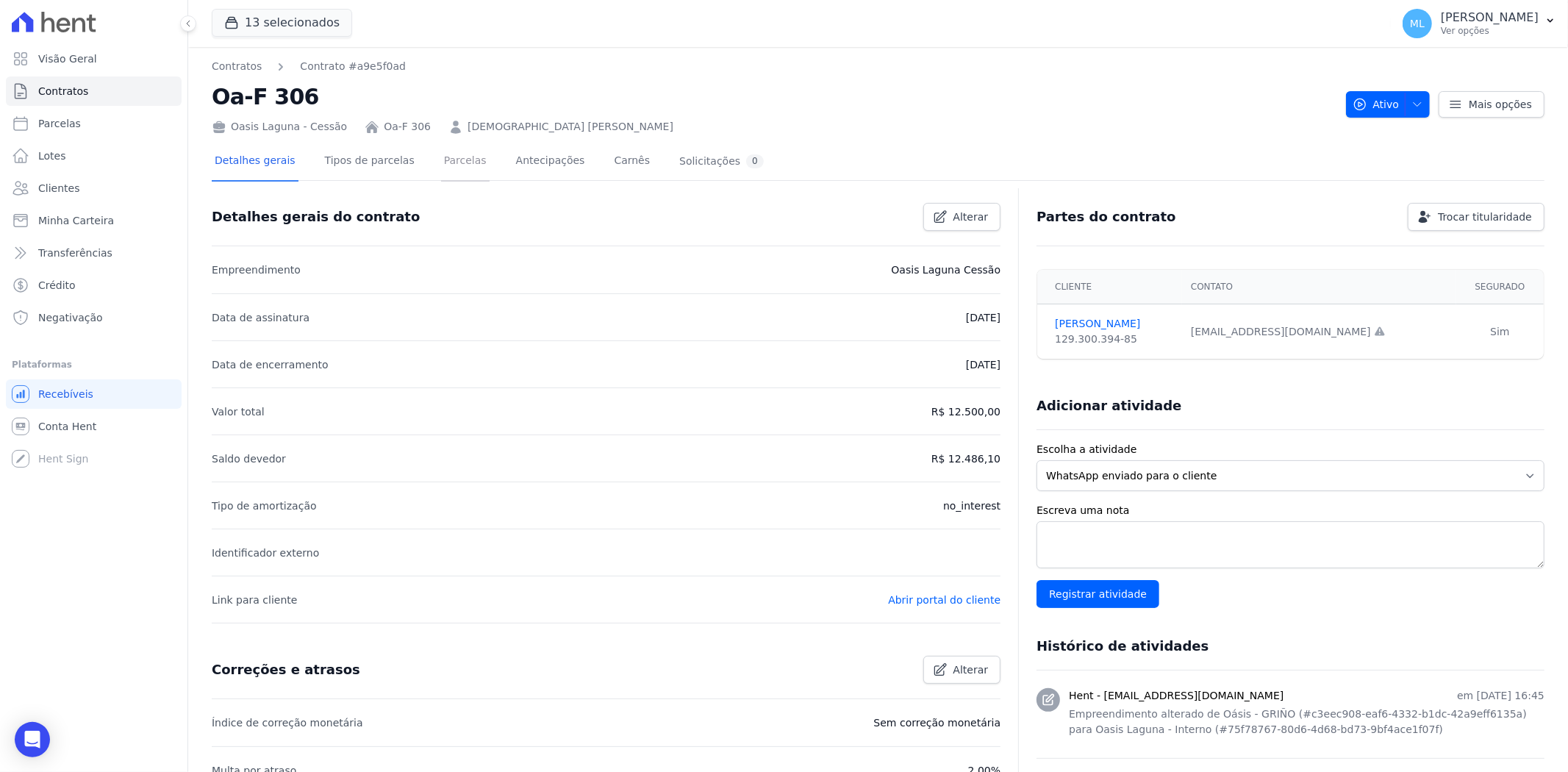
click at [451, 151] on link "Parcelas" at bounding box center [465, 162] width 49 height 39
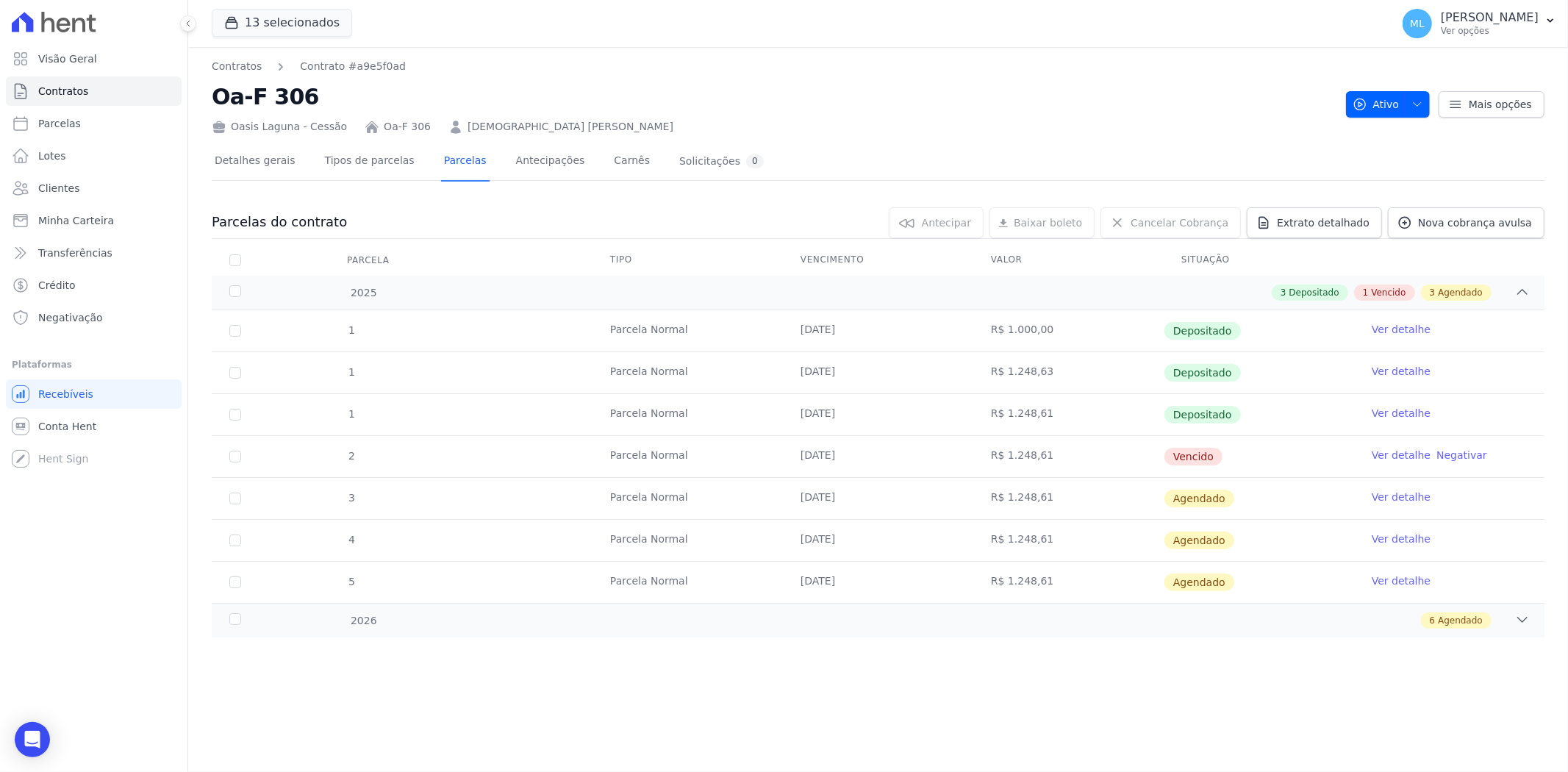
click at [1394, 454] on link "Ver detalhe" at bounding box center [1401, 455] width 58 height 15
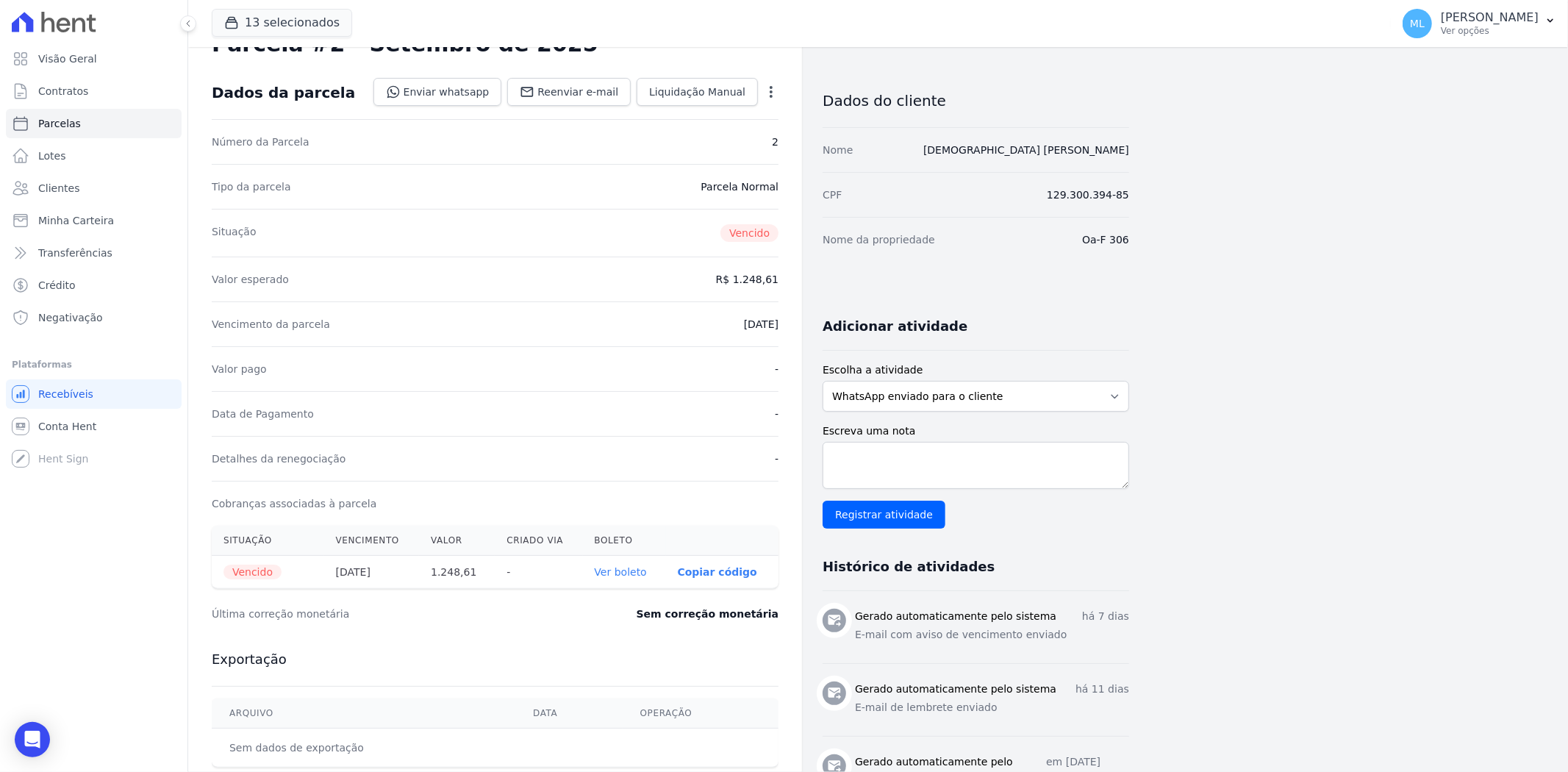
scroll to position [81, 0]
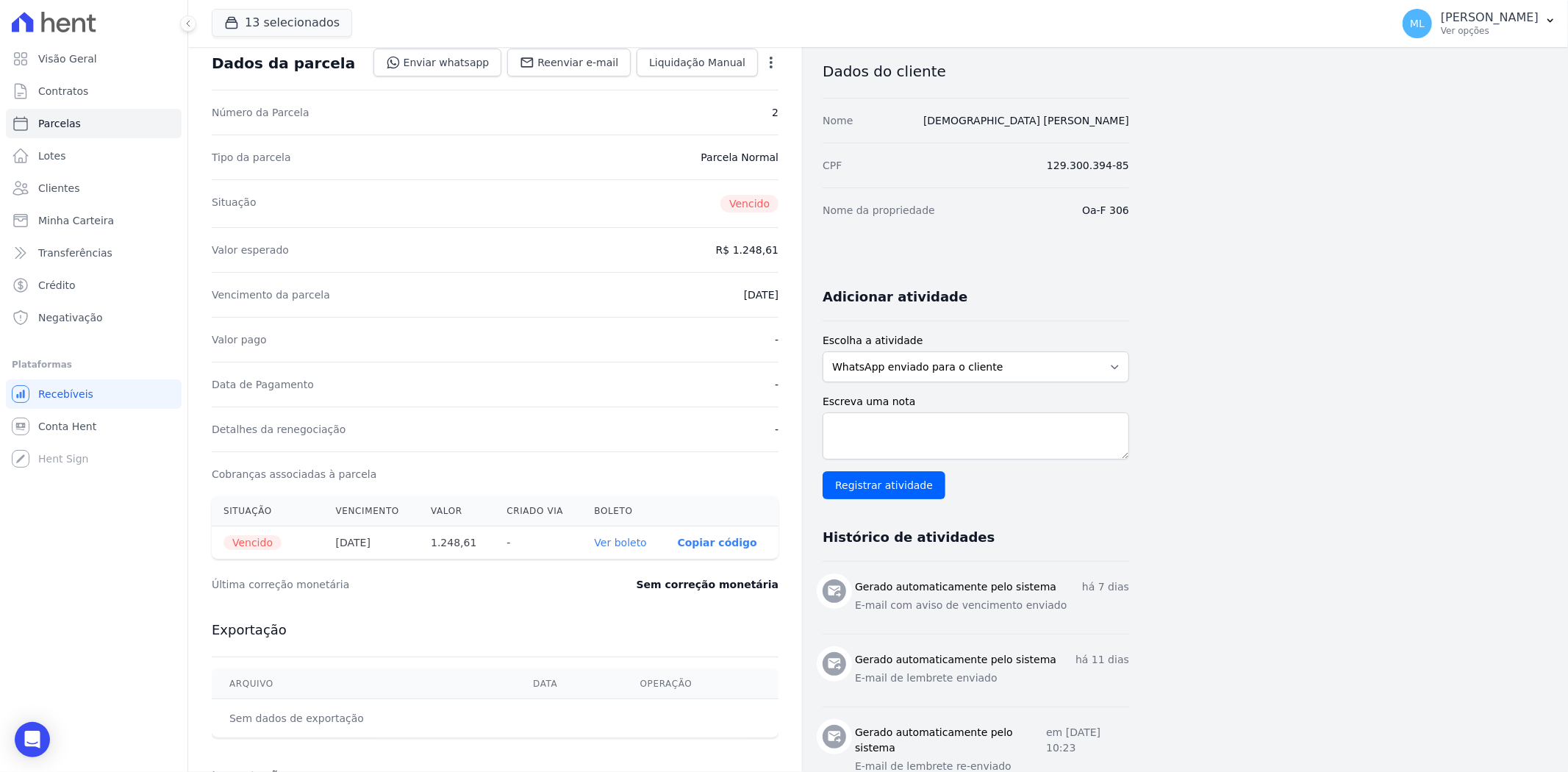
click at [619, 537] on link "Ver boleto" at bounding box center [620, 542] width 52 height 11
click at [111, 189] on link "Clientes" at bounding box center [94, 187] width 176 height 29
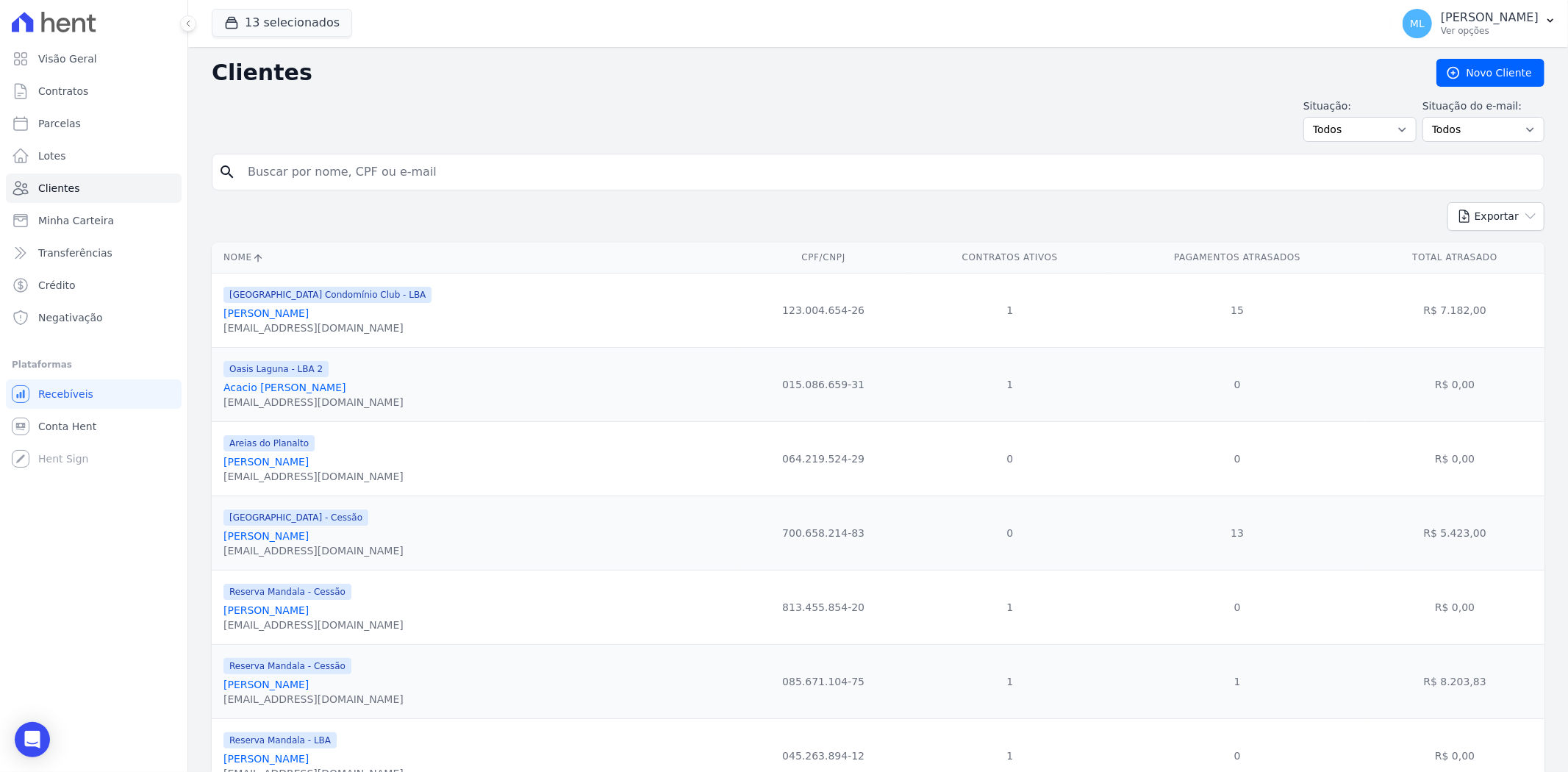
click at [422, 160] on input "search" at bounding box center [888, 172] width 1298 height 29
type input "bianka lopes"
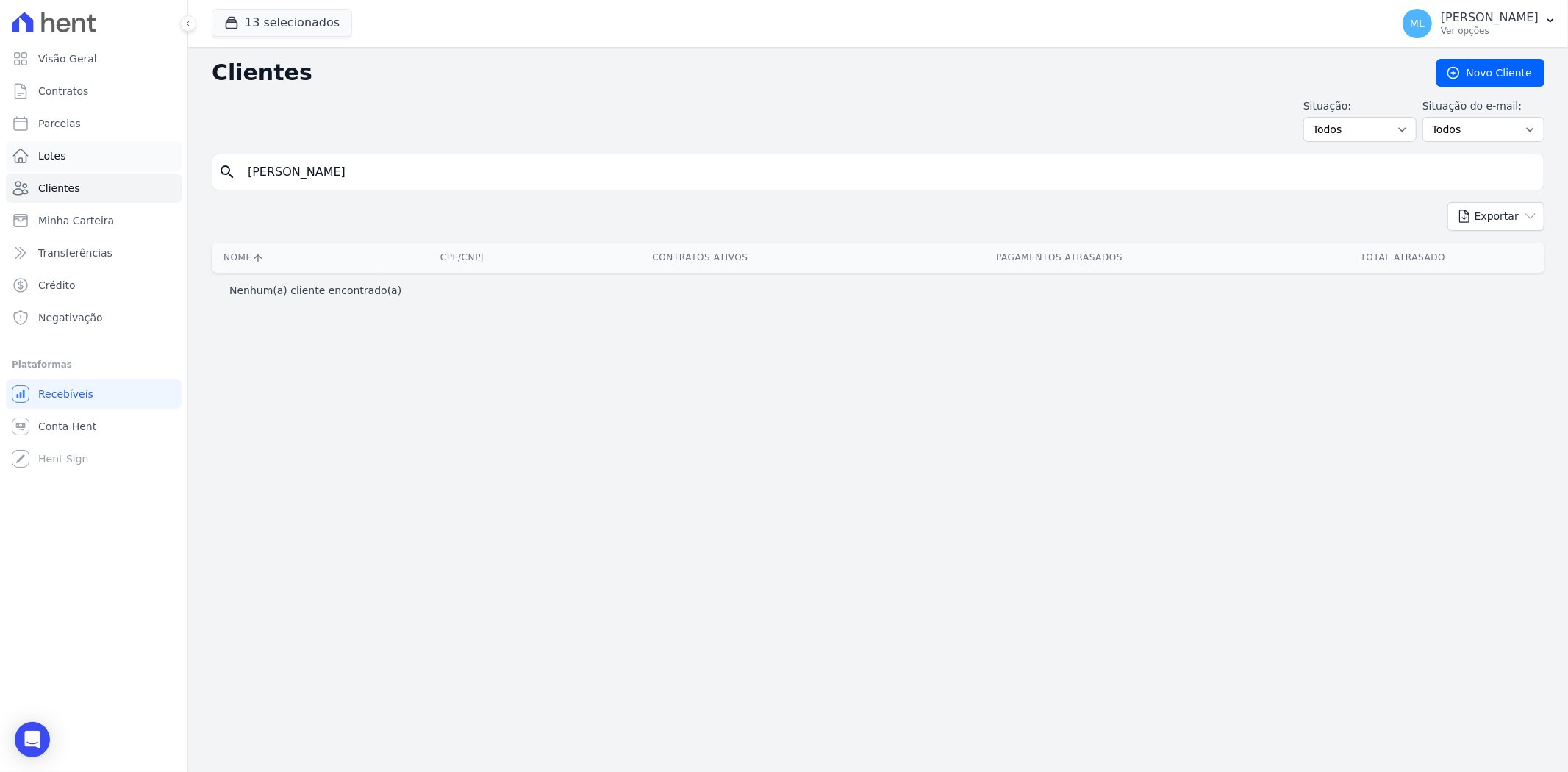
drag, startPoint x: 355, startPoint y: 164, endPoint x: 133, endPoint y: 158, distance: 222.1
click at [134, 158] on div "Visão Geral Contratos Parcelas Lotes Clientes Minha Carteira Transferências Cré…" at bounding box center [784, 386] width 1568 height 772
type input "bianka"
